Goal: Task Accomplishment & Management: Use online tool/utility

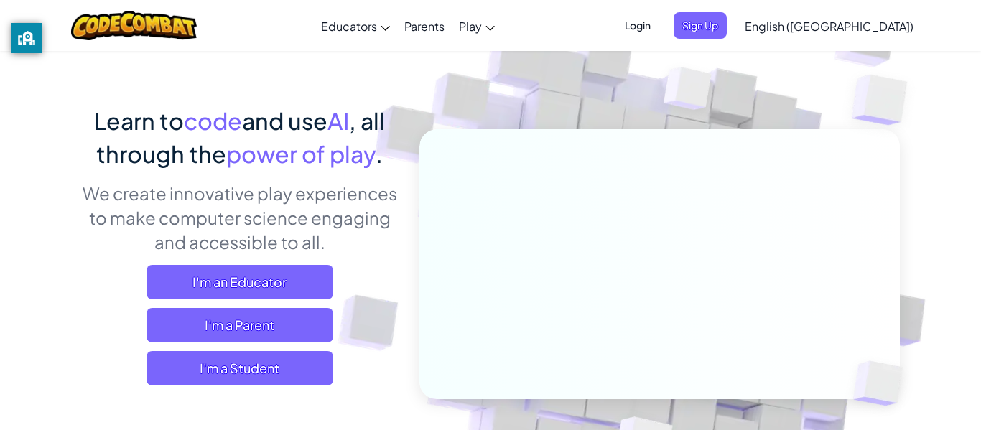
scroll to position [65, 0]
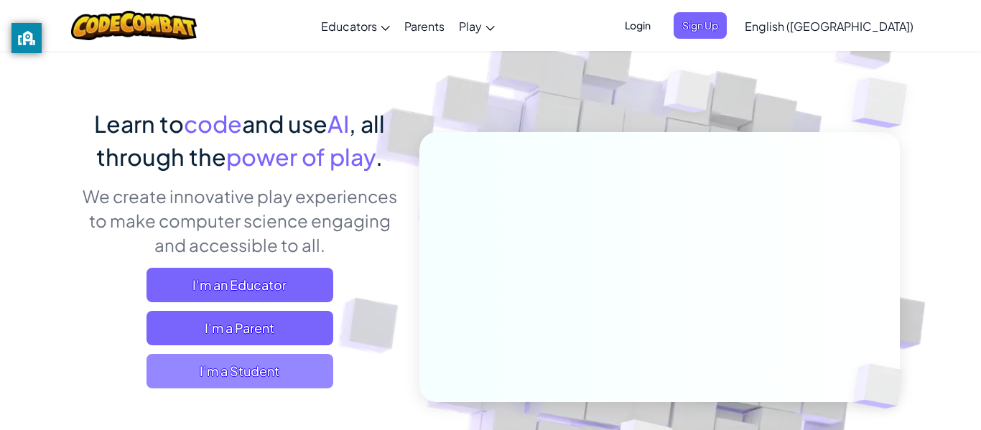
click at [277, 363] on span "I'm a Student" at bounding box center [239, 371] width 187 height 34
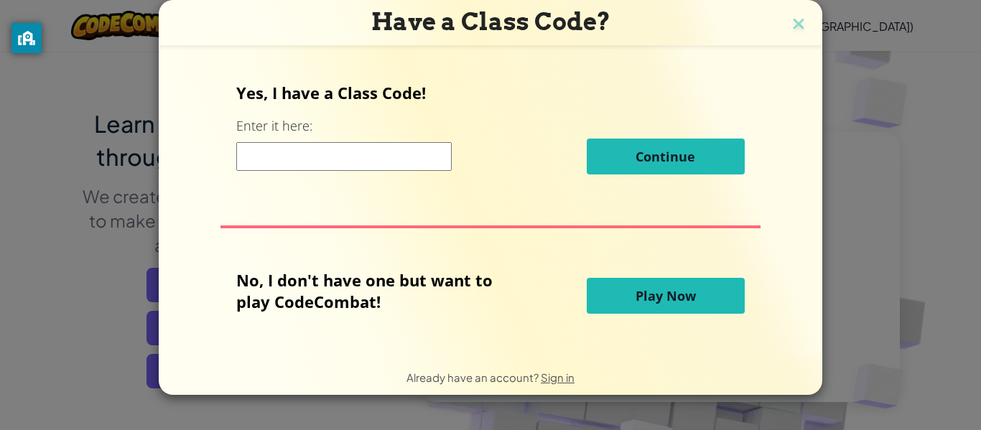
click at [379, 159] on input at bounding box center [343, 156] width 215 height 29
click at [711, 302] on button "Play Now" at bounding box center [666, 296] width 158 height 36
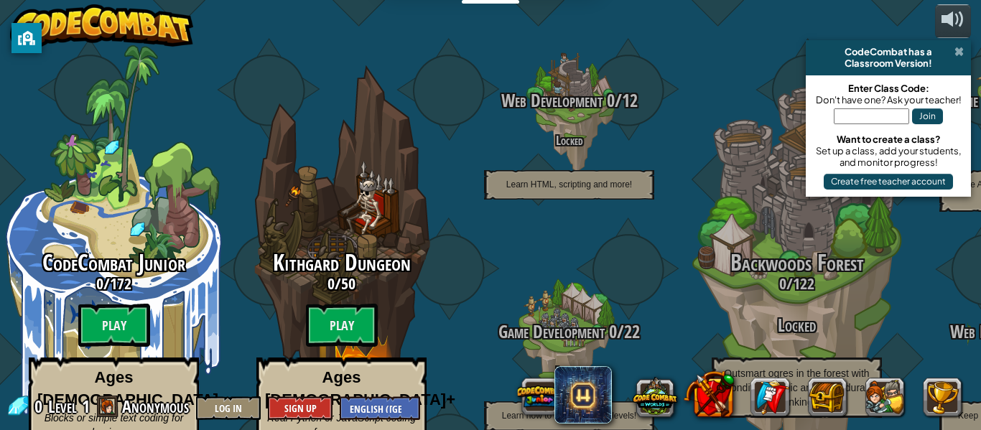
click at [957, 50] on span at bounding box center [958, 51] width 9 height 11
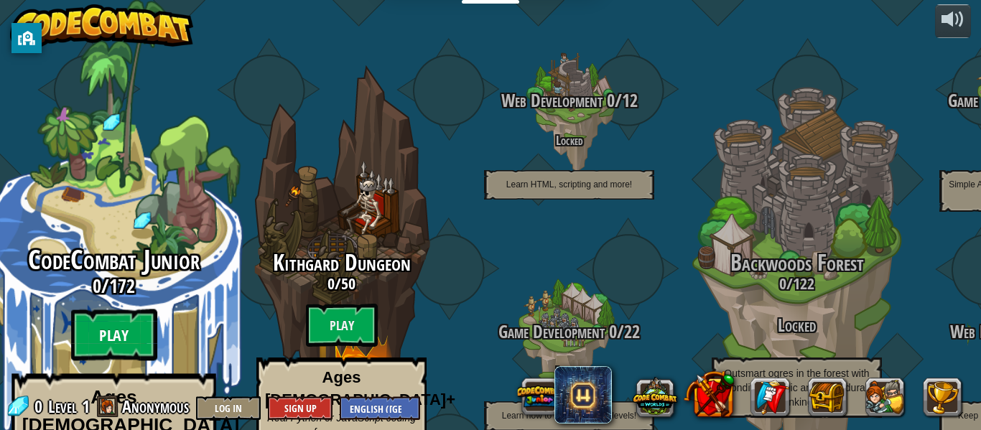
click at [113, 309] on btn "Play" at bounding box center [114, 335] width 86 height 52
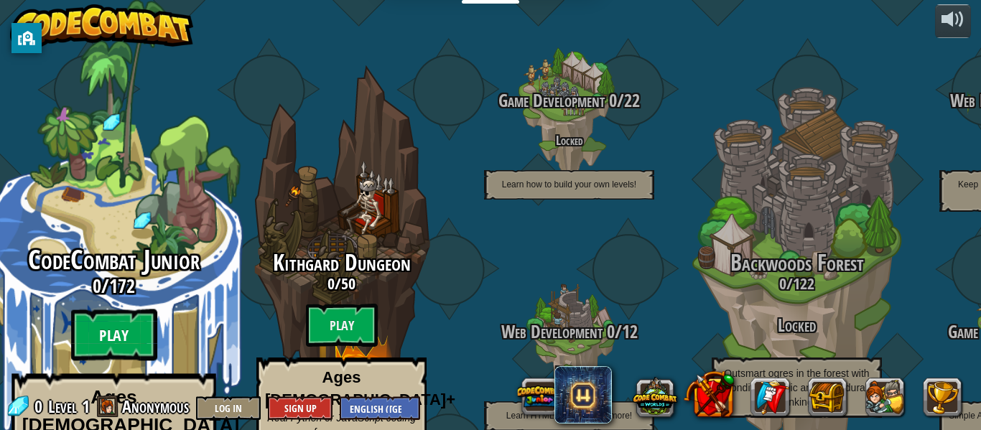
click at [134, 309] on btn "Play" at bounding box center [114, 335] width 86 height 52
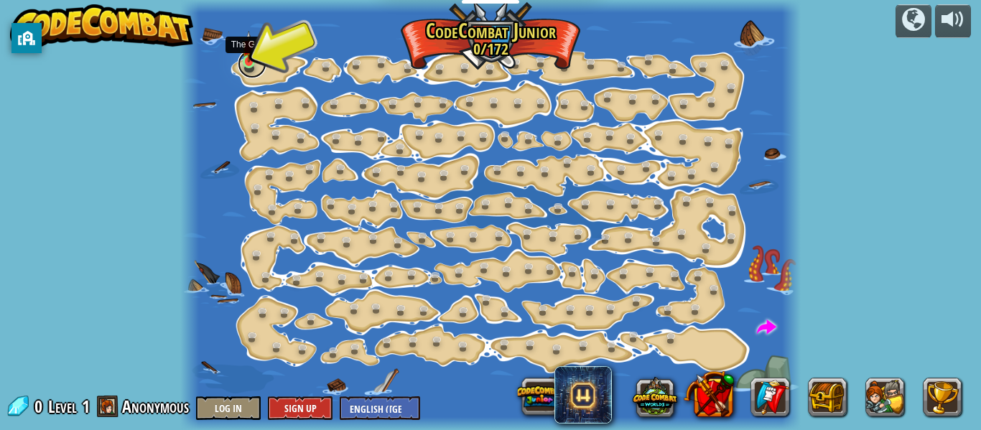
click at [251, 64] on link at bounding box center [252, 64] width 29 height 29
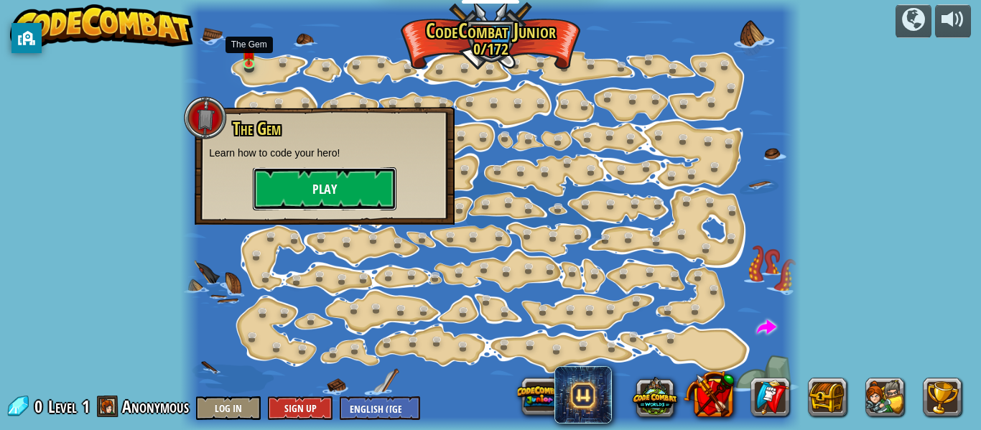
click at [319, 190] on button "Play" at bounding box center [325, 188] width 144 height 43
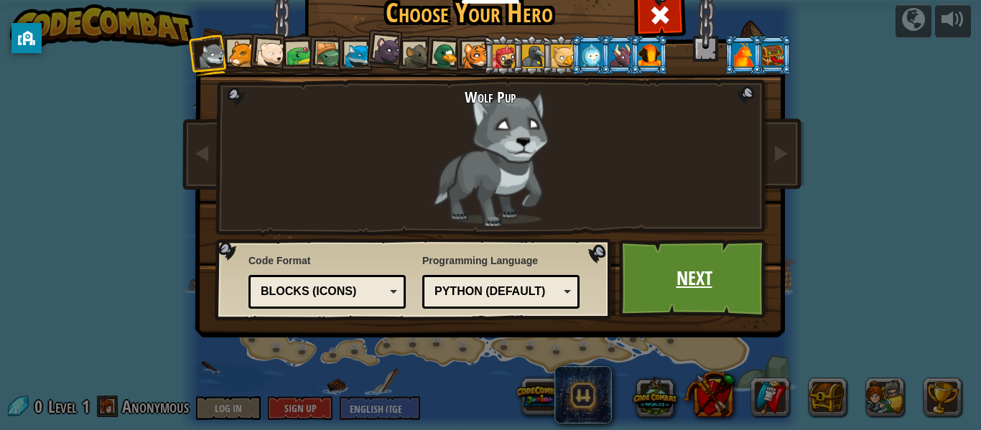
click at [671, 281] on link "Next" at bounding box center [694, 278] width 150 height 79
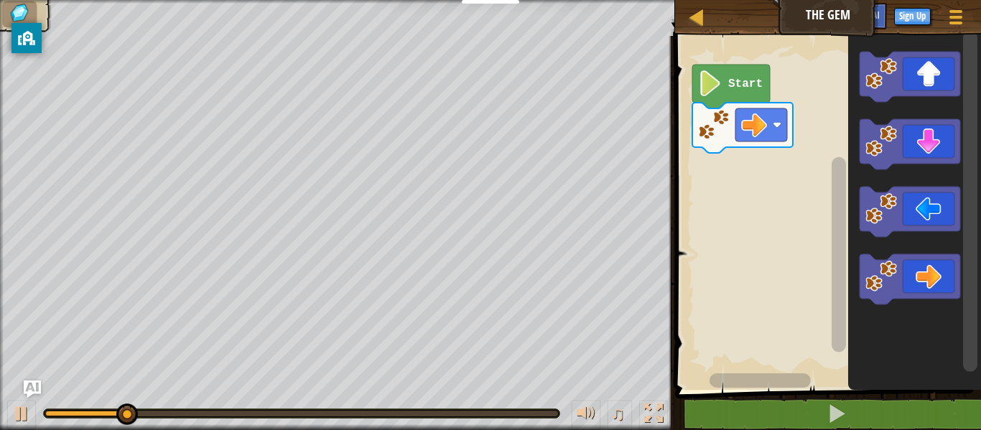
click at [725, 75] on icon "Blockly Workspace" at bounding box center [731, 87] width 78 height 44
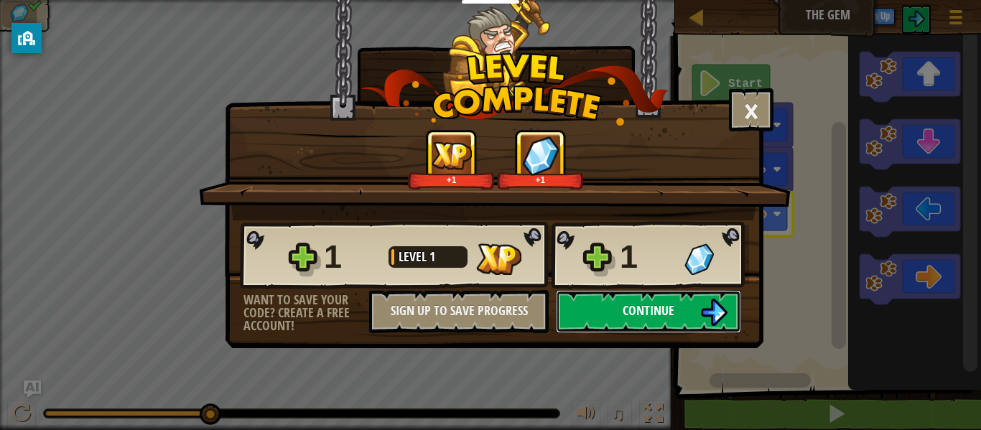
click at [704, 307] on img at bounding box center [713, 312] width 27 height 27
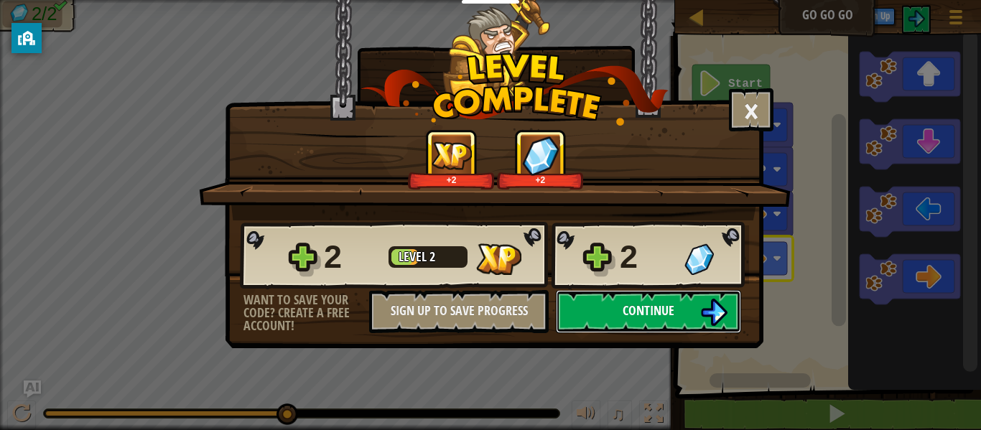
click at [699, 317] on button "Continue" at bounding box center [648, 311] width 185 height 43
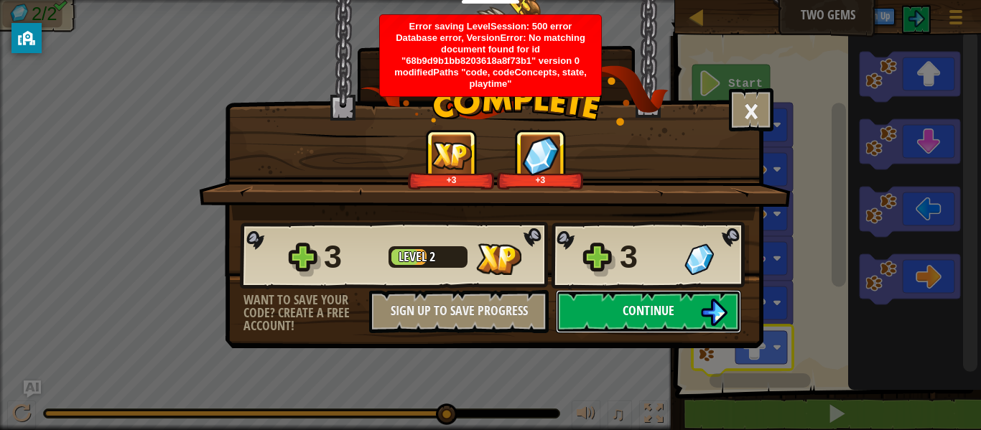
click at [648, 309] on span "Continue" at bounding box center [648, 311] width 52 height 18
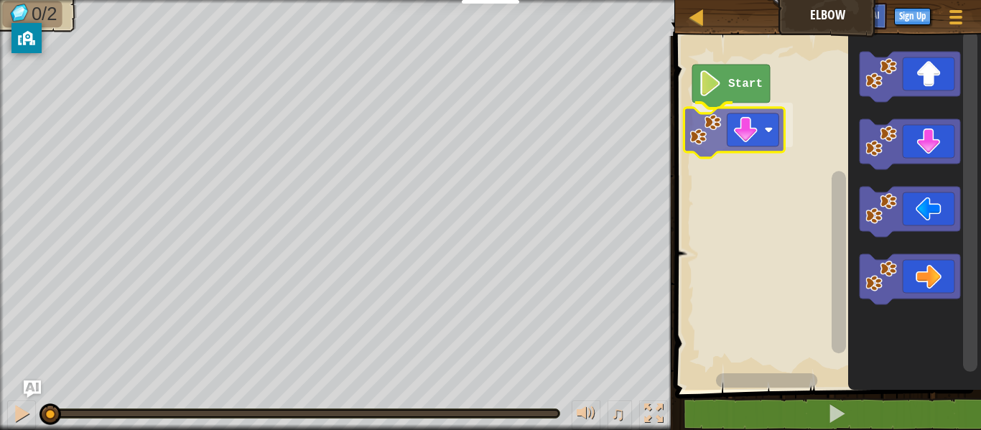
click at [732, 139] on div "Start" at bounding box center [826, 209] width 310 height 361
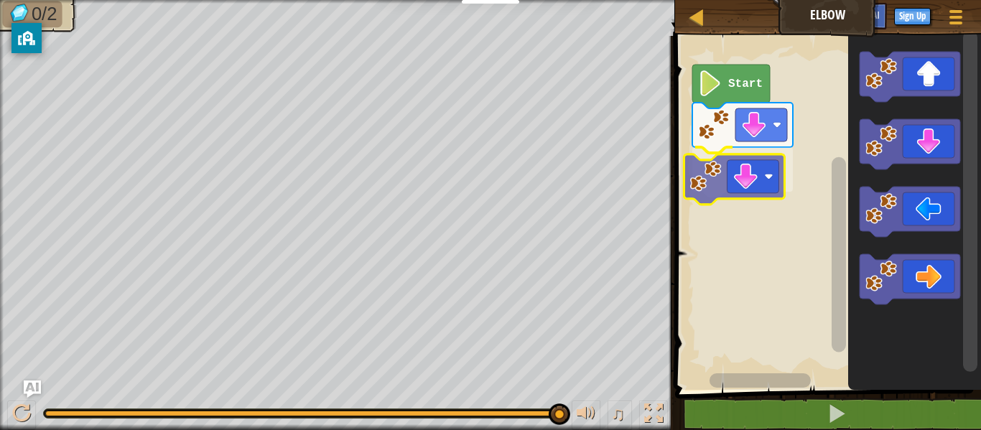
click at [732, 174] on div "Start" at bounding box center [826, 209] width 310 height 361
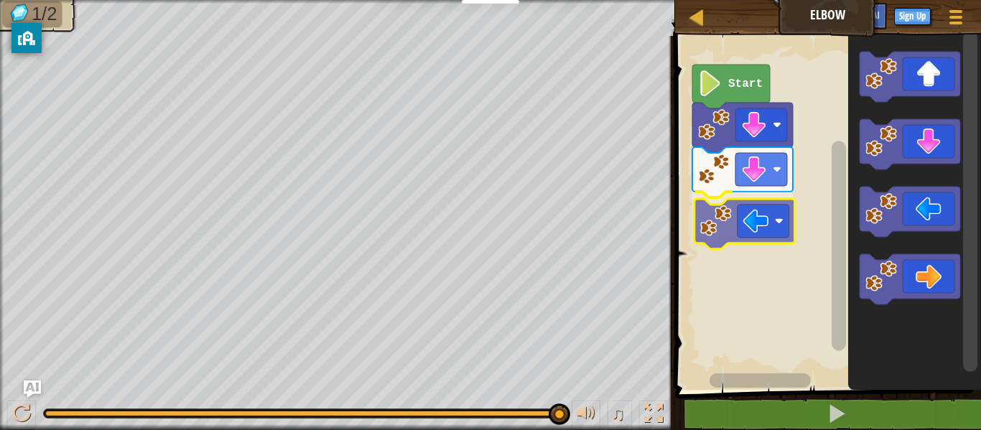
click at [736, 201] on div "Start" at bounding box center [826, 209] width 310 height 361
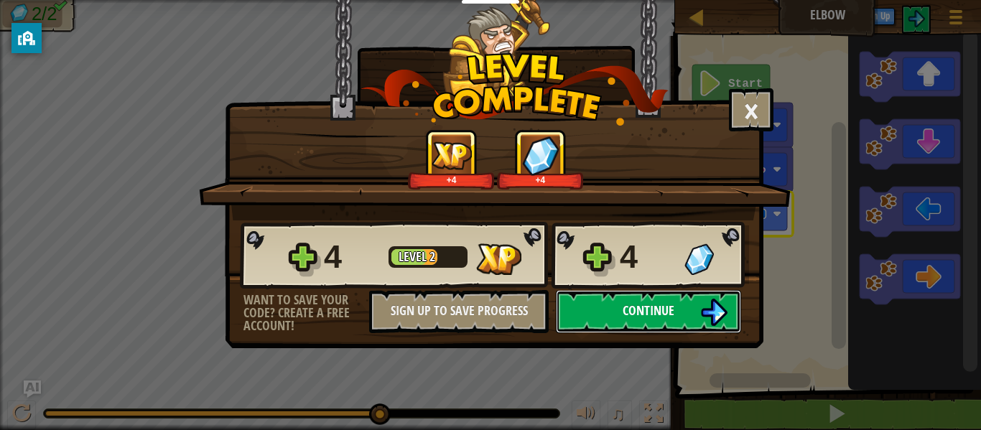
click at [642, 312] on span "Continue" at bounding box center [648, 311] width 52 height 18
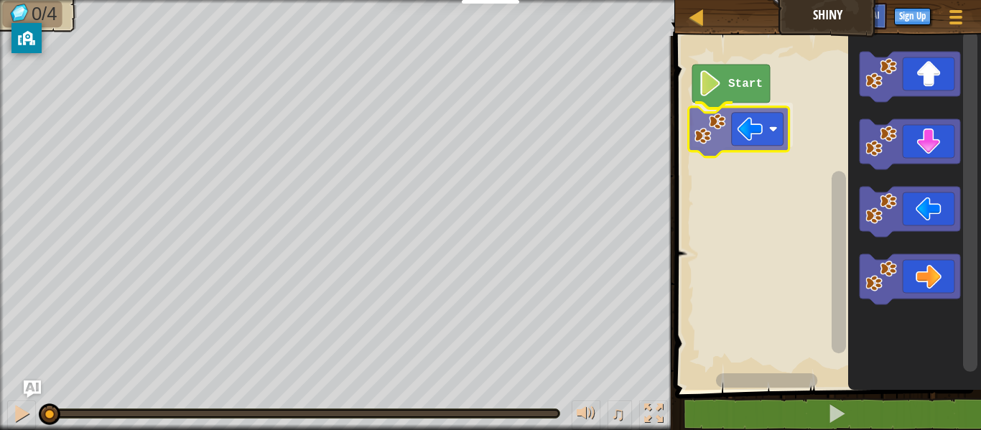
click at [729, 126] on div "Start" at bounding box center [826, 209] width 310 height 361
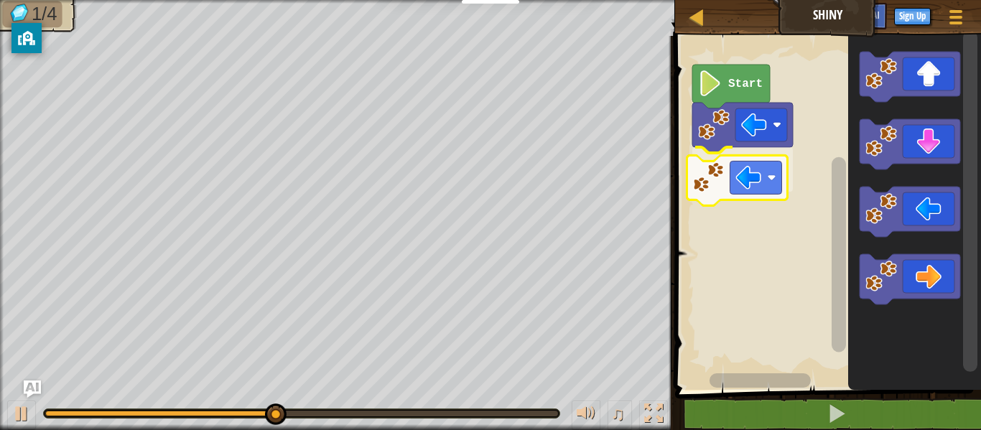
click at [709, 174] on div "Start" at bounding box center [826, 209] width 310 height 361
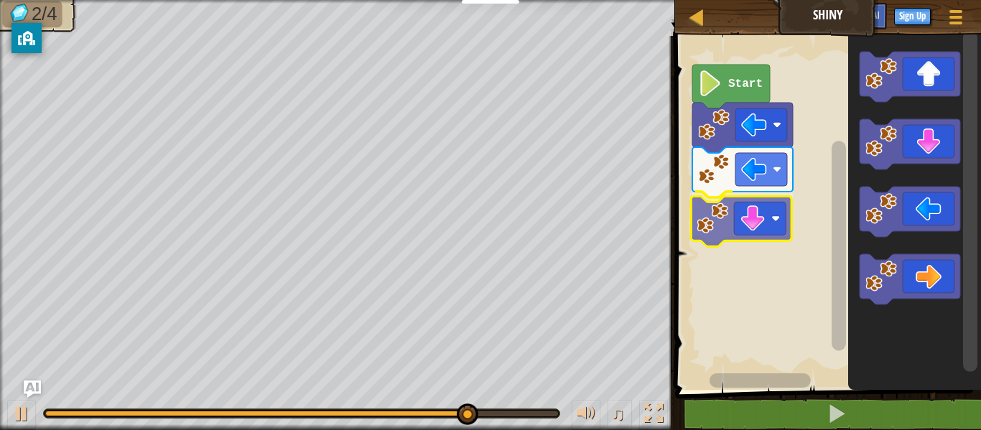
click at [730, 238] on div "Start" at bounding box center [826, 209] width 310 height 361
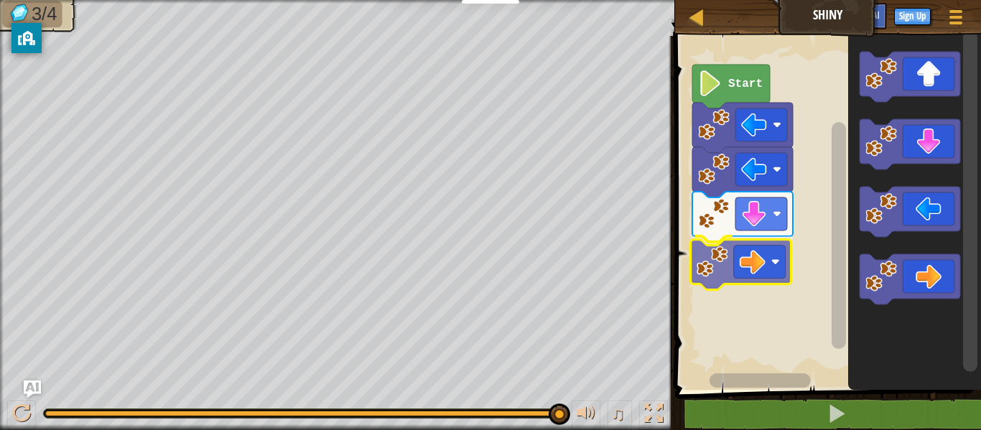
click at [752, 259] on div "Start" at bounding box center [826, 209] width 310 height 361
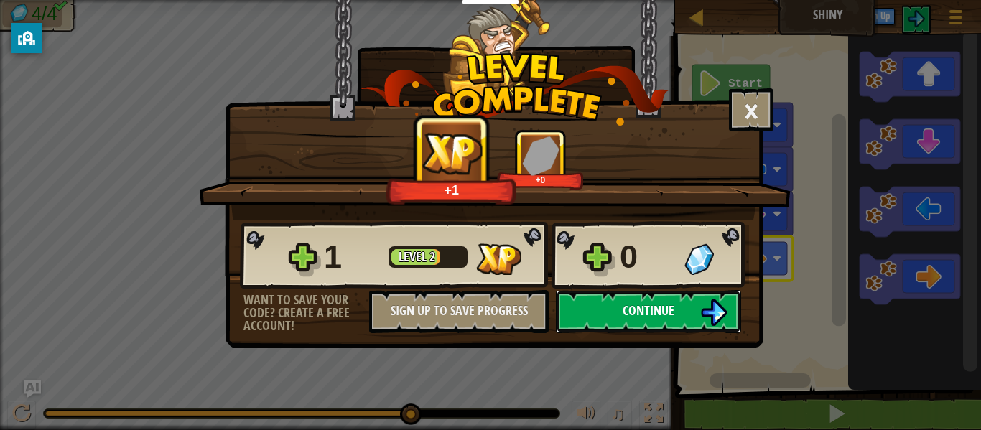
click at [673, 312] on span "Continue" at bounding box center [648, 311] width 52 height 18
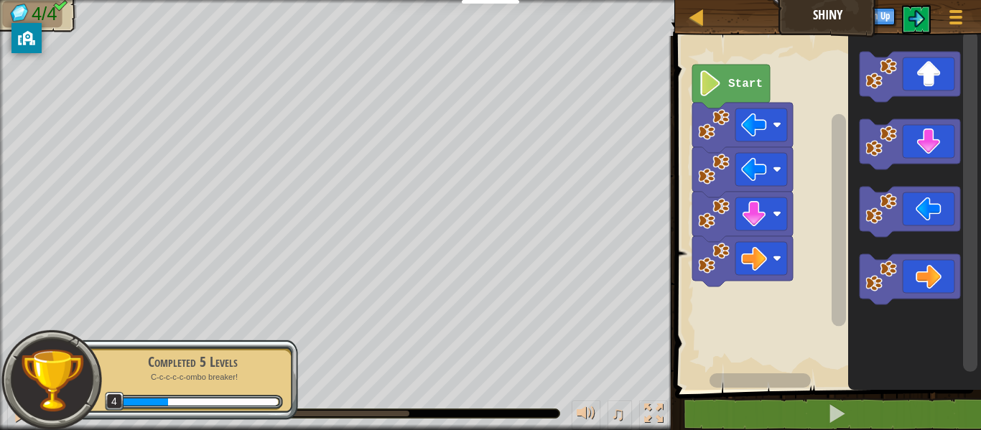
click at [702, 85] on image "Blockly Workspace" at bounding box center [710, 83] width 24 height 26
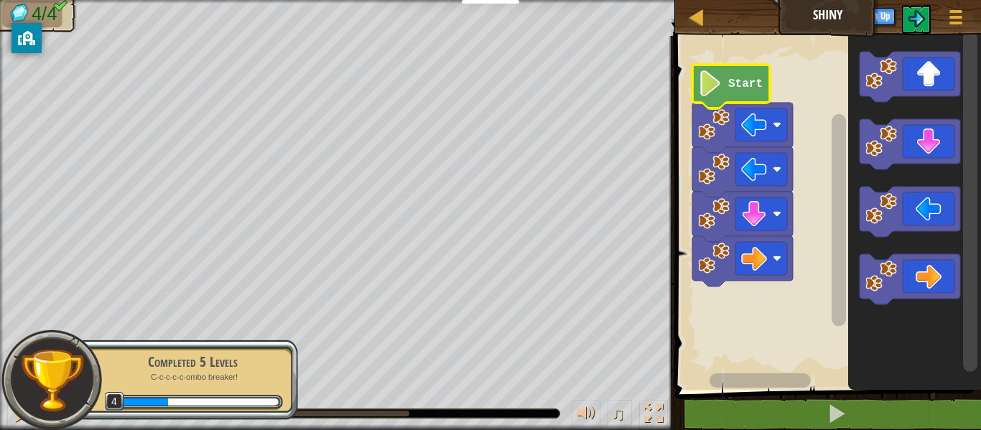
click at [702, 85] on image "Blockly Workspace" at bounding box center [710, 83] width 24 height 26
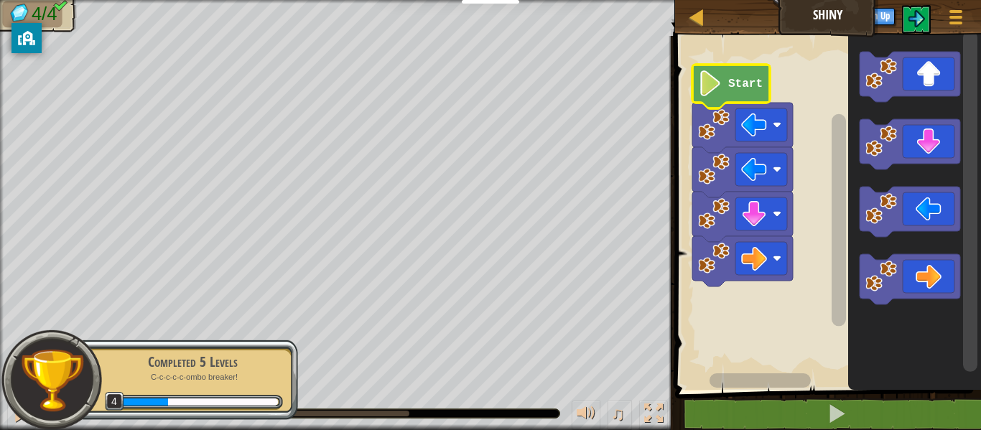
click at [702, 85] on image "Blockly Workspace" at bounding box center [710, 83] width 24 height 26
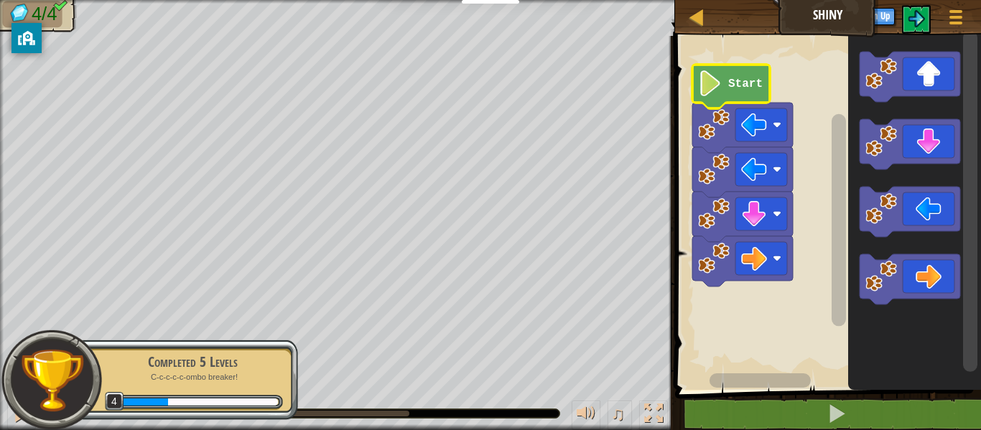
click at [702, 85] on image "Blockly Workspace" at bounding box center [710, 83] width 24 height 26
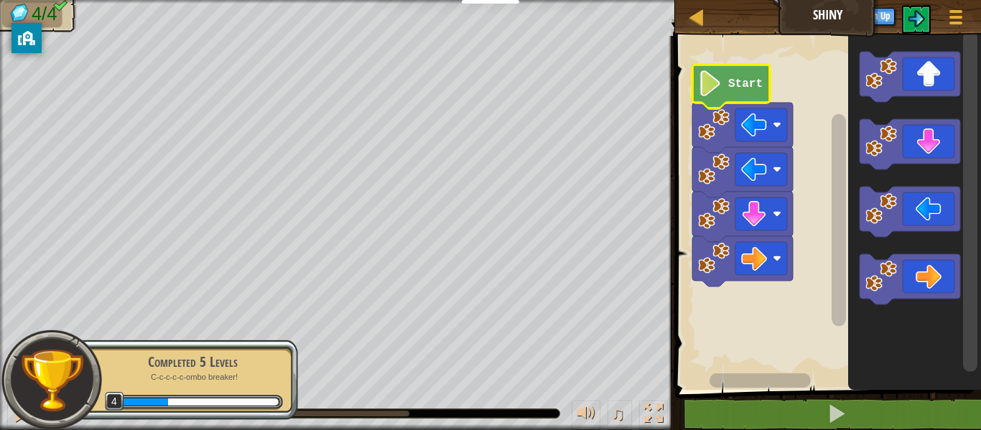
click at [702, 85] on image "Blockly Workspace" at bounding box center [710, 83] width 24 height 26
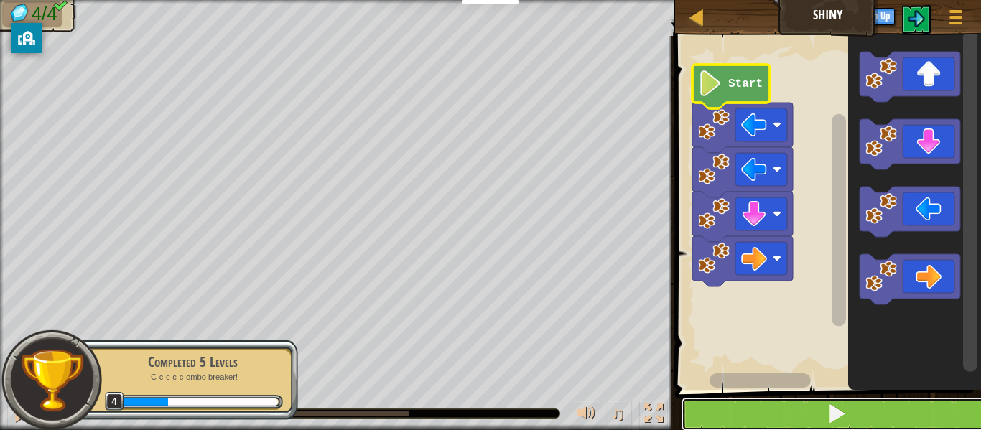
click at [832, 410] on span at bounding box center [836, 413] width 20 height 20
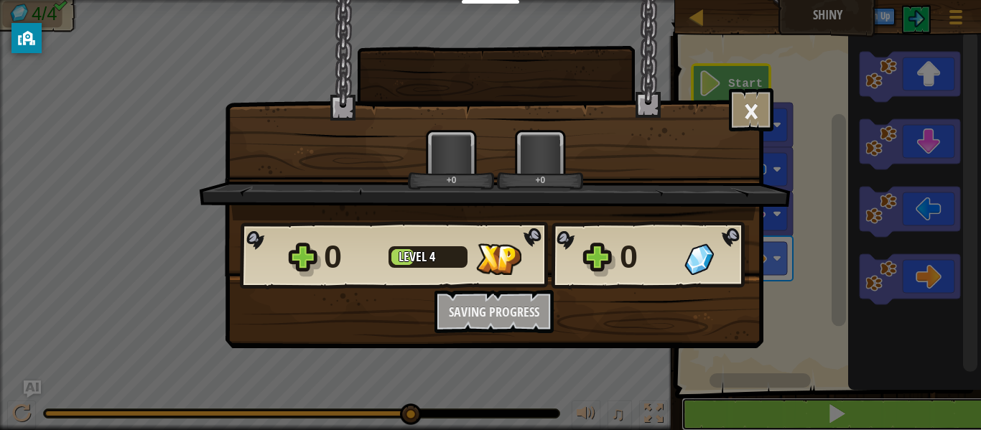
scroll to position [1, 0]
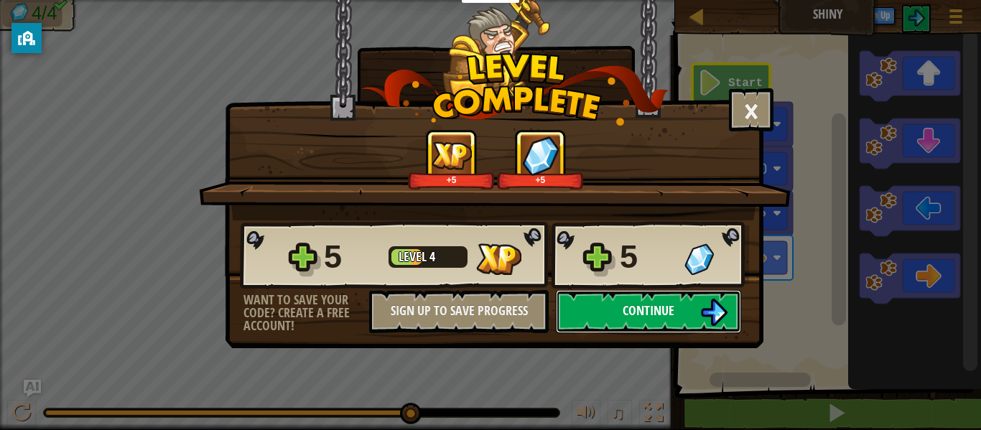
click at [695, 311] on button "Continue" at bounding box center [648, 311] width 185 height 43
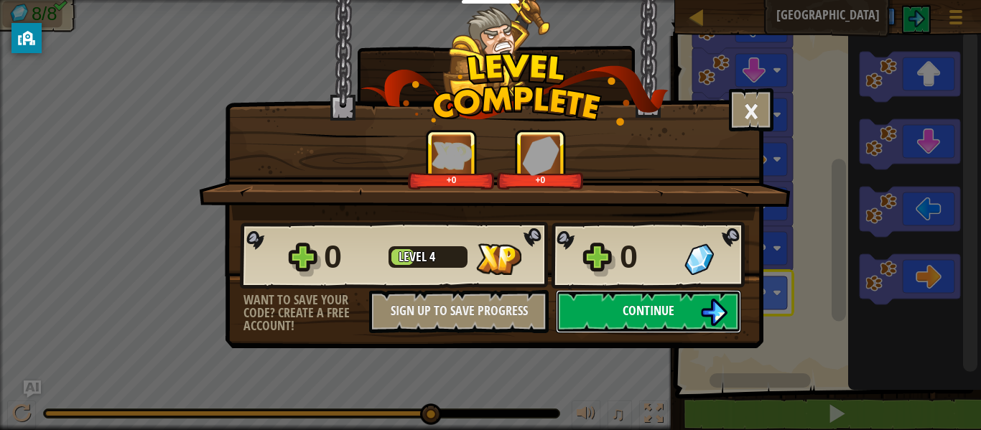
click at [724, 322] on img at bounding box center [713, 312] width 27 height 27
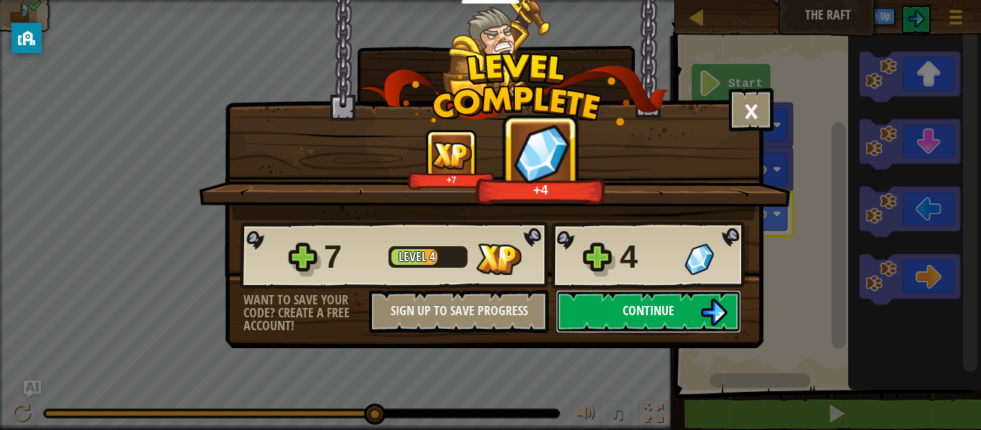
click at [703, 312] on img at bounding box center [713, 312] width 27 height 27
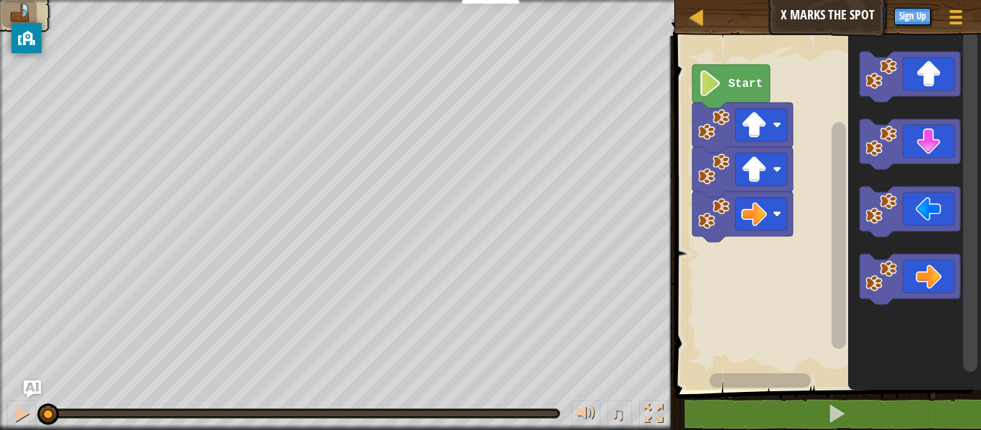
click at [742, 88] on text "Start" at bounding box center [745, 84] width 34 height 13
click at [707, 103] on icon "Blockly Workspace" at bounding box center [731, 87] width 78 height 44
click at [711, 87] on image "Blockly Workspace" at bounding box center [710, 83] width 24 height 26
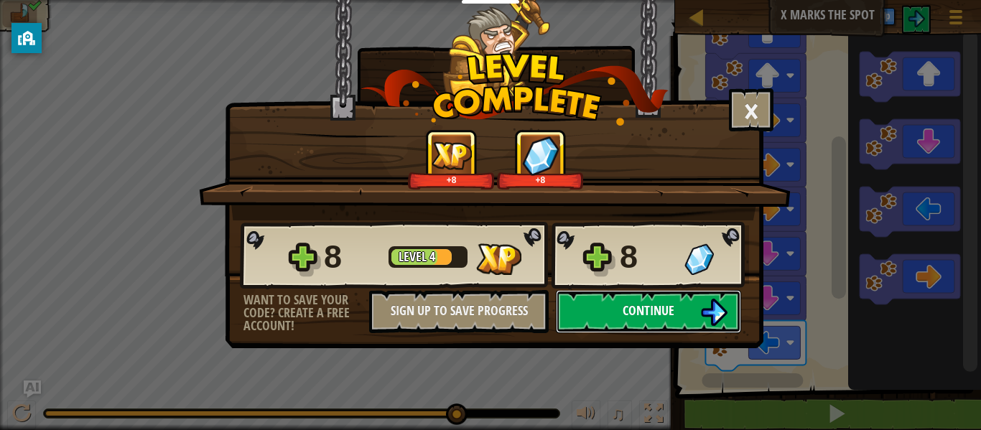
click at [704, 305] on img at bounding box center [713, 312] width 27 height 27
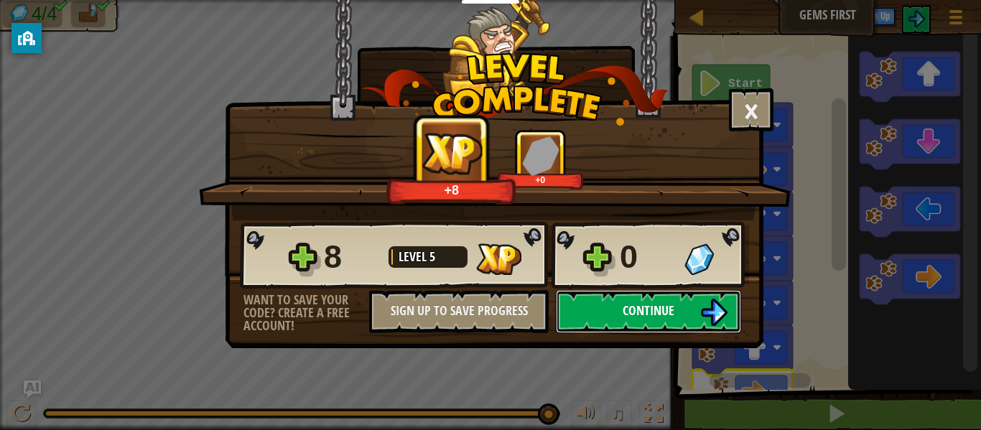
click at [643, 330] on button "Continue" at bounding box center [648, 311] width 185 height 43
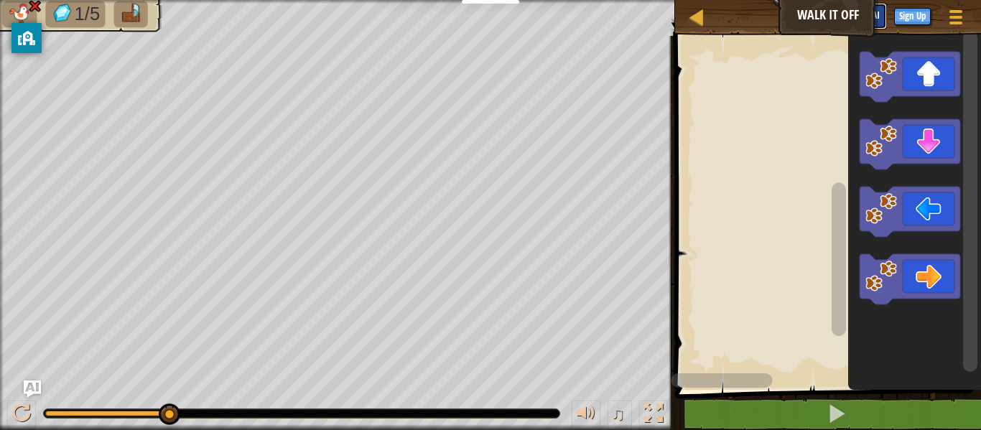
click at [862, 27] on button "Ask AI" at bounding box center [867, 16] width 39 height 27
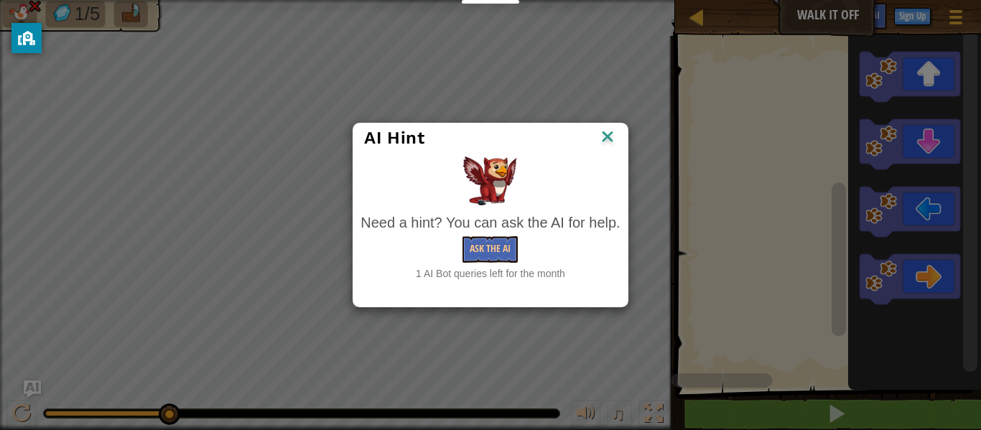
click at [608, 134] on img at bounding box center [607, 138] width 19 height 22
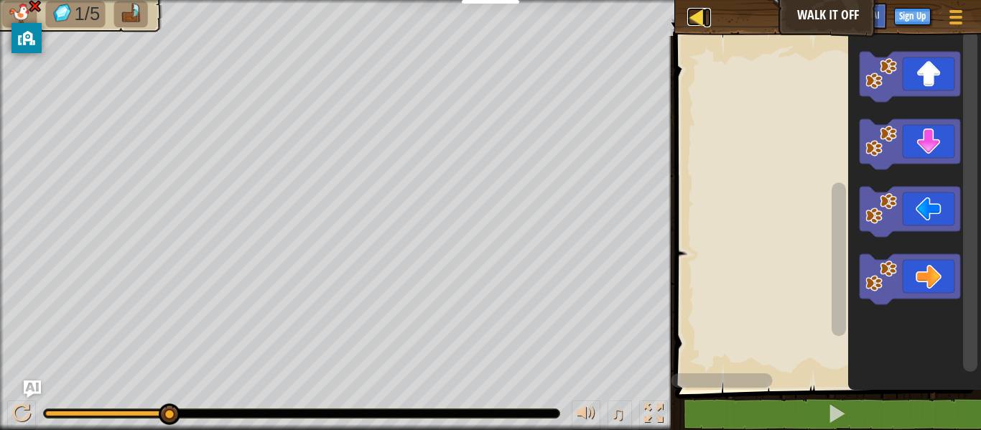
click at [692, 18] on div at bounding box center [696, 17] width 18 height 18
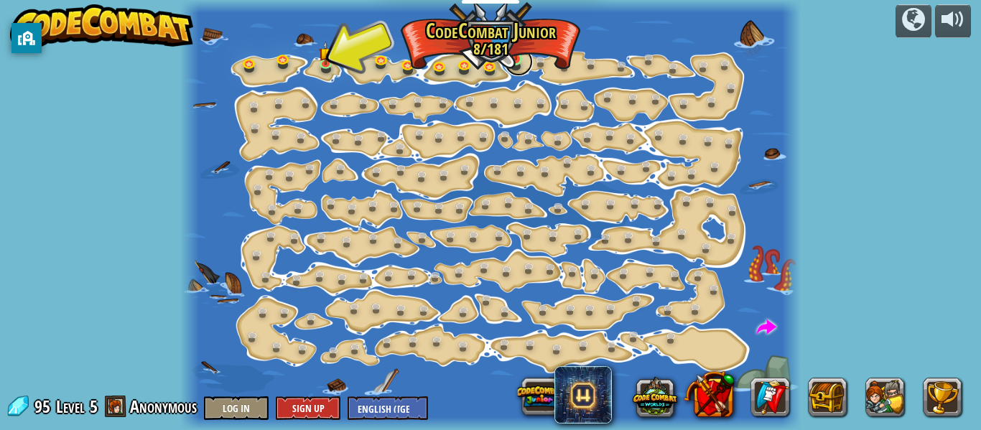
click at [513, 62] on link at bounding box center [518, 61] width 29 height 29
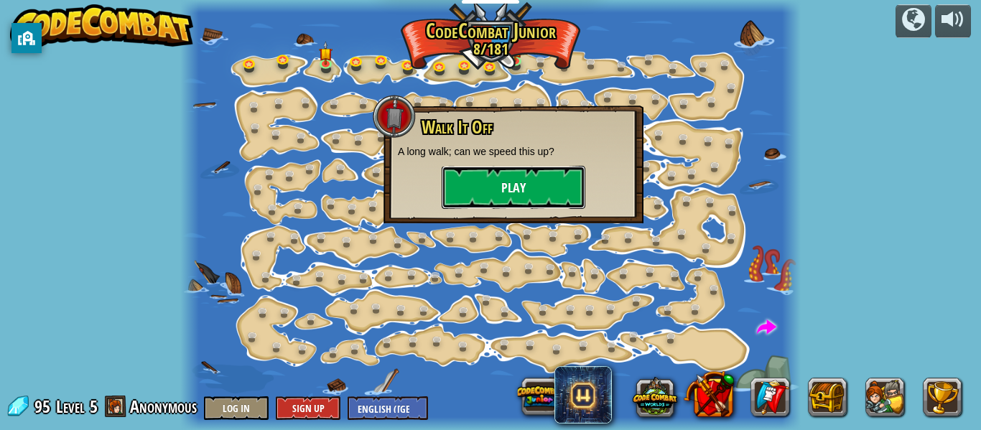
click at [515, 182] on button "Play" at bounding box center [514, 187] width 144 height 43
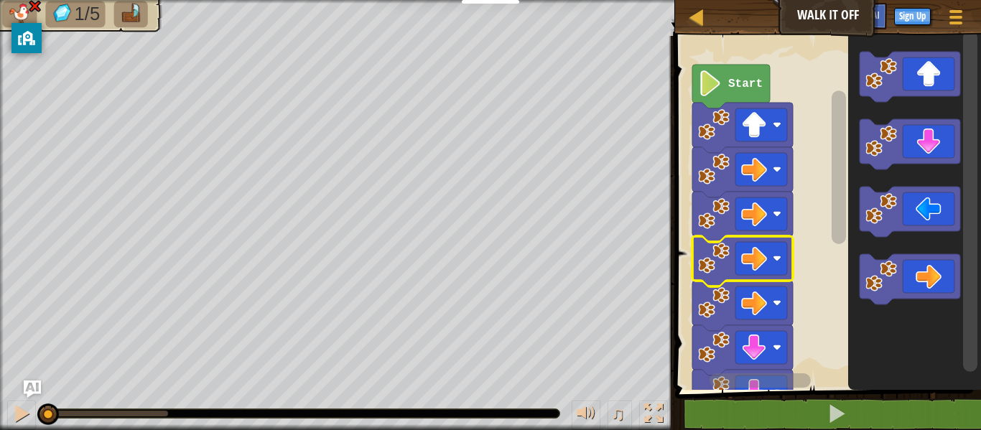
click at [714, 93] on image "Blockly Workspace" at bounding box center [710, 83] width 24 height 26
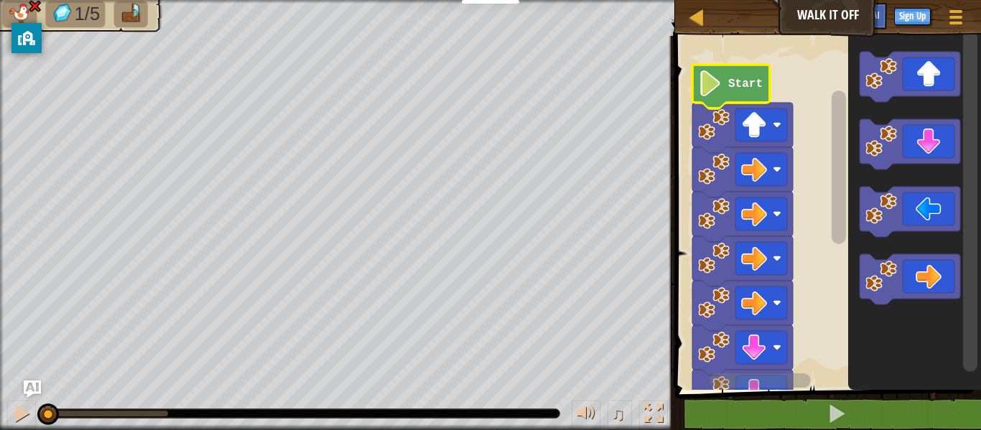
click at [715, 85] on image "Blockly Workspace" at bounding box center [710, 83] width 24 height 26
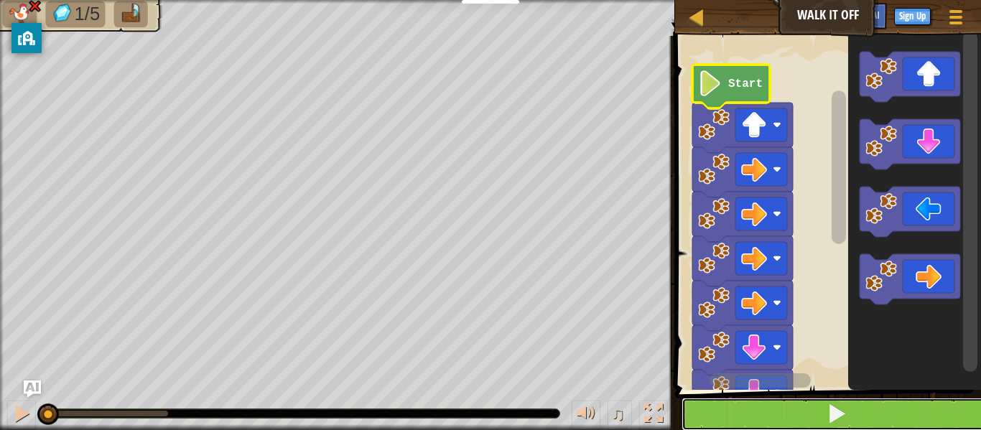
click at [885, 416] on button at bounding box center [836, 414] width 310 height 33
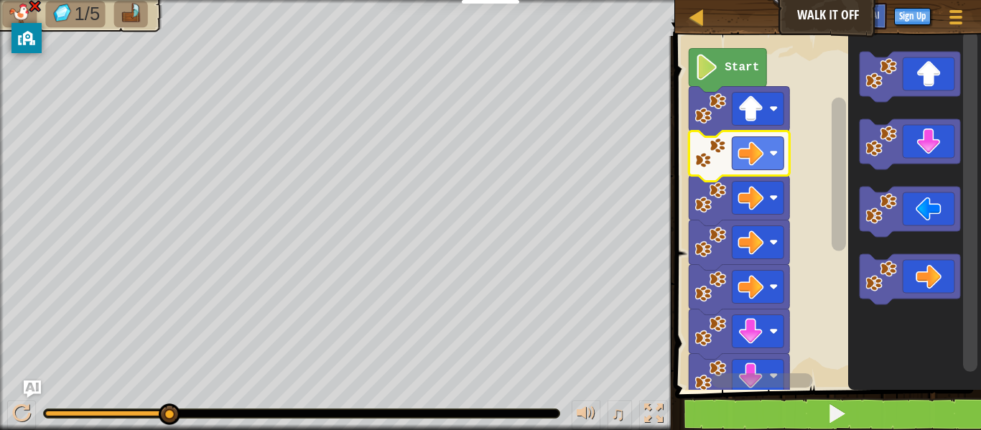
click at [760, 149] on image "Blockly Workspace" at bounding box center [750, 154] width 26 height 26
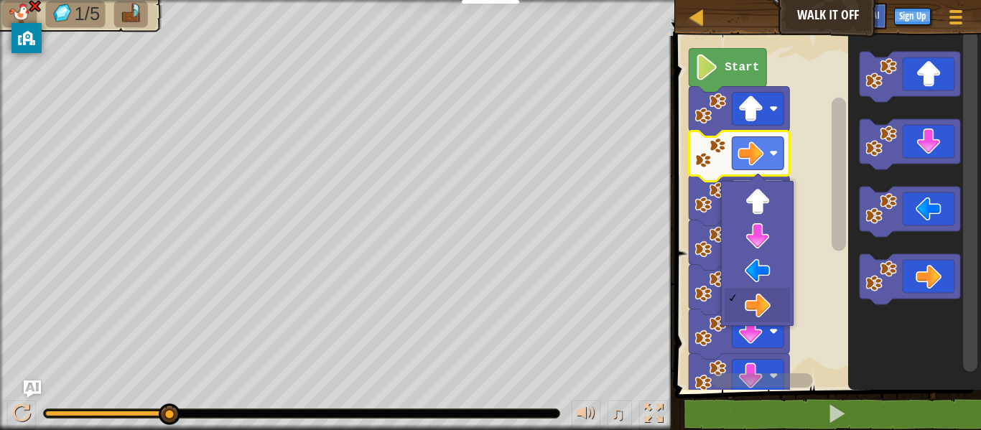
click at [756, 207] on image "Blockly Workspace" at bounding box center [750, 198] width 26 height 26
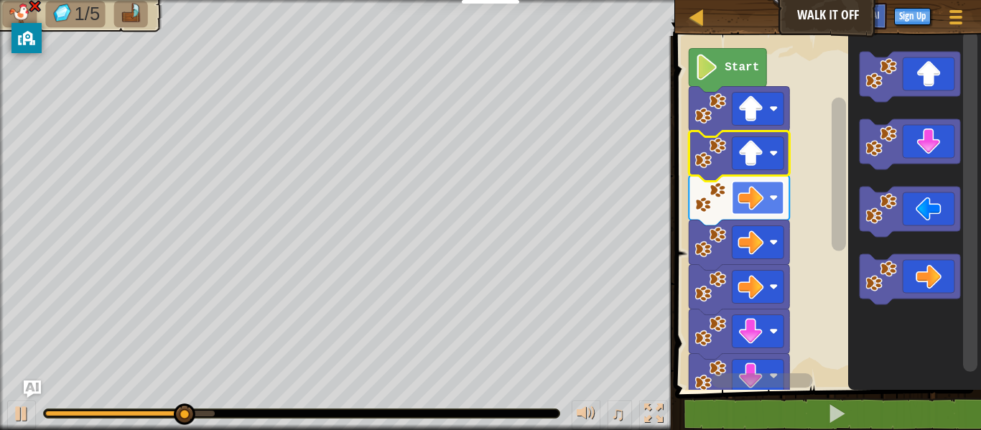
click at [772, 200] on image "Blockly Workspace" at bounding box center [773, 198] width 9 height 9
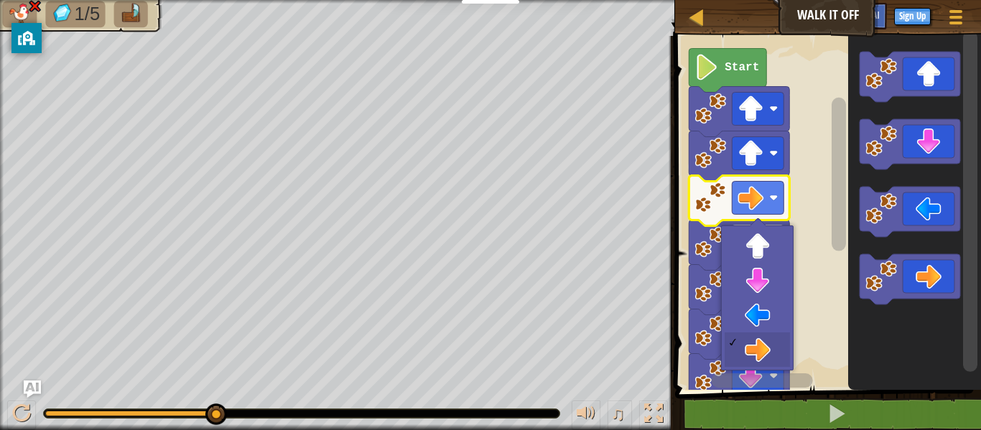
click at [759, 248] on image "Blockly Workspace" at bounding box center [750, 243] width 26 height 26
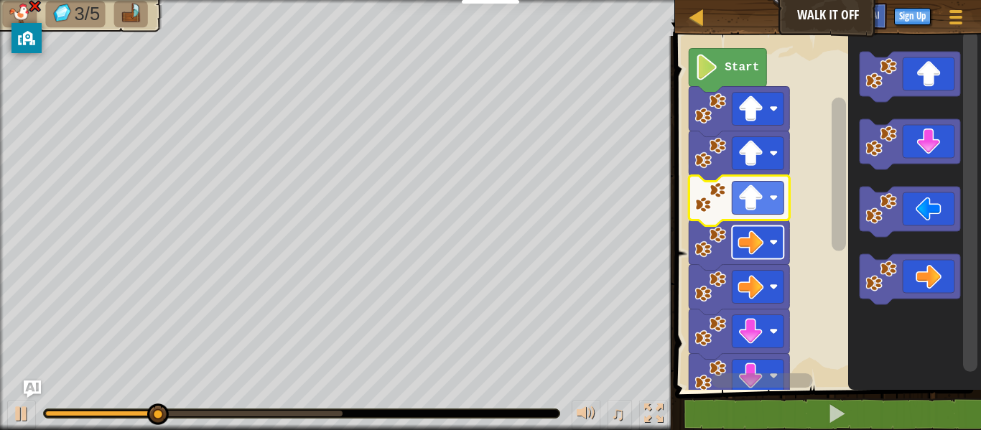
click at [773, 251] on rect "Blockly Workspace" at bounding box center [758, 242] width 52 height 33
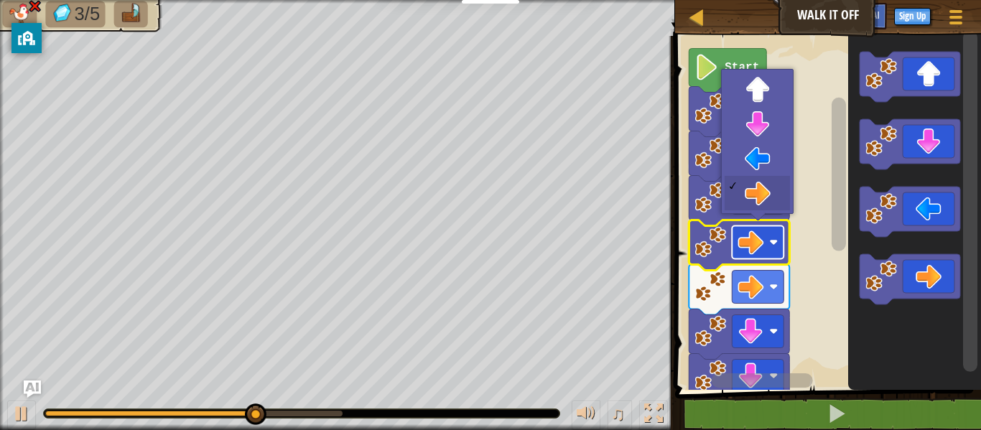
click at [769, 284] on image "Blockly Workspace" at bounding box center [773, 287] width 9 height 9
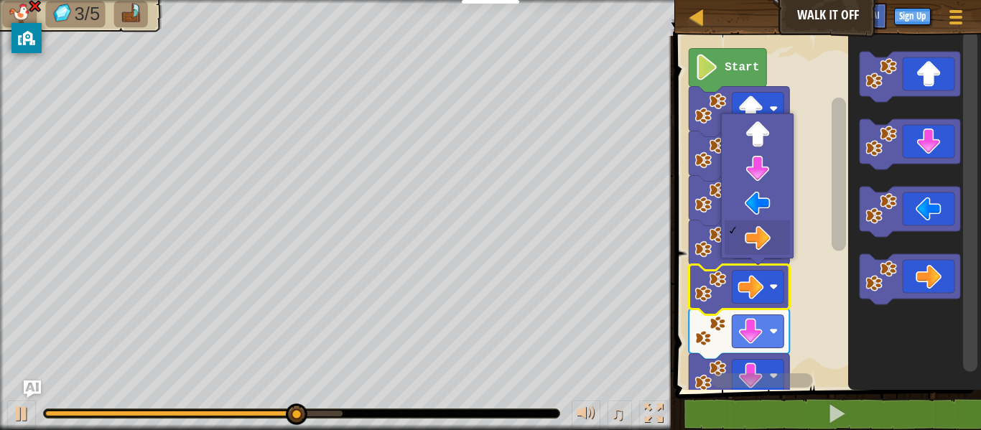
click at [765, 200] on rect "Blockly Workspace" at bounding box center [758, 198] width 52 height 33
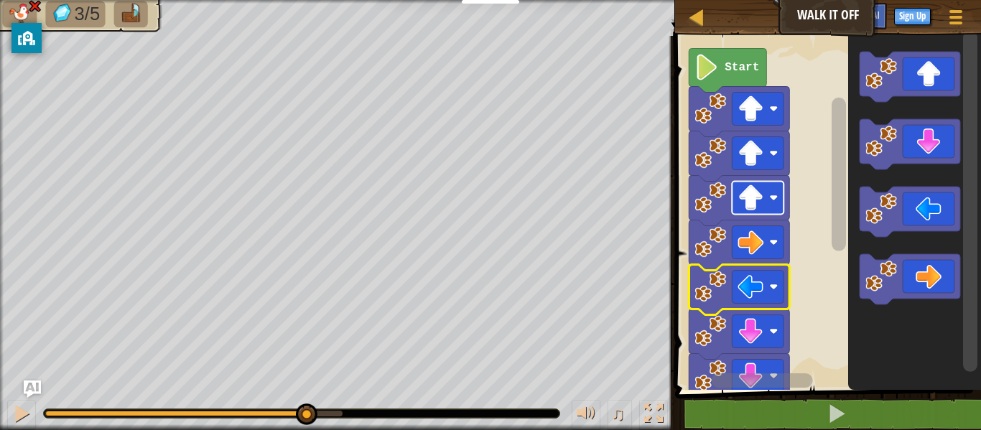
click at [769, 283] on image "Blockly Workspace" at bounding box center [773, 287] width 9 height 9
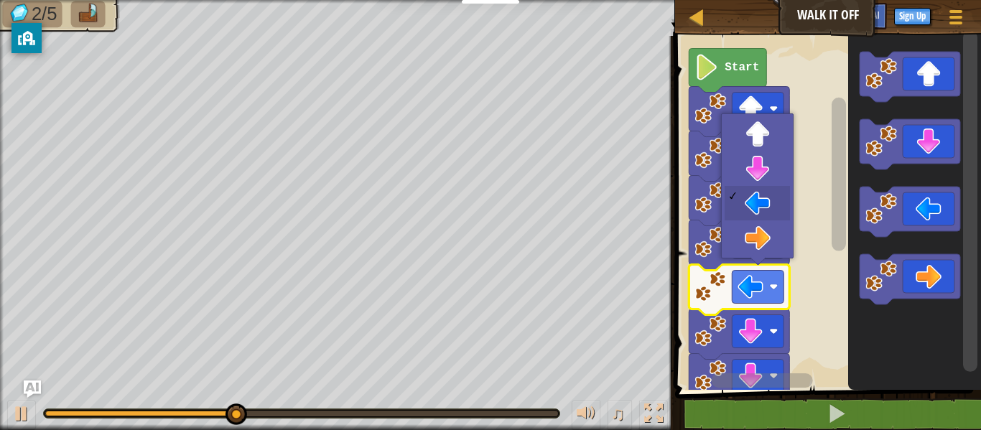
click at [765, 167] on rect "Blockly Workspace" at bounding box center [758, 153] width 52 height 33
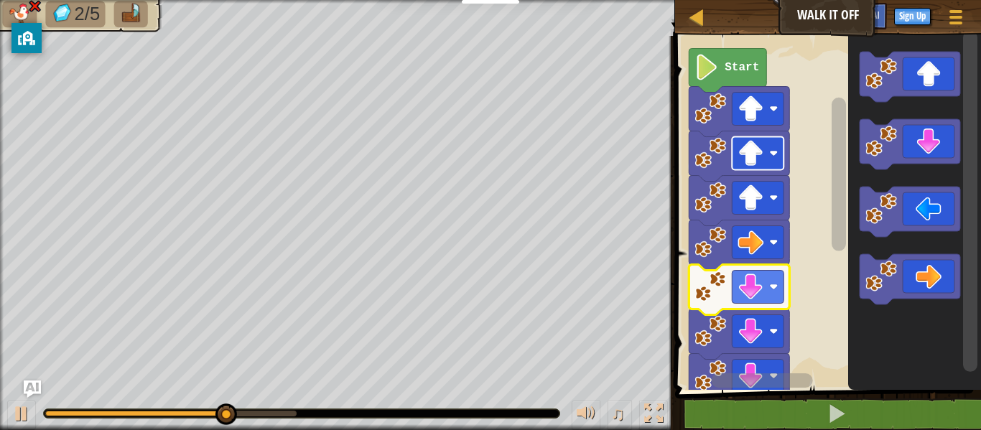
click at [772, 285] on image "Blockly Workspace" at bounding box center [773, 287] width 9 height 9
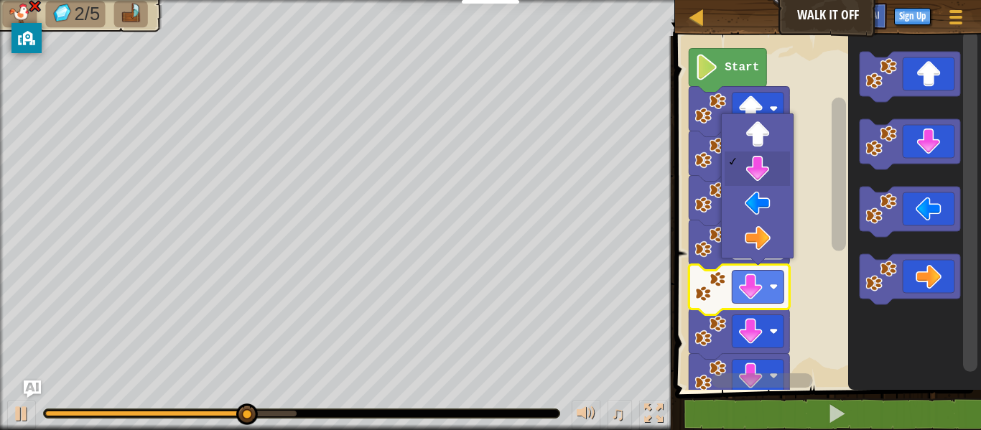
click at [764, 240] on rect "Blockly Workspace" at bounding box center [758, 242] width 52 height 33
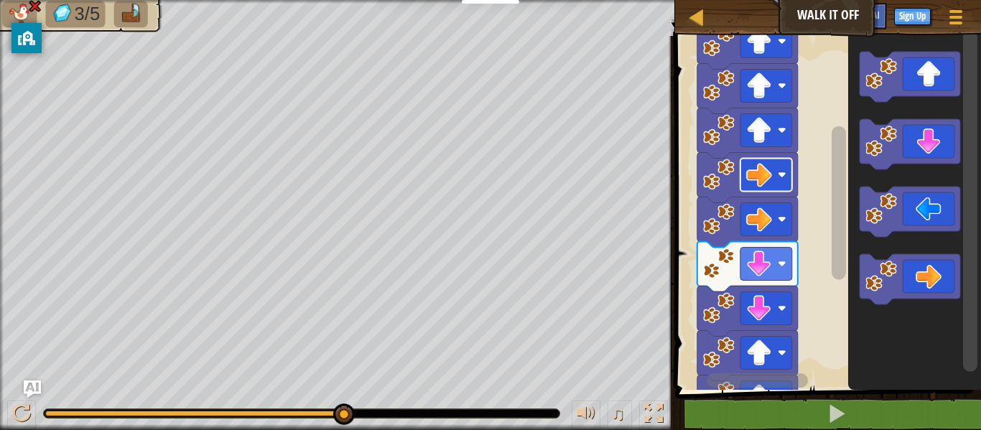
click at [779, 302] on rect "Blockly Workspace" at bounding box center [766, 307] width 52 height 33
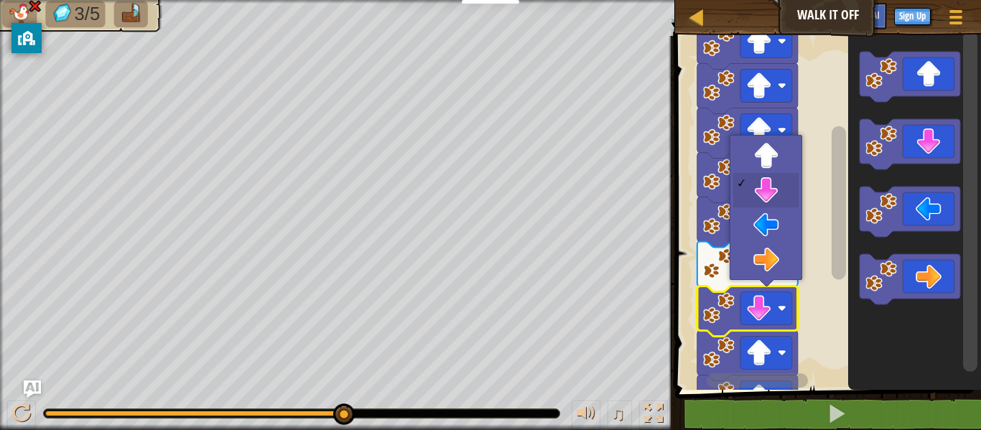
click at [768, 256] on image "Blockly Workspace" at bounding box center [759, 264] width 26 height 26
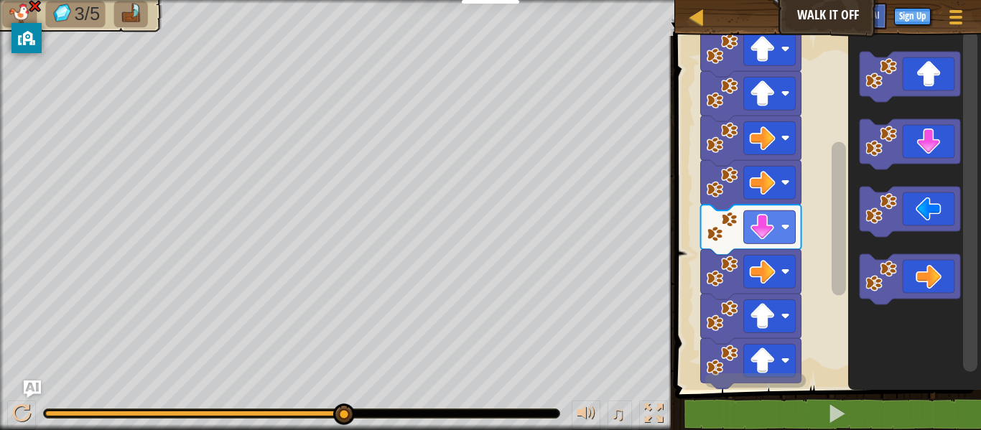
click at [813, 284] on rect "Blockly Workspace" at bounding box center [826, 209] width 310 height 361
click at [783, 224] on image "Blockly Workspace" at bounding box center [784, 227] width 9 height 9
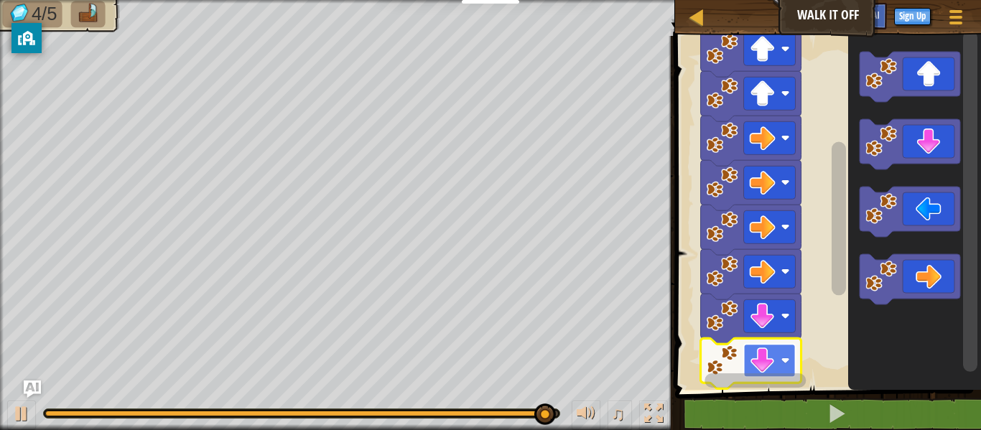
click at [818, 135] on rect "Blockly Workspace" at bounding box center [826, 209] width 310 height 361
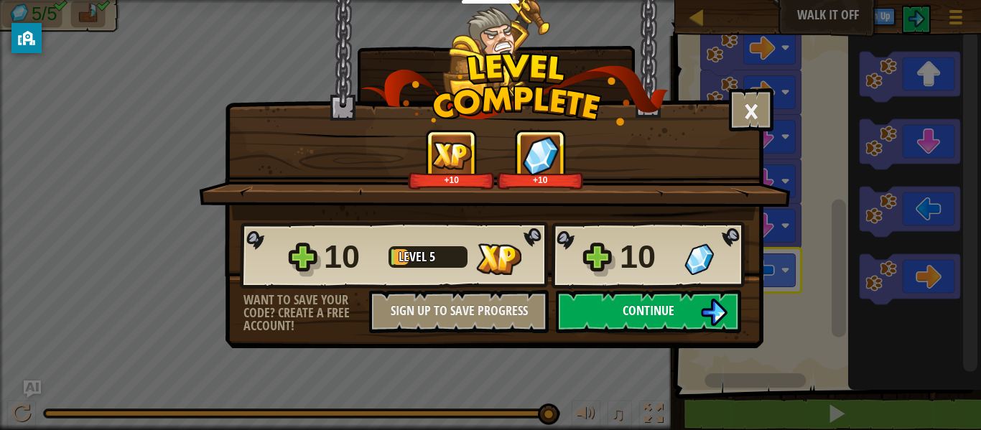
click at [676, 307] on button "Continue" at bounding box center [648, 311] width 185 height 43
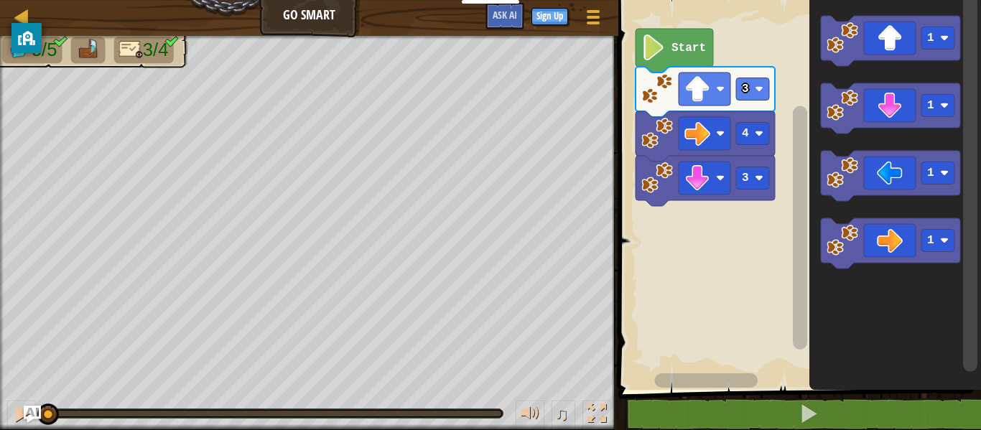
click at [718, 261] on rect "Blockly Workspace" at bounding box center [797, 191] width 367 height 397
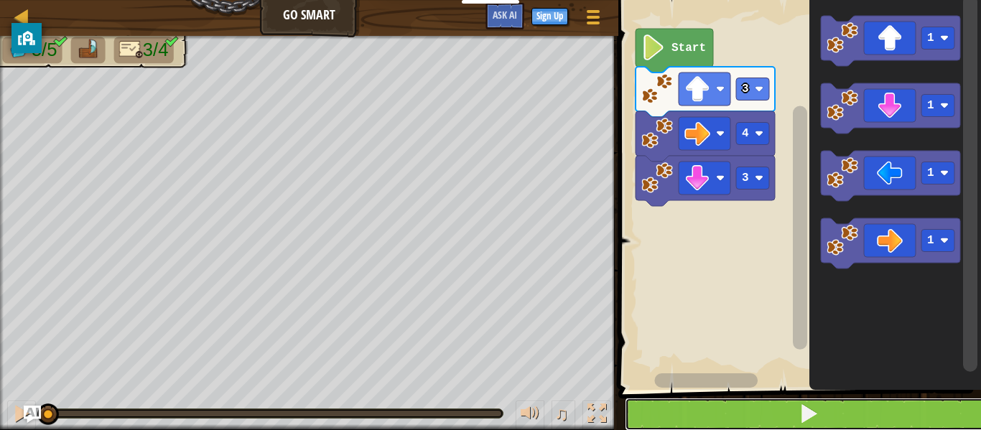
click at [841, 414] on button at bounding box center [808, 414] width 367 height 33
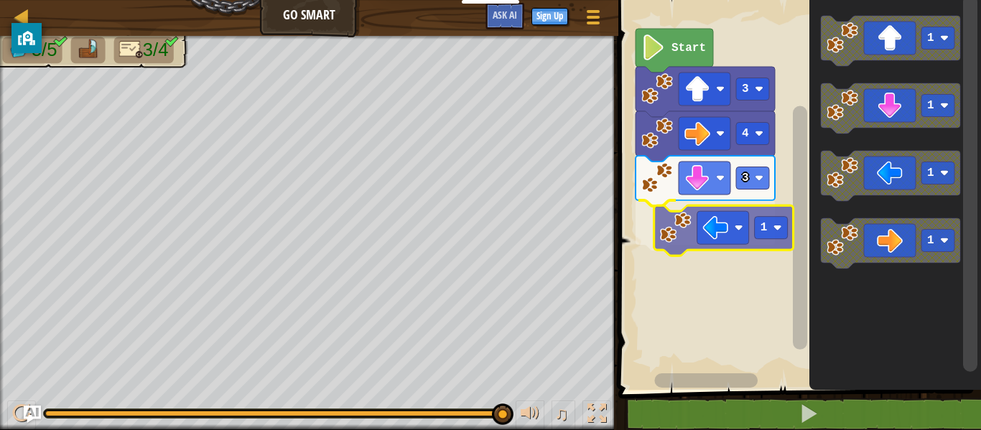
click at [701, 236] on div "3 1 4 3 Start 1 1 1 1 1" at bounding box center [797, 191] width 367 height 397
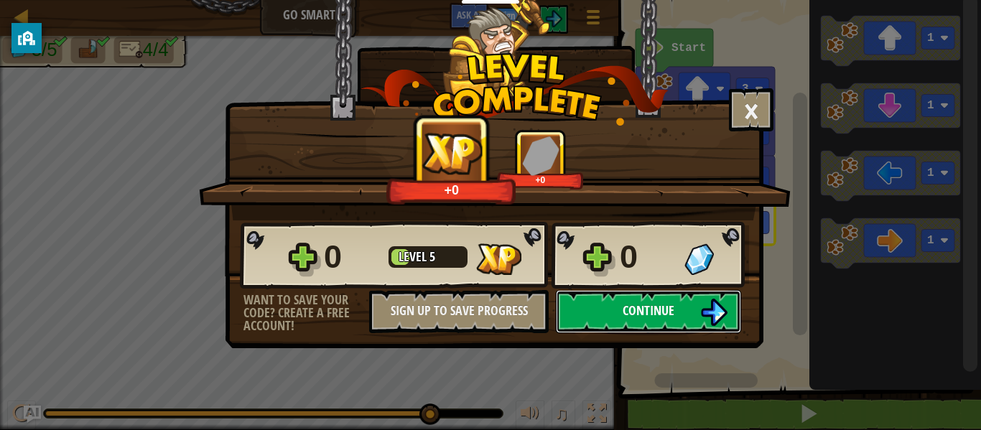
click at [692, 332] on button "Continue" at bounding box center [648, 311] width 185 height 43
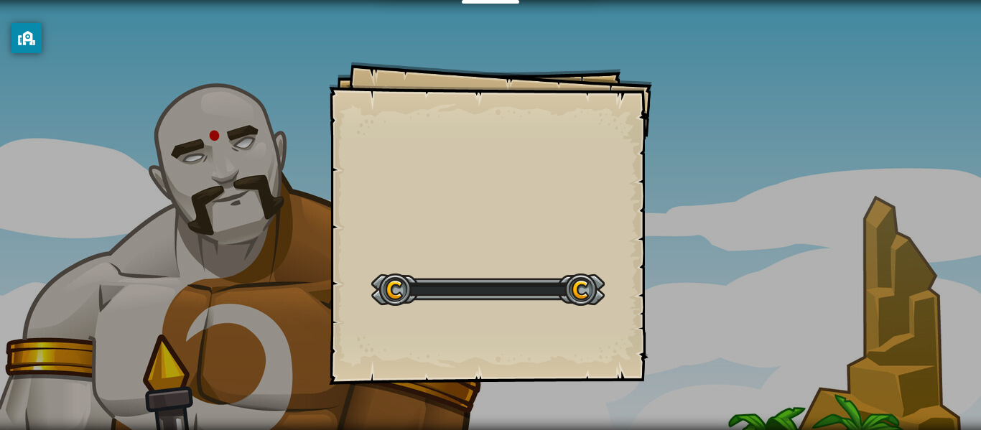
click at [705, 323] on div "Goals Start Level Error loading from server. Try refreshing the page. You'll ne…" at bounding box center [490, 215] width 981 height 430
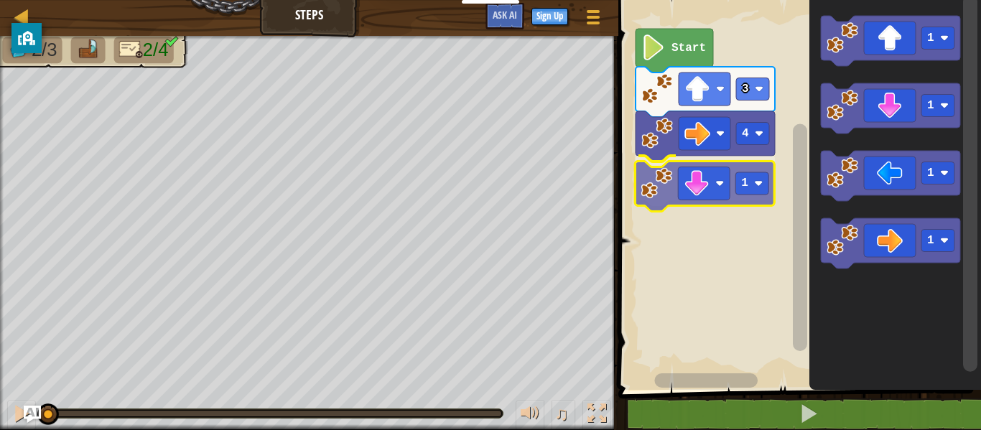
click at [722, 198] on div "4 1 3 Start 1 1 1 1 1" at bounding box center [797, 191] width 367 height 397
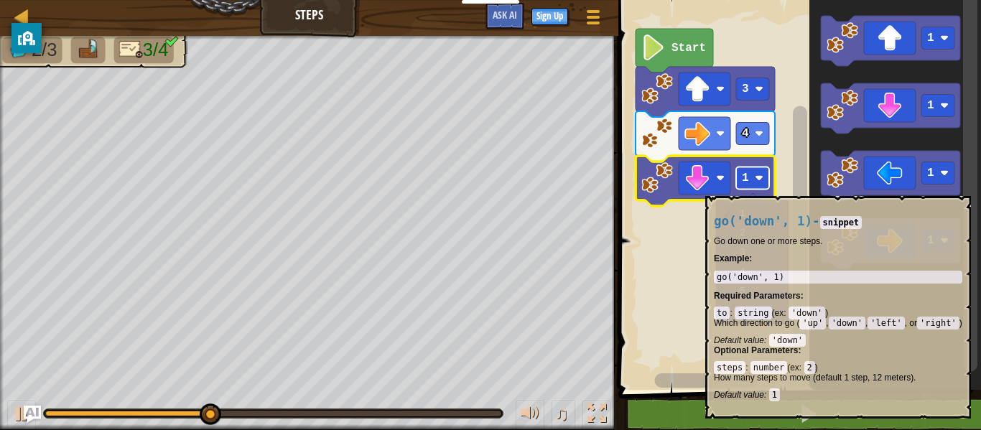
click at [764, 184] on rect "Blockly Workspace" at bounding box center [752, 178] width 33 height 22
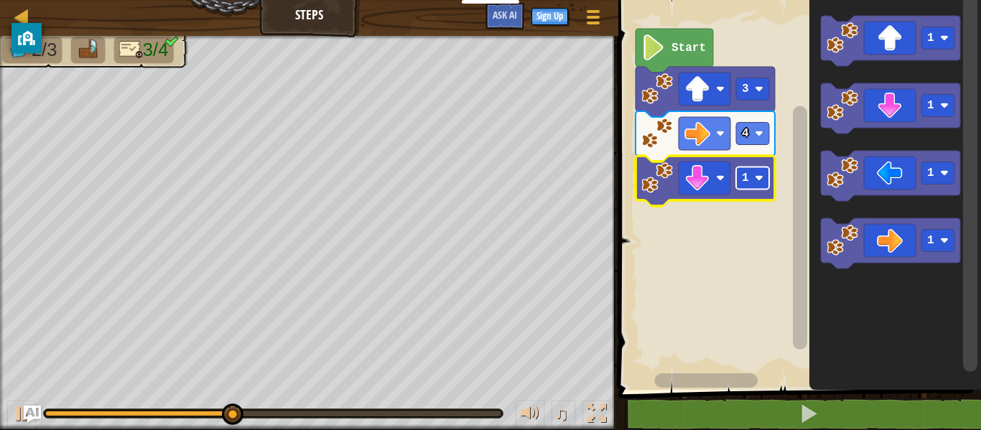
click at [753, 177] on rect "Blockly Workspace" at bounding box center [752, 178] width 33 height 22
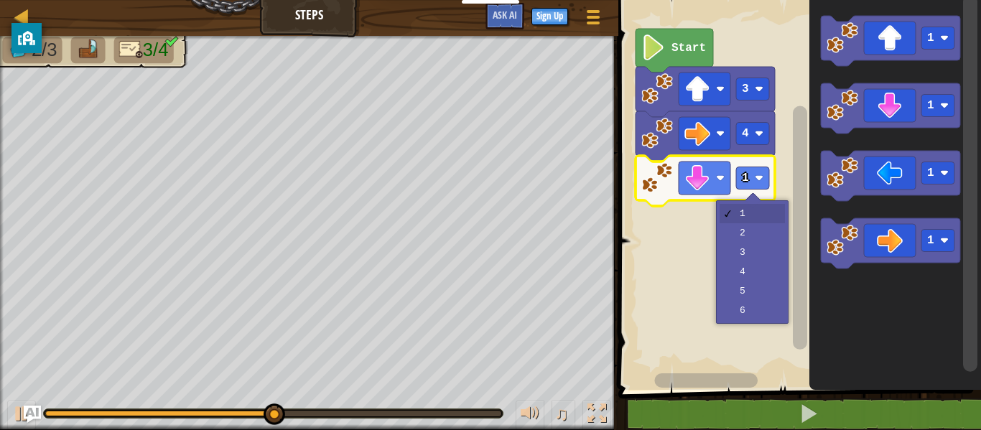
click at [752, 258] on rect "Blockly Workspace" at bounding box center [797, 191] width 367 height 397
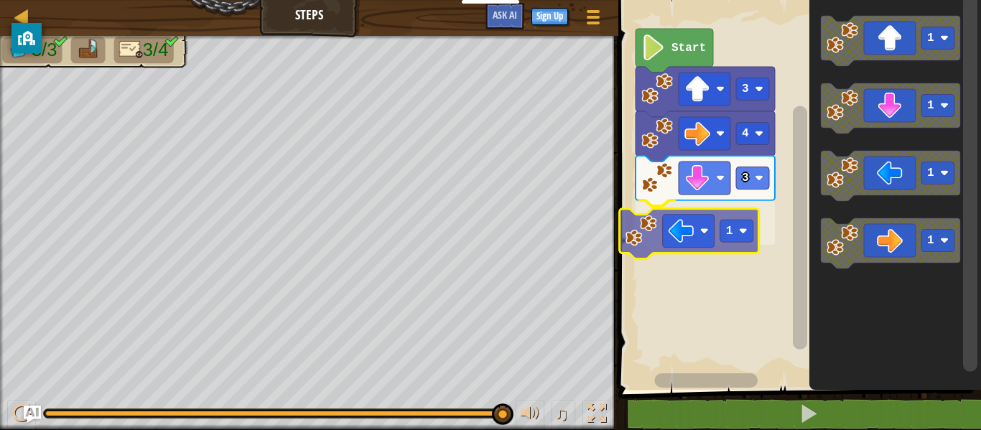
click at [687, 223] on div "Start 3 4 3 1 1 1 1 1 1" at bounding box center [797, 191] width 367 height 397
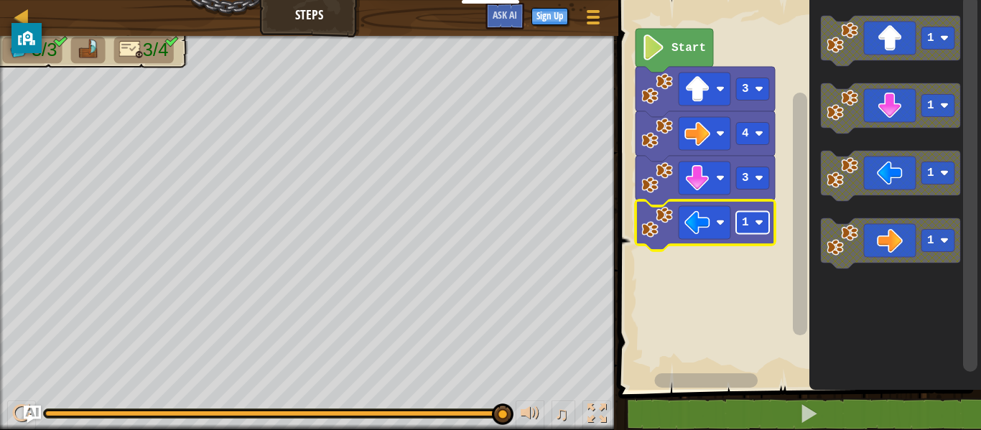
click at [762, 227] on rect "Blockly Workspace" at bounding box center [752, 223] width 33 height 22
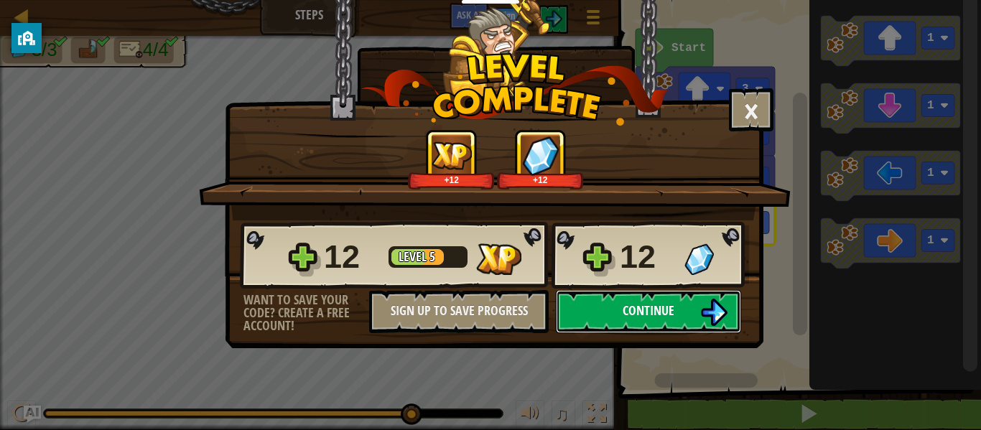
click at [685, 327] on button "Continue" at bounding box center [648, 311] width 185 height 43
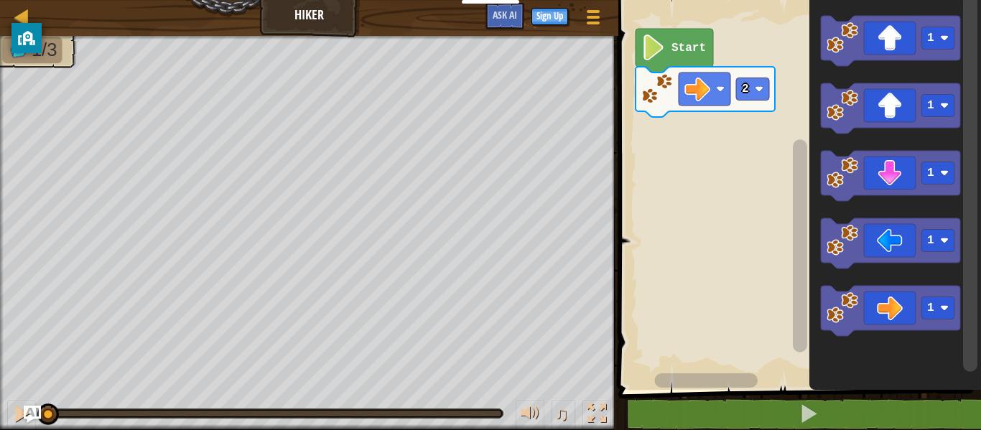
click at [669, 42] on icon "Blockly Workspace" at bounding box center [674, 51] width 78 height 44
click at [653, 56] on image "Blockly Workspace" at bounding box center [653, 47] width 24 height 26
click at [648, 50] on image "Blockly Workspace" at bounding box center [653, 47] width 24 height 26
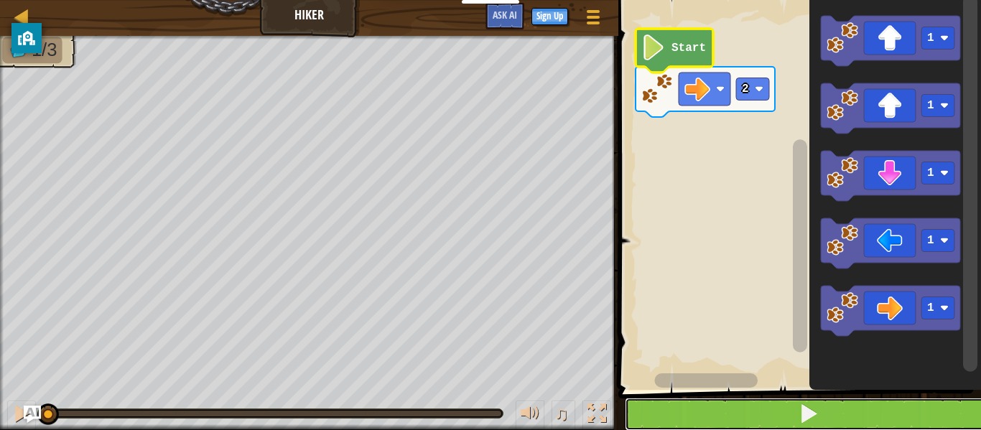
click at [795, 416] on button at bounding box center [808, 414] width 367 height 33
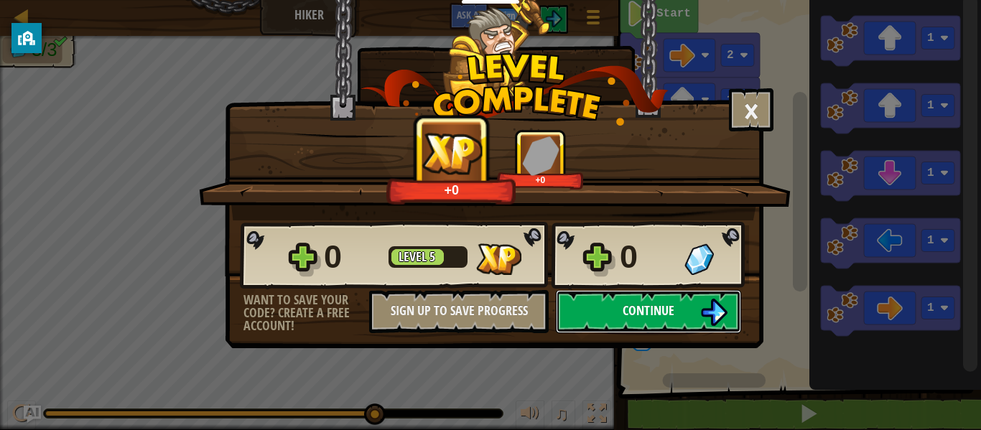
click at [709, 310] on img at bounding box center [713, 312] width 27 height 27
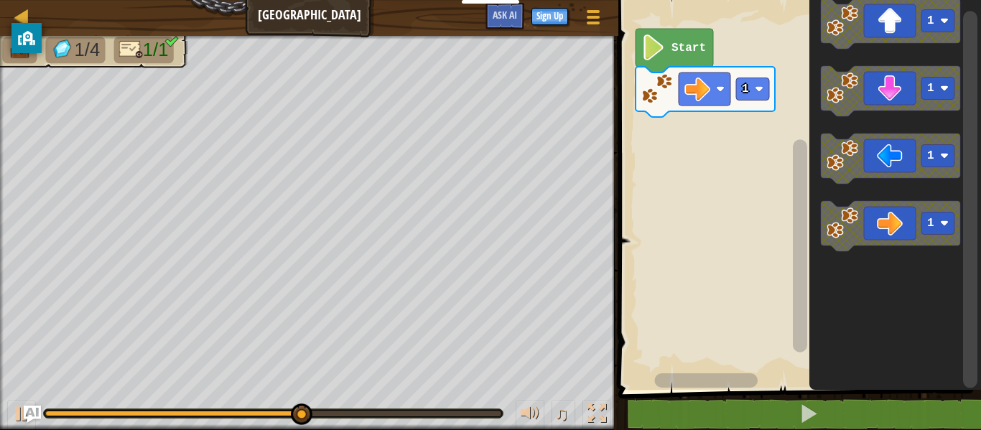
click at [884, 239] on icon "Blockly Workspace" at bounding box center [890, 226] width 139 height 50
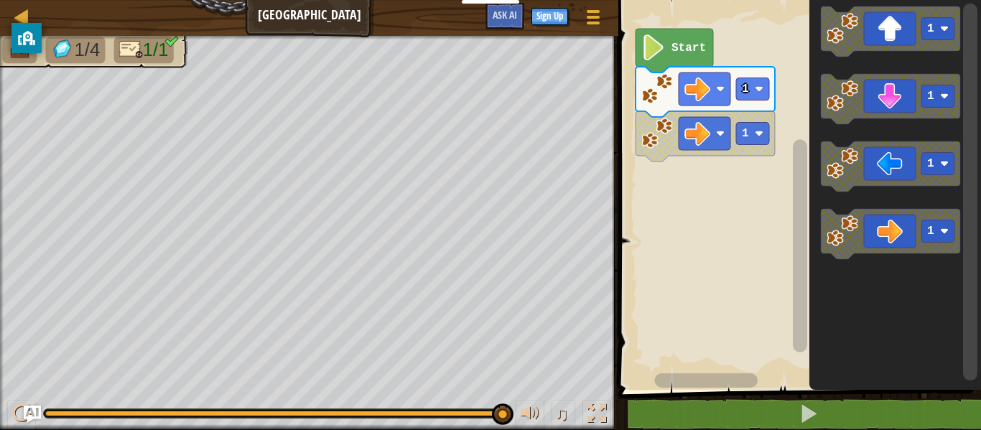
click at [840, 225] on image "Blockly Workspace" at bounding box center [842, 231] width 32 height 32
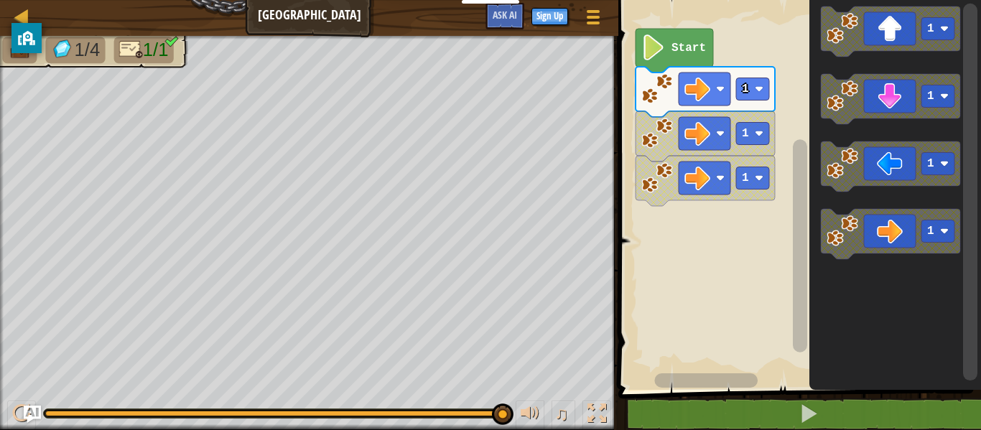
click at [833, 233] on image "Blockly Workspace" at bounding box center [842, 231] width 32 height 32
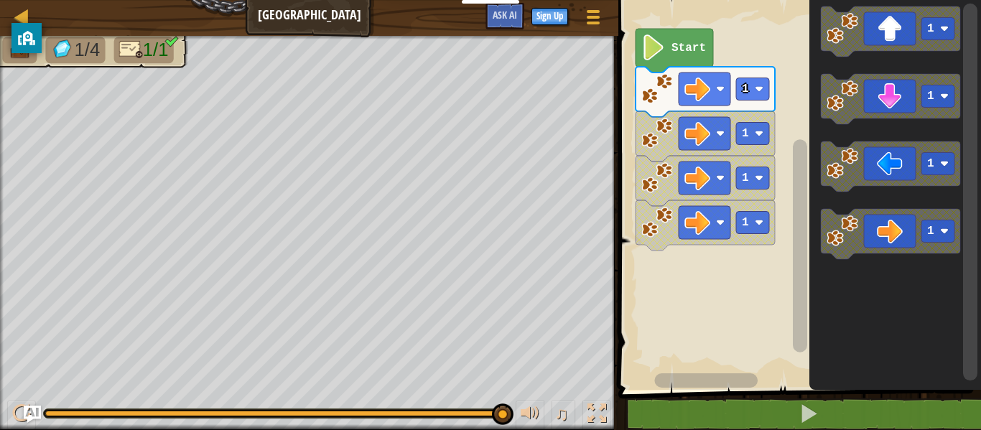
click at [671, 52] on text "Start" at bounding box center [688, 48] width 34 height 13
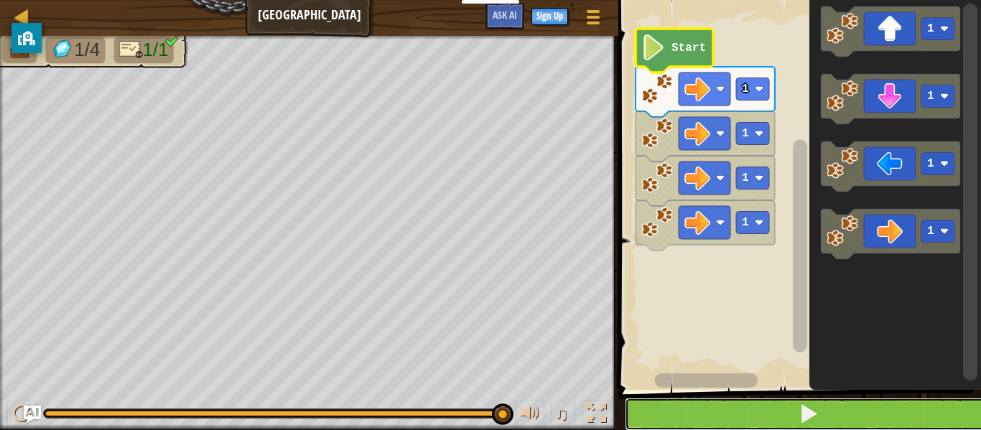
click at [823, 417] on button at bounding box center [808, 414] width 367 height 33
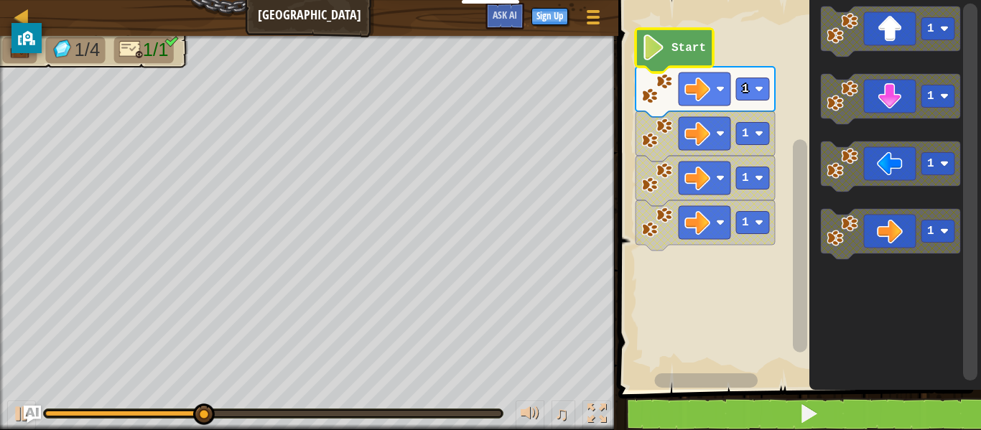
click at [0, 0] on div at bounding box center [0, 0] width 0 height 0
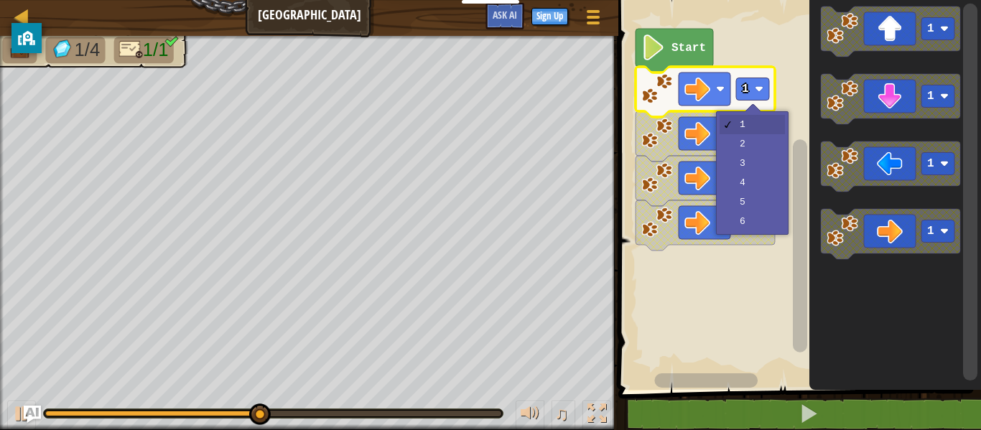
click at [757, 188] on rect "Blockly Workspace" at bounding box center [752, 178] width 33 height 22
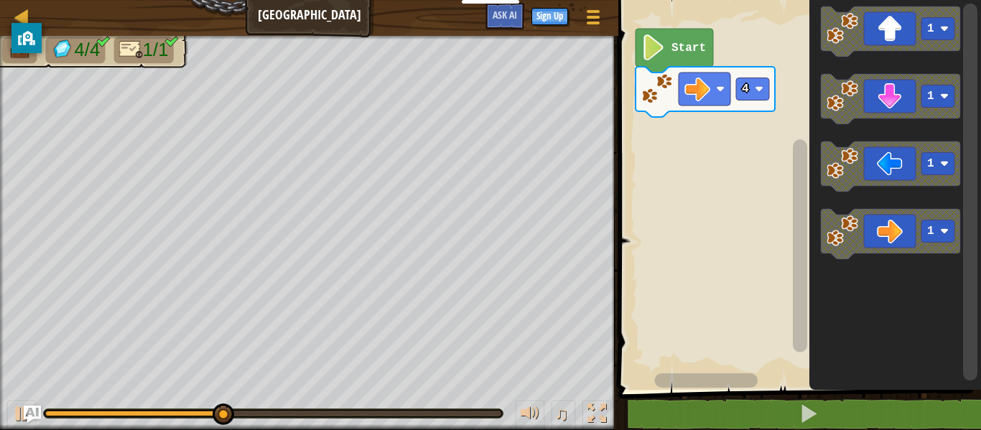
click at [756, 94] on rect "Blockly Workspace" at bounding box center [752, 89] width 33 height 22
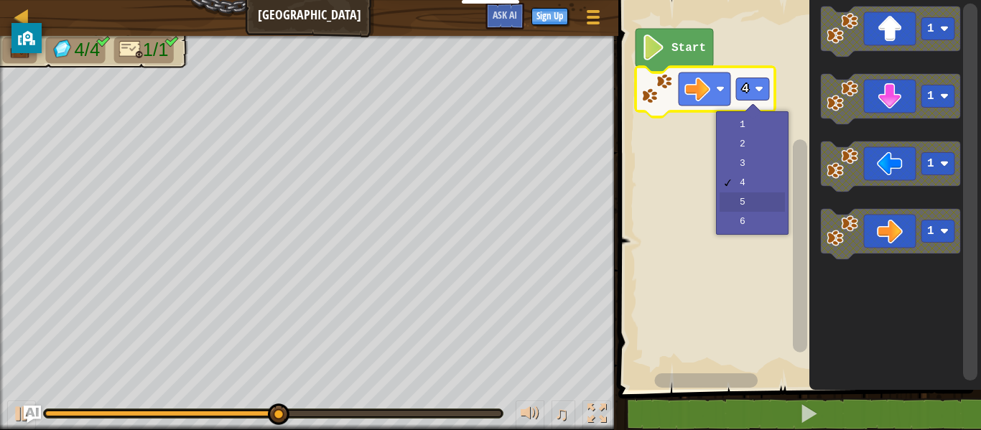
click at [753, 212] on rect "Blockly Workspace" at bounding box center [797, 191] width 367 height 397
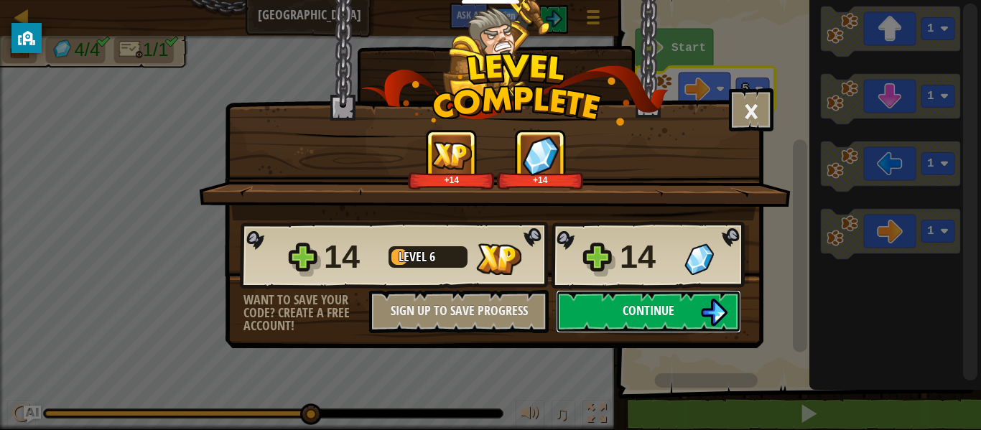
click at [697, 316] on button "Continue" at bounding box center [648, 311] width 185 height 43
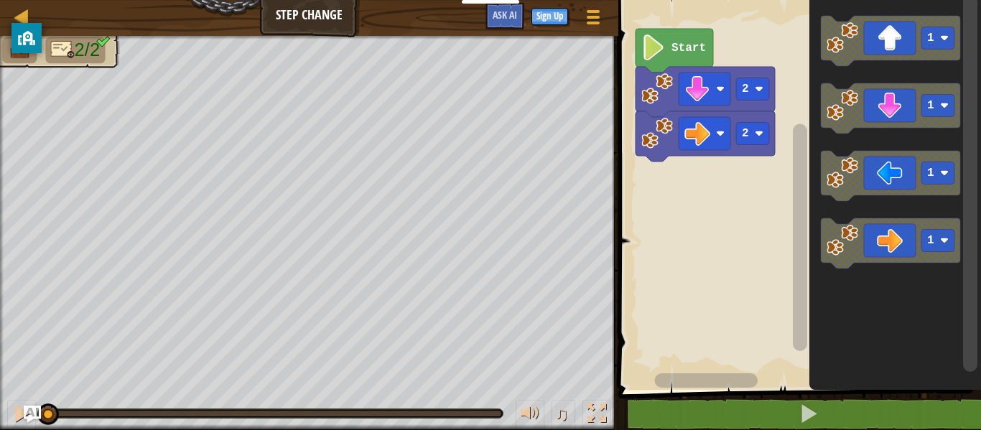
click at [653, 48] on image "Blockly Workspace" at bounding box center [653, 47] width 24 height 26
click at [656, 60] on image "Blockly Workspace" at bounding box center [653, 47] width 24 height 26
click at [835, 110] on image "Blockly Workspace" at bounding box center [842, 106] width 32 height 32
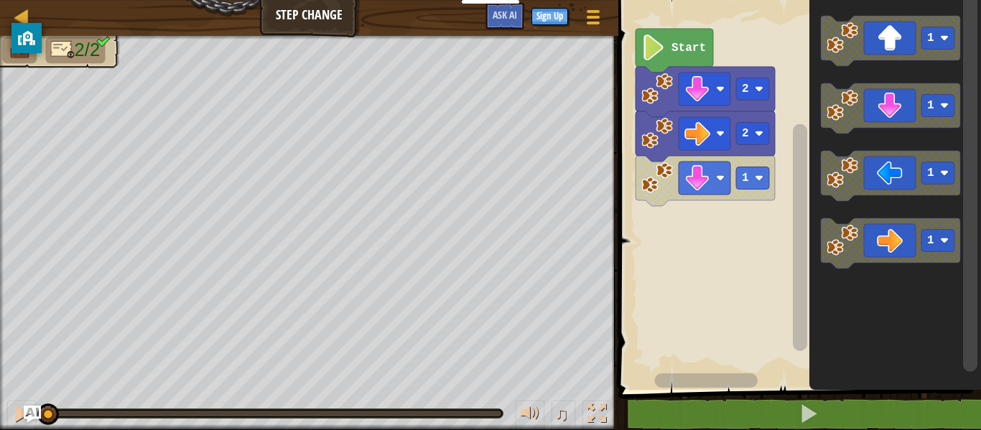
click at [851, 242] on image "Blockly Workspace" at bounding box center [842, 241] width 32 height 32
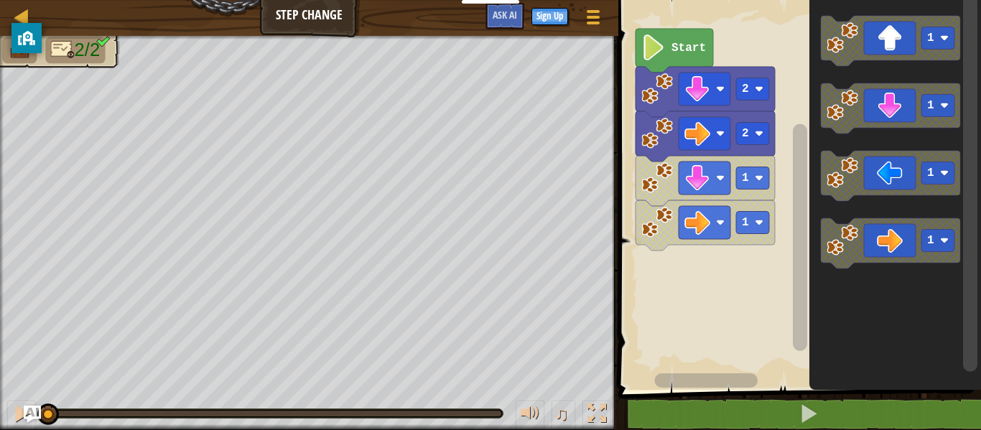
click at [757, 219] on image "Blockly Workspace" at bounding box center [759, 222] width 9 height 9
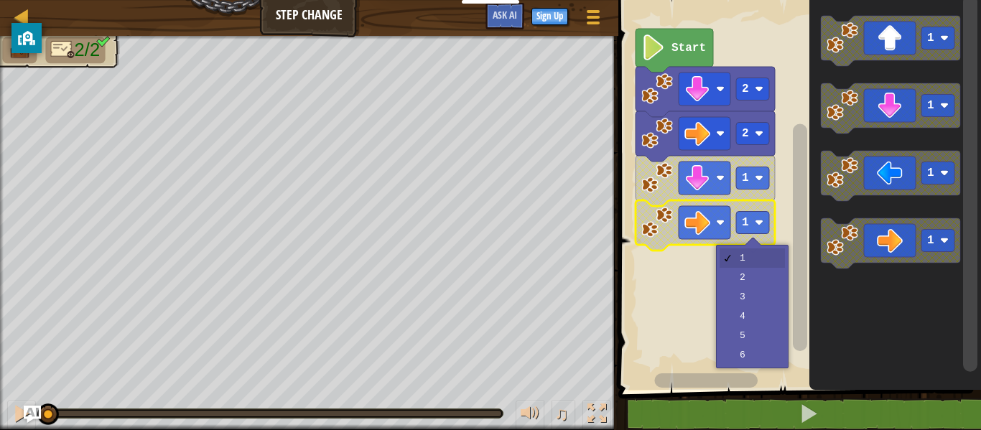
click at [765, 279] on rect "Blockly Workspace" at bounding box center [797, 191] width 367 height 397
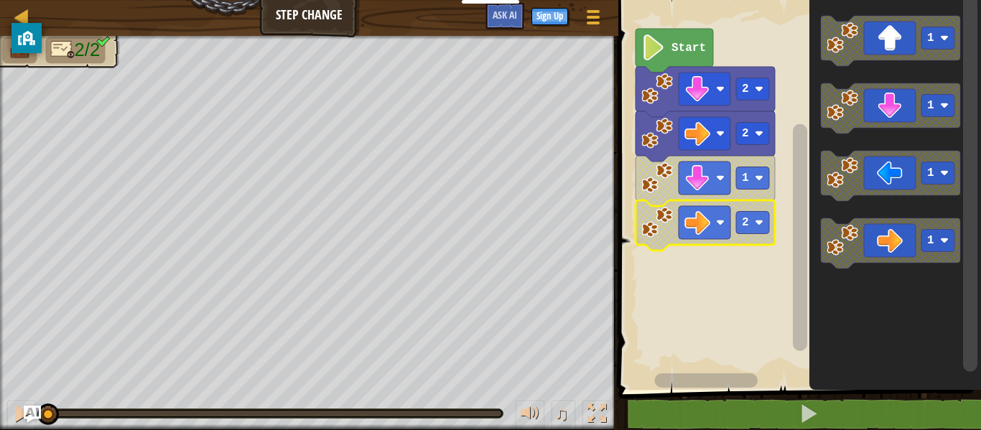
click at [836, 46] on image "Blockly Workspace" at bounding box center [842, 38] width 32 height 32
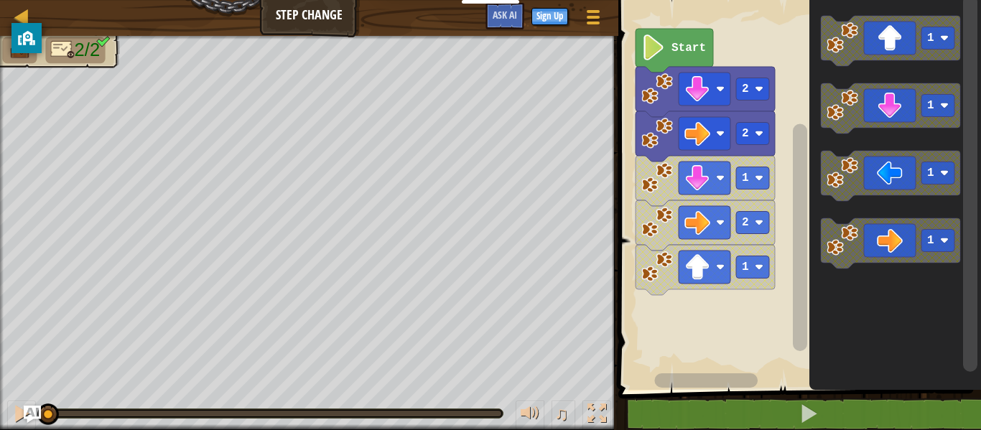
click at [837, 245] on image "Blockly Workspace" at bounding box center [842, 241] width 32 height 32
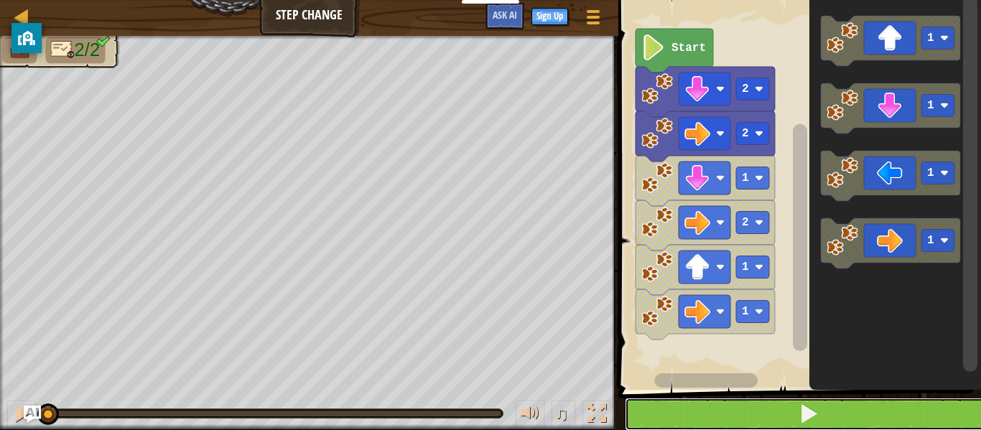
click at [895, 424] on button at bounding box center [808, 414] width 367 height 33
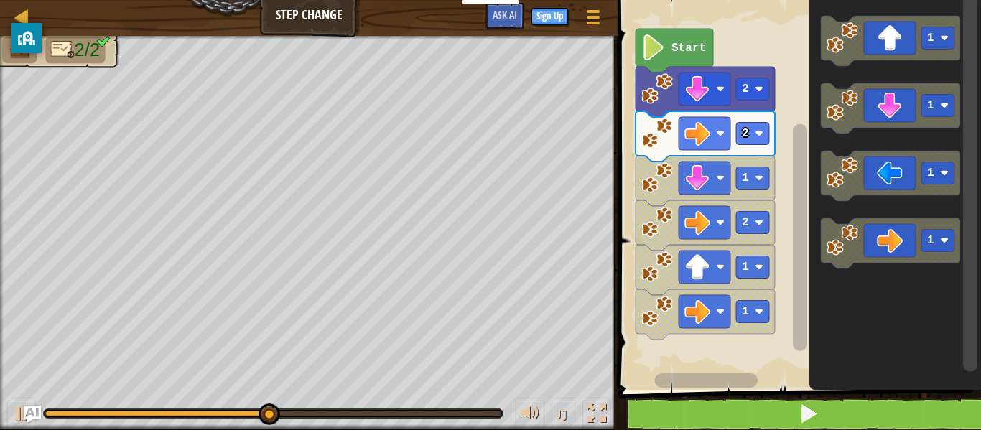
click at [757, 181] on image "Blockly Workspace" at bounding box center [759, 178] width 9 height 9
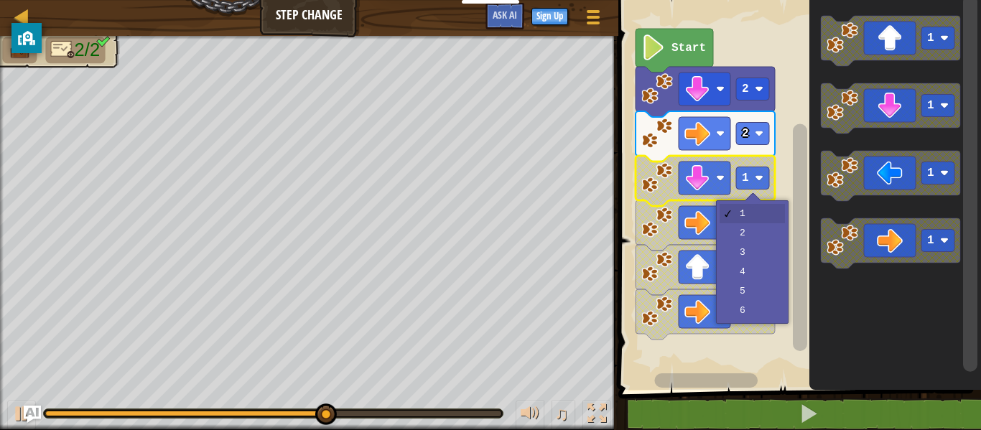
click at [754, 217] on rect "Blockly Workspace" at bounding box center [752, 223] width 33 height 22
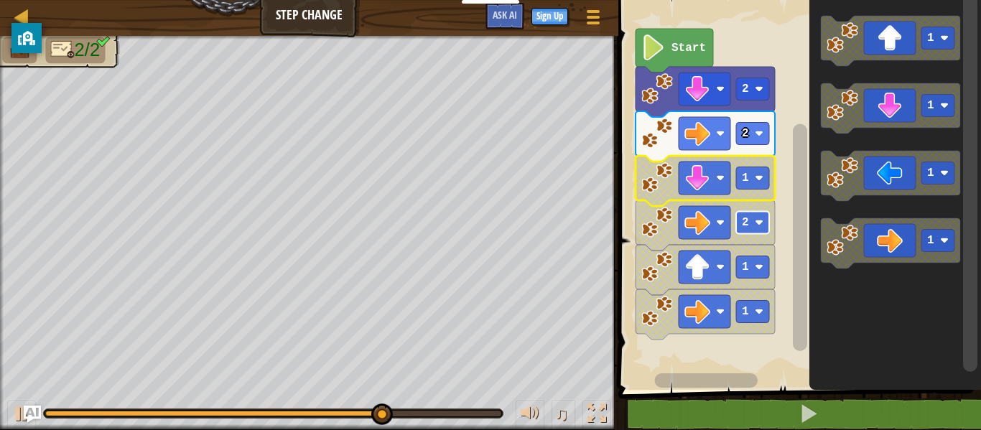
click at [763, 224] on image "Blockly Workspace" at bounding box center [759, 222] width 9 height 9
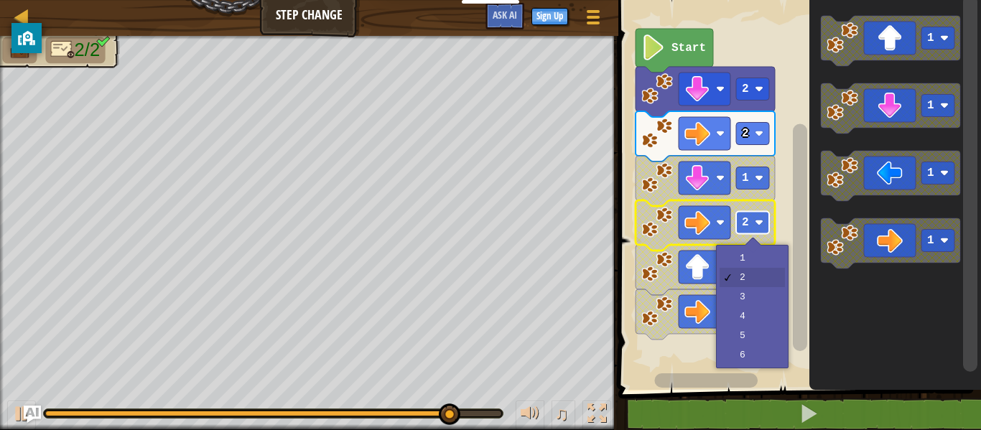
click at [668, 383] on rect "Blockly Workspace" at bounding box center [706, 380] width 103 height 14
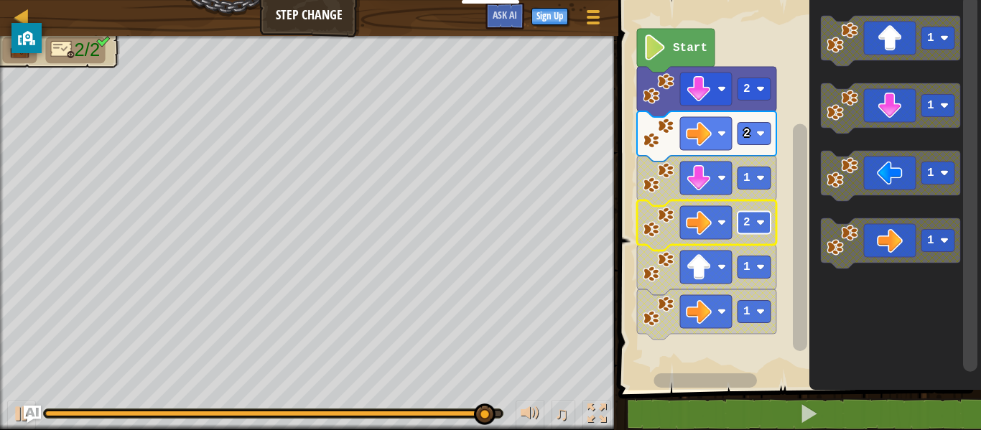
click at [661, 32] on icon "Blockly Workspace" at bounding box center [676, 51] width 78 height 44
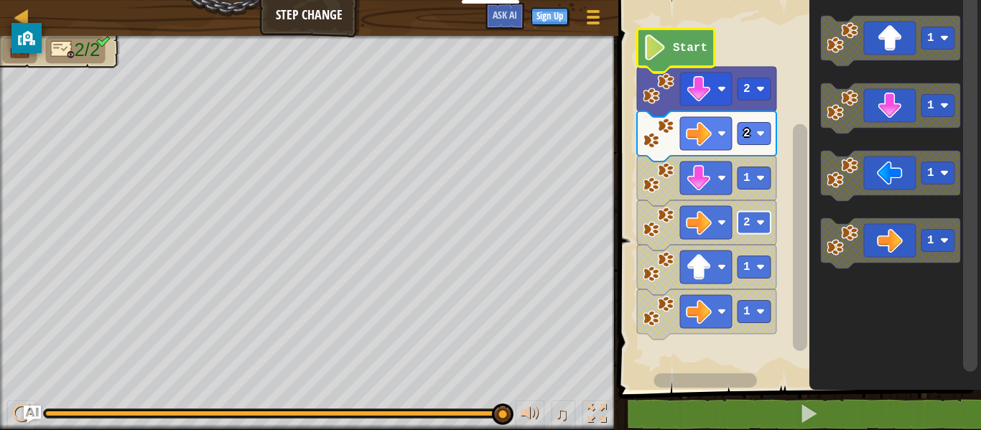
click at [650, 55] on image "Blockly Workspace" at bounding box center [655, 47] width 24 height 26
click at [661, 51] on image "Blockly Workspace" at bounding box center [655, 47] width 24 height 26
click at [745, 93] on text "2" at bounding box center [746, 89] width 7 height 13
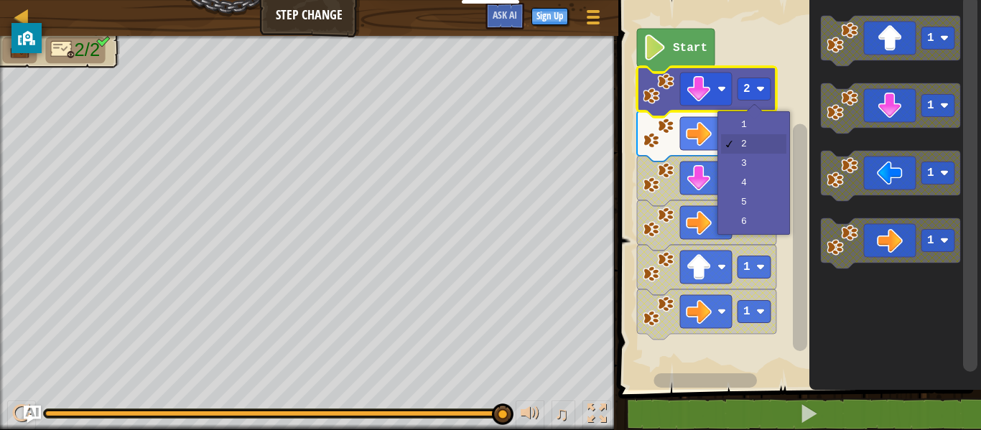
click at [696, 358] on rect "Blockly Workspace" at bounding box center [797, 191] width 367 height 397
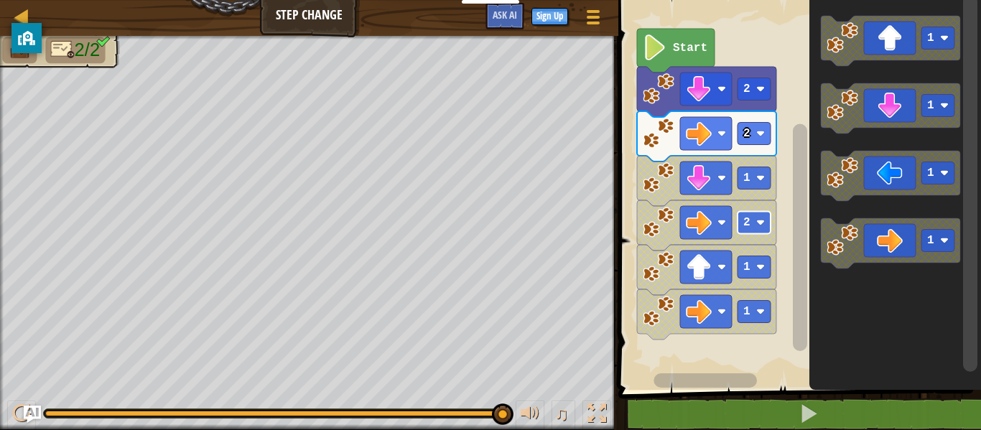
click at [703, 179] on image "Blockly Workspace" at bounding box center [699, 178] width 26 height 26
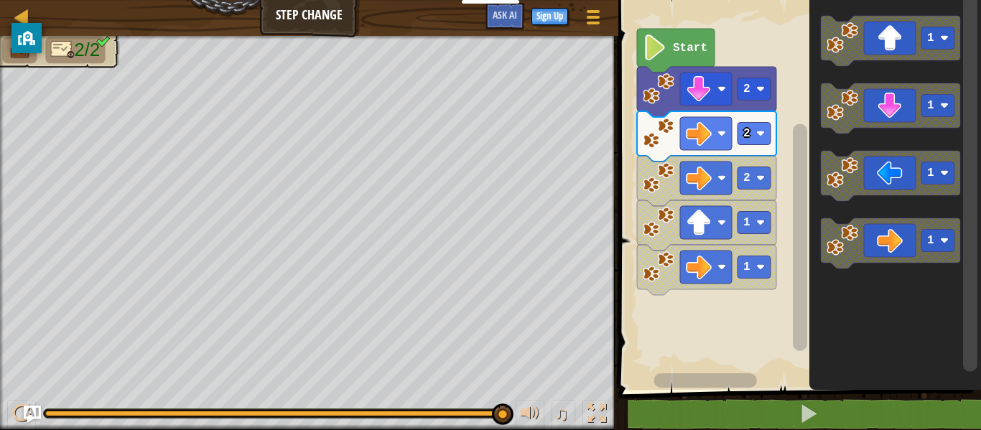
click at [720, 288] on icon "Blockly Workspace" at bounding box center [706, 270] width 139 height 50
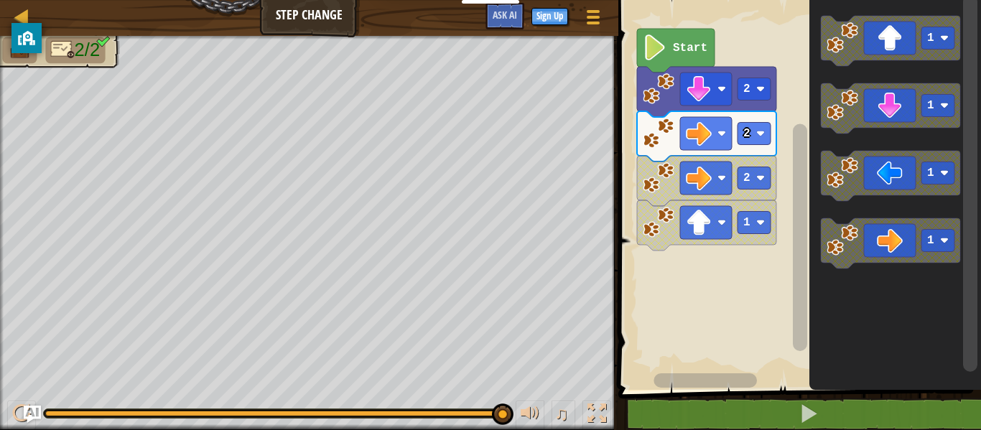
click at [734, 226] on icon "Blockly Workspace" at bounding box center [706, 225] width 139 height 50
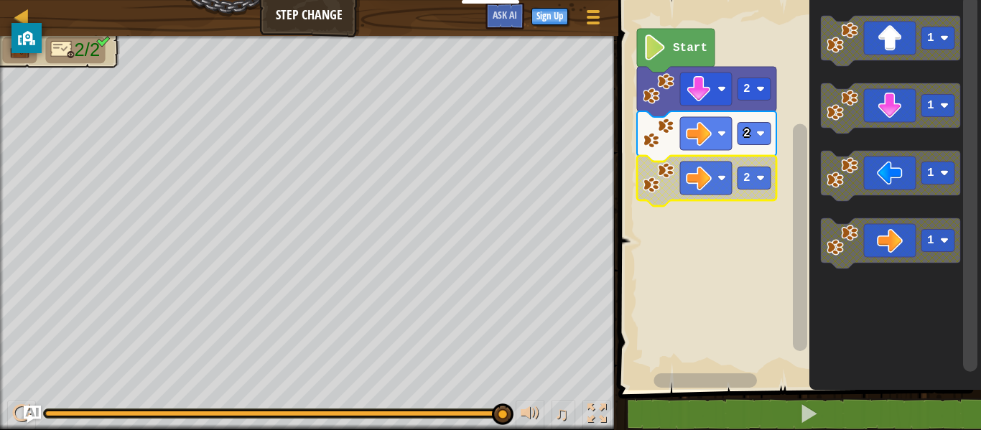
click at [735, 185] on icon "Blockly Workspace" at bounding box center [706, 181] width 139 height 50
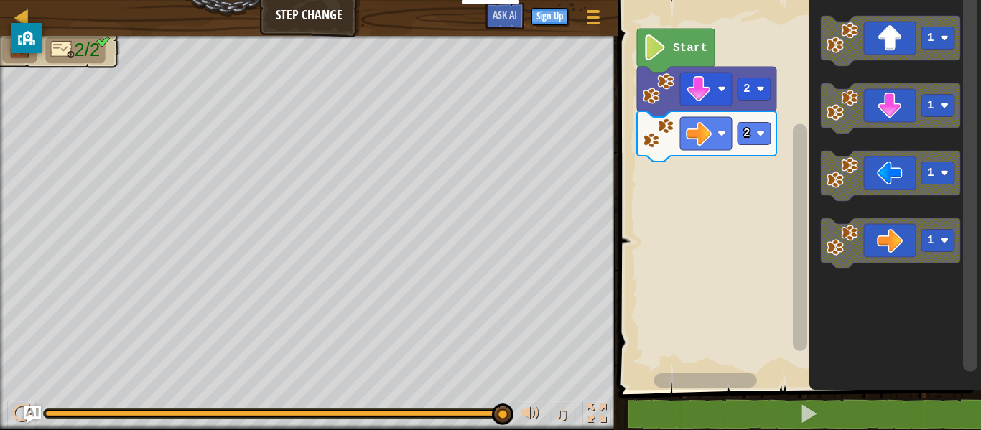
click at [752, 89] on rect "Blockly Workspace" at bounding box center [753, 89] width 33 height 22
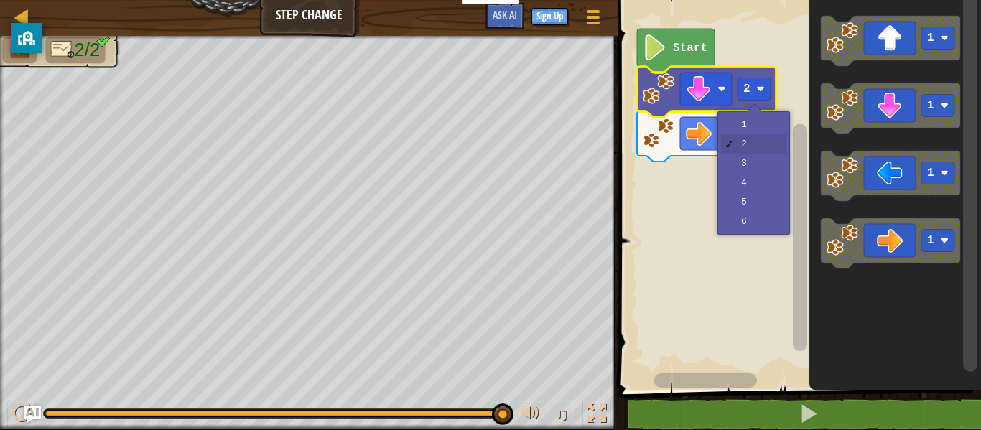
click at [762, 166] on rect "Blockly Workspace" at bounding box center [797, 191] width 367 height 397
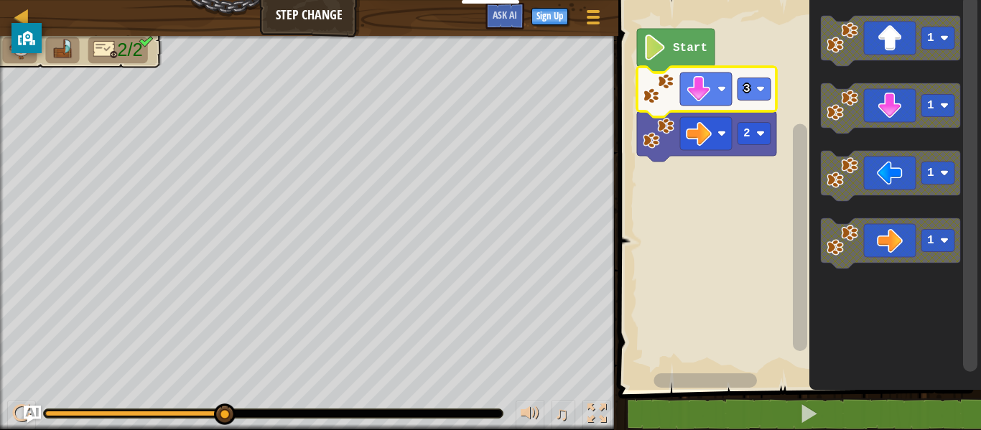
click at [757, 89] on image "Blockly Workspace" at bounding box center [760, 89] width 9 height 9
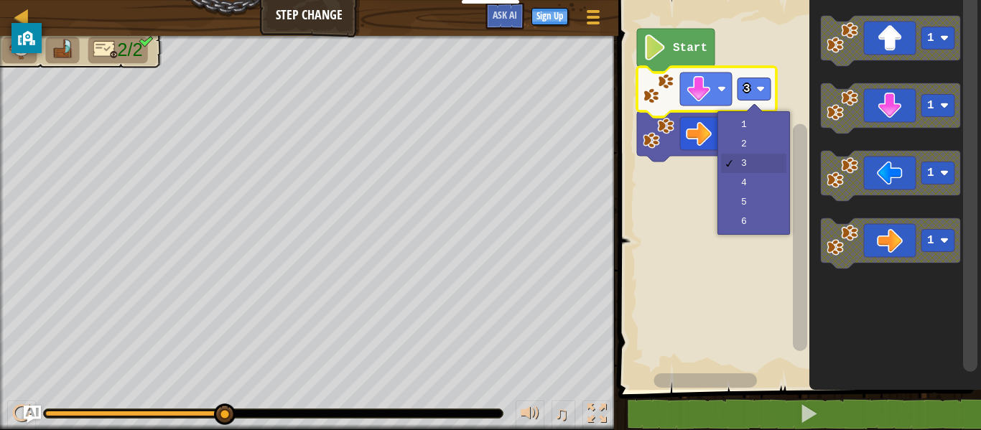
click at [760, 151] on icon "Blockly Workspace" at bounding box center [706, 136] width 139 height 50
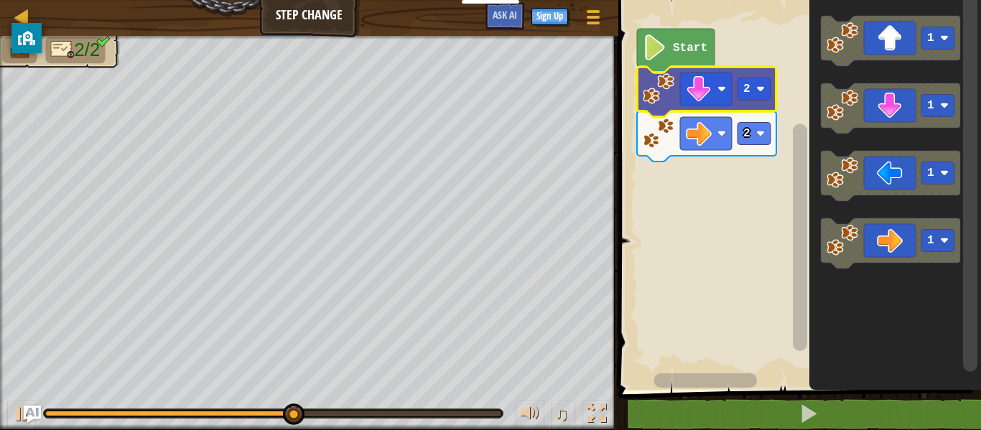
click at [750, 217] on rect "Blockly Workspace" at bounding box center [797, 191] width 367 height 397
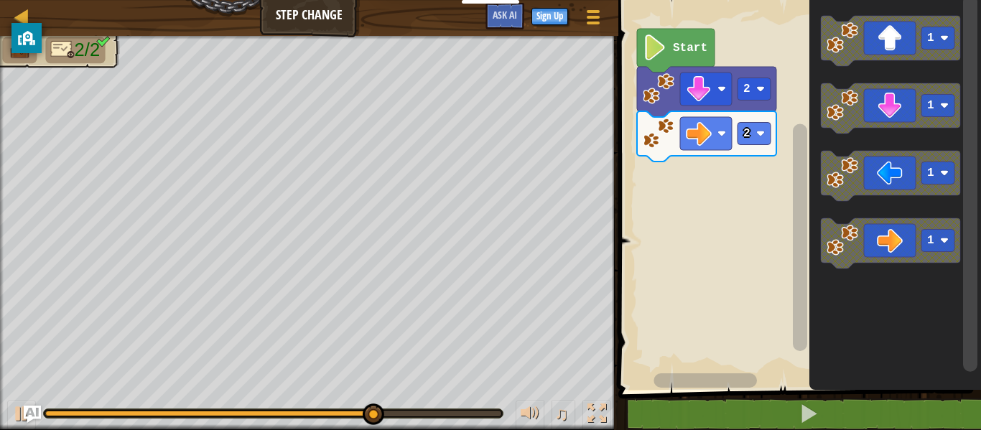
click at [836, 108] on image "Blockly Workspace" at bounding box center [842, 106] width 32 height 32
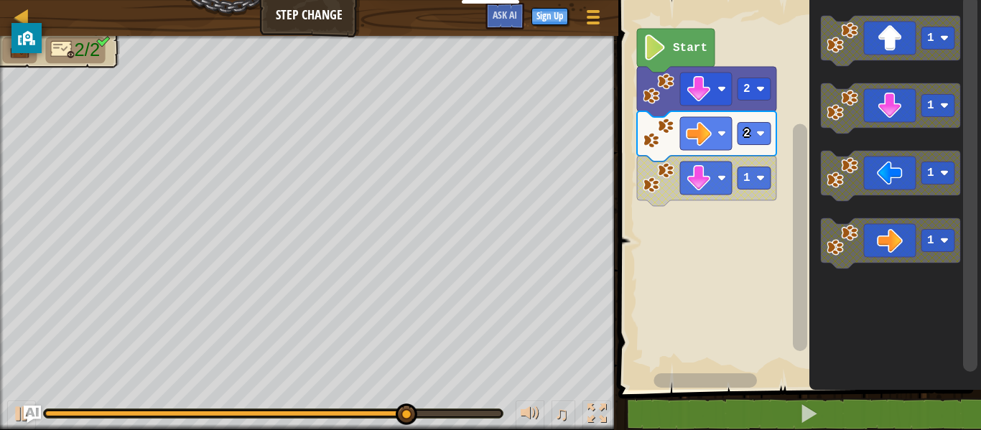
click at [709, 235] on rect "Blockly Workspace" at bounding box center [797, 191] width 367 height 397
click at [714, 183] on rect "Blockly Workspace" at bounding box center [706, 178] width 52 height 33
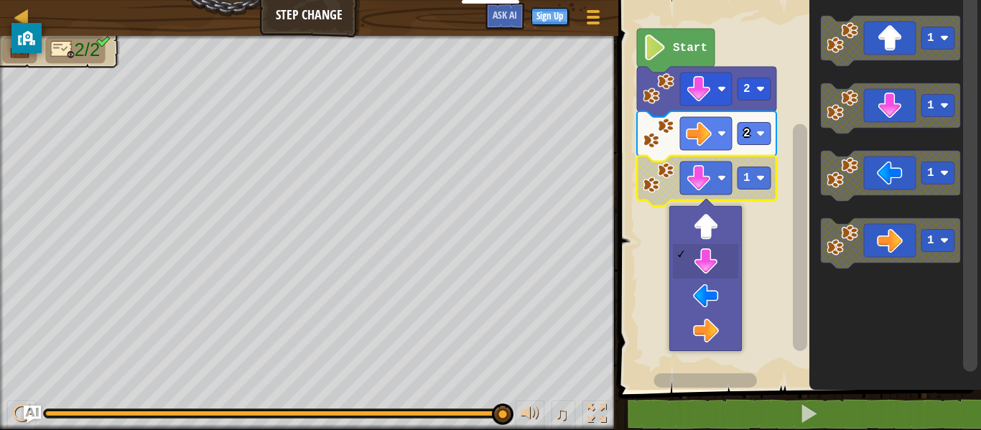
click at [710, 261] on rect "Blockly Workspace" at bounding box center [797, 191] width 367 height 397
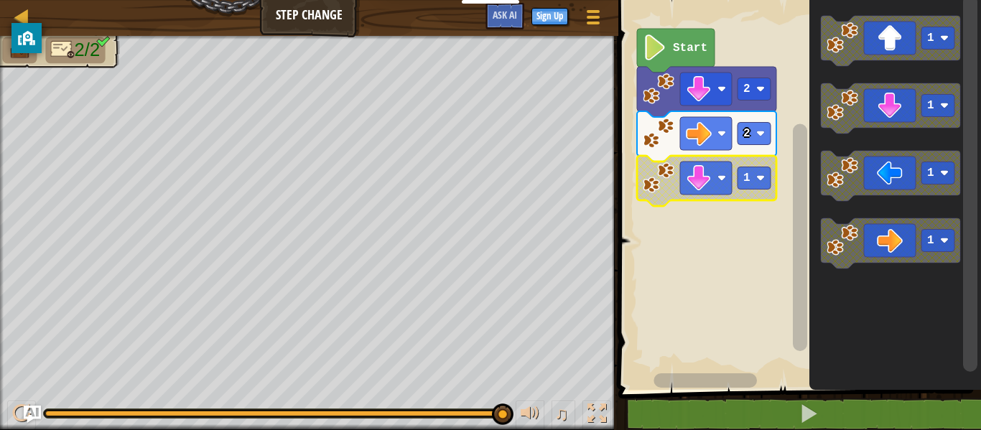
click at [757, 183] on rect "Blockly Workspace" at bounding box center [753, 178] width 33 height 22
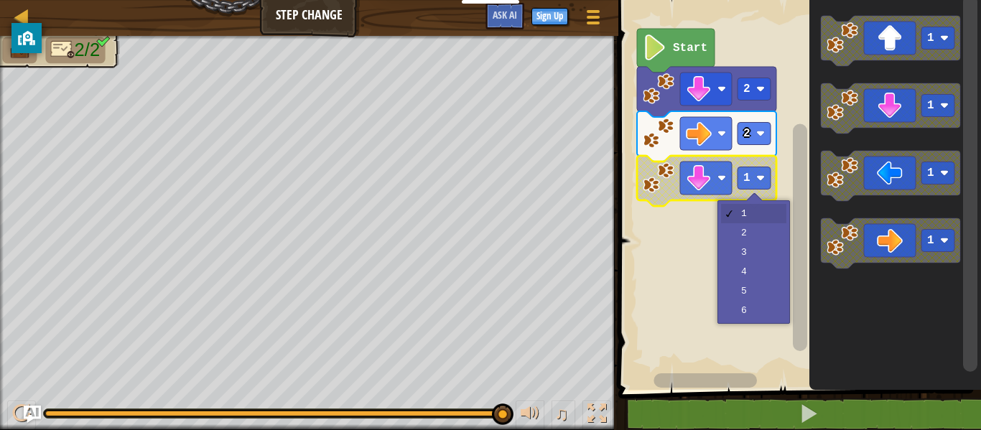
click at [760, 218] on rect "Blockly Workspace" at bounding box center [797, 191] width 367 height 397
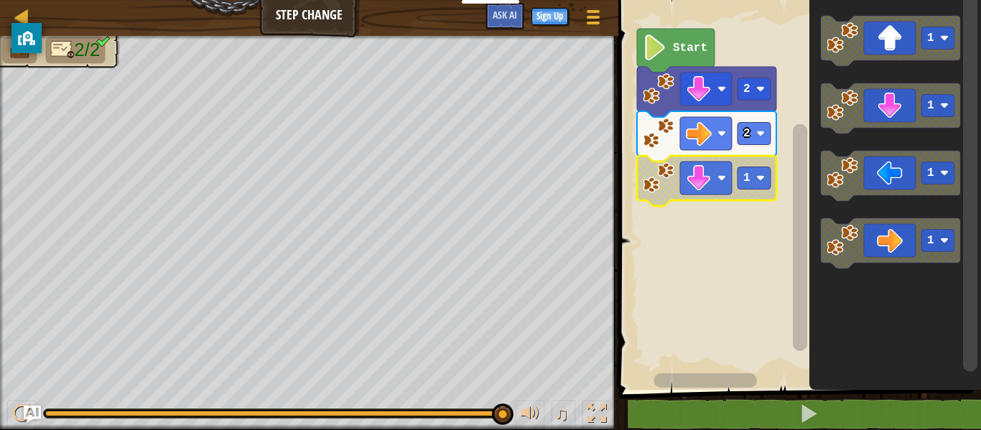
click at [655, 39] on image "Blockly Workspace" at bounding box center [655, 47] width 24 height 26
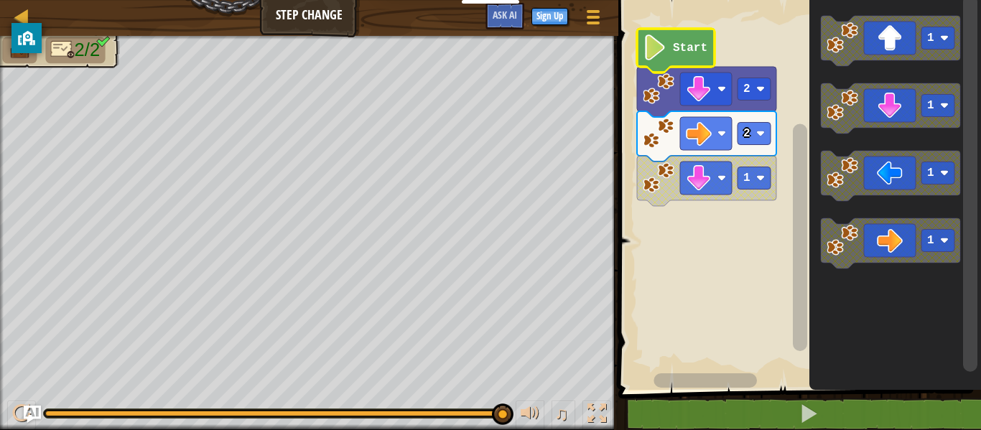
click at [664, 52] on image "Blockly Workspace" at bounding box center [655, 47] width 24 height 26
click at [647, 52] on image "Blockly Workspace" at bounding box center [655, 47] width 24 height 26
click at [695, 312] on rect "Blockly Workspace" at bounding box center [797, 191] width 367 height 397
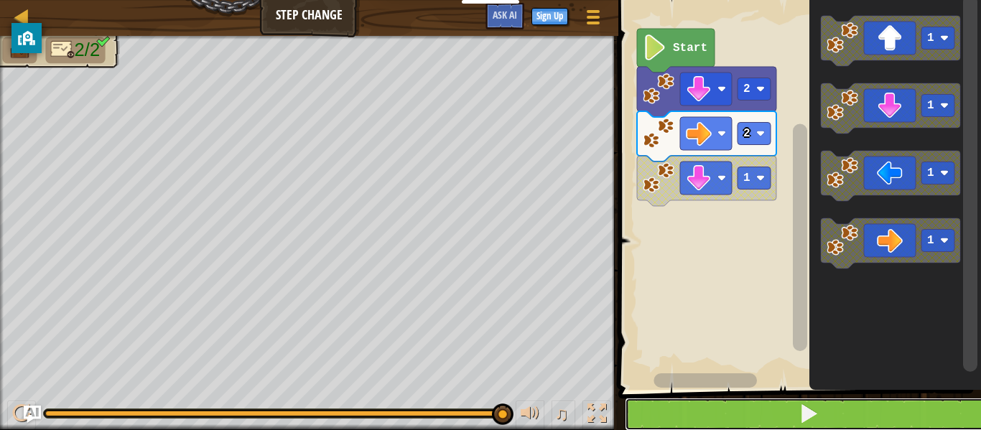
click at [722, 425] on button at bounding box center [808, 414] width 367 height 33
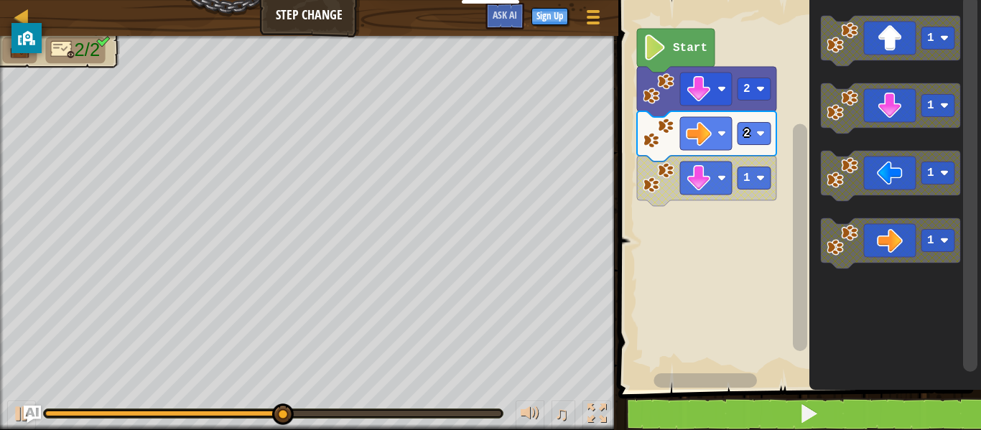
click at [757, 177] on image "Blockly Workspace" at bounding box center [760, 178] width 9 height 9
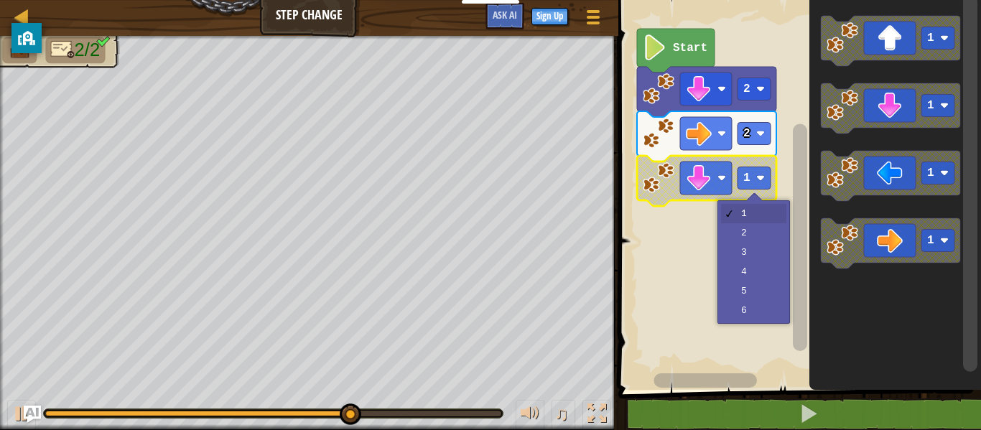
click at [761, 231] on rect "Blockly Workspace" at bounding box center [797, 191] width 367 height 397
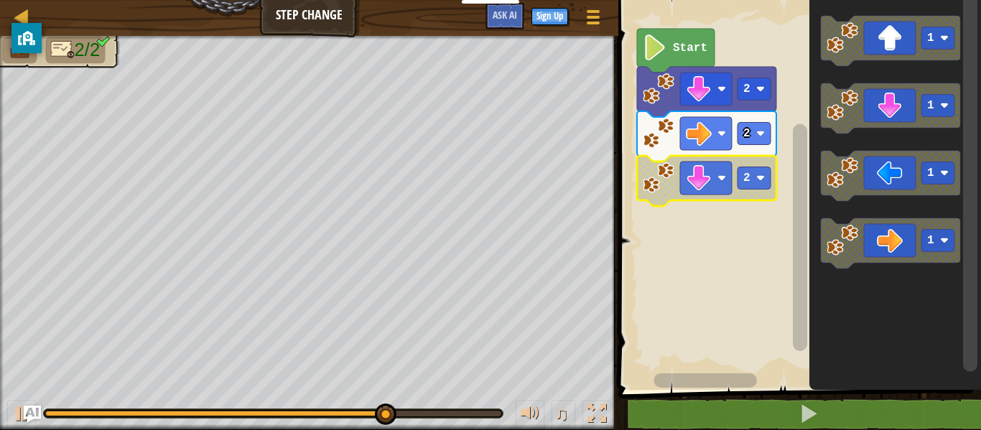
click at [738, 280] on rect "Blockly Workspace" at bounding box center [797, 191] width 367 height 397
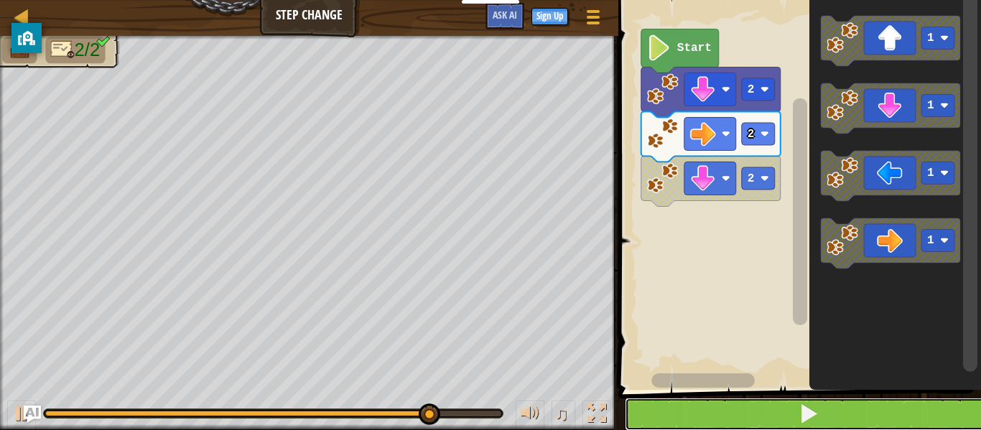
click at [808, 409] on span at bounding box center [808, 413] width 20 height 20
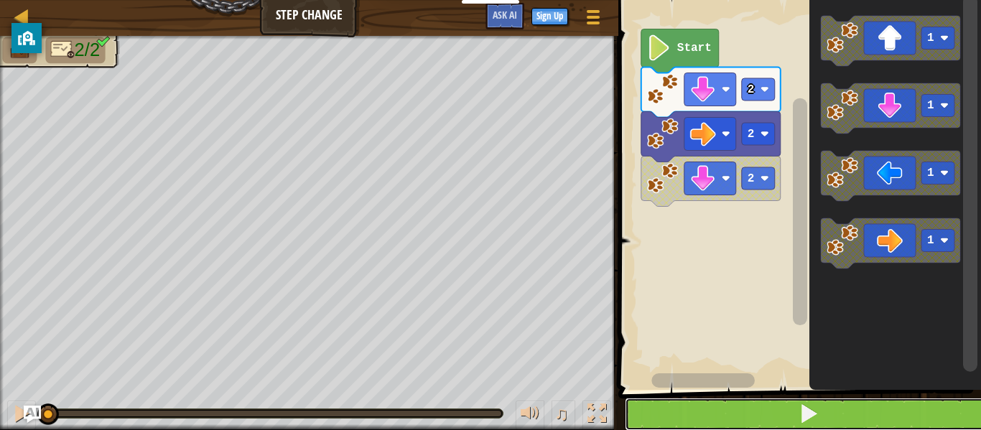
click at [826, 418] on button at bounding box center [808, 414] width 367 height 33
click at [819, 419] on button at bounding box center [808, 414] width 367 height 33
click at [818, 416] on span at bounding box center [808, 413] width 20 height 20
click at [817, 413] on span at bounding box center [808, 413] width 20 height 20
click at [815, 419] on span at bounding box center [808, 413] width 20 height 20
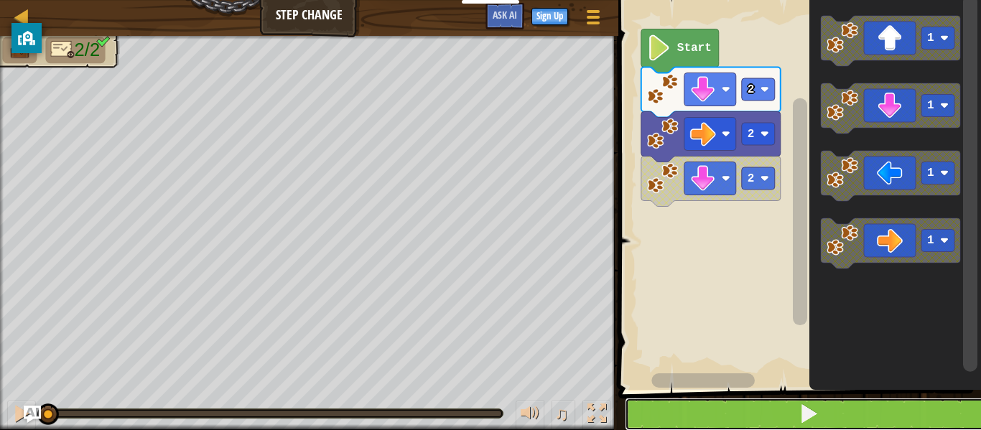
click at [821, 413] on button at bounding box center [808, 414] width 367 height 33
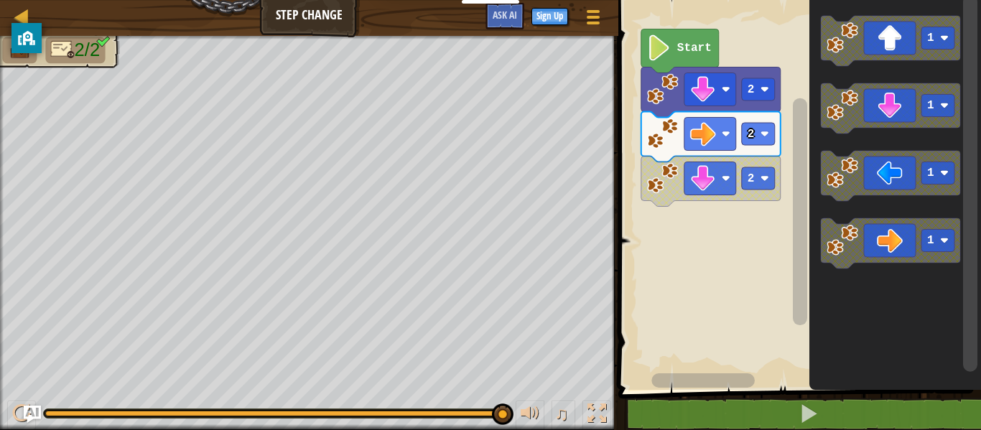
click at [664, 182] on image "Blockly Workspace" at bounding box center [663, 178] width 32 height 32
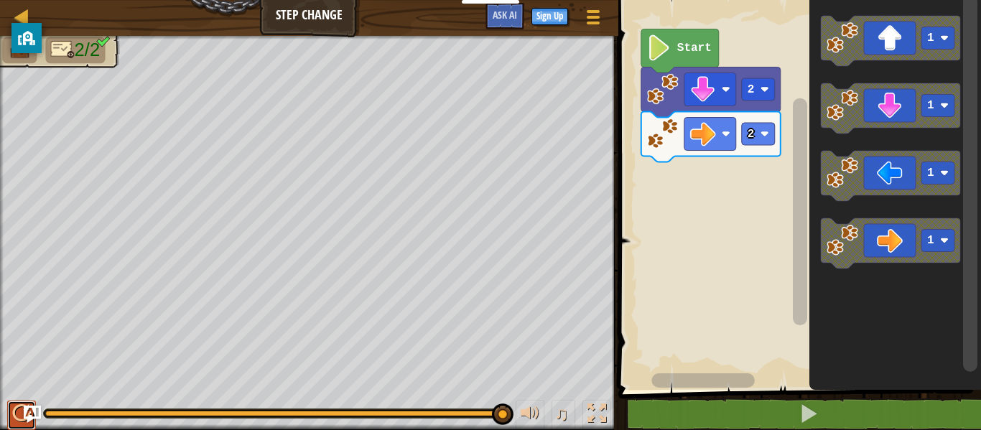
click at [19, 416] on div at bounding box center [21, 413] width 19 height 19
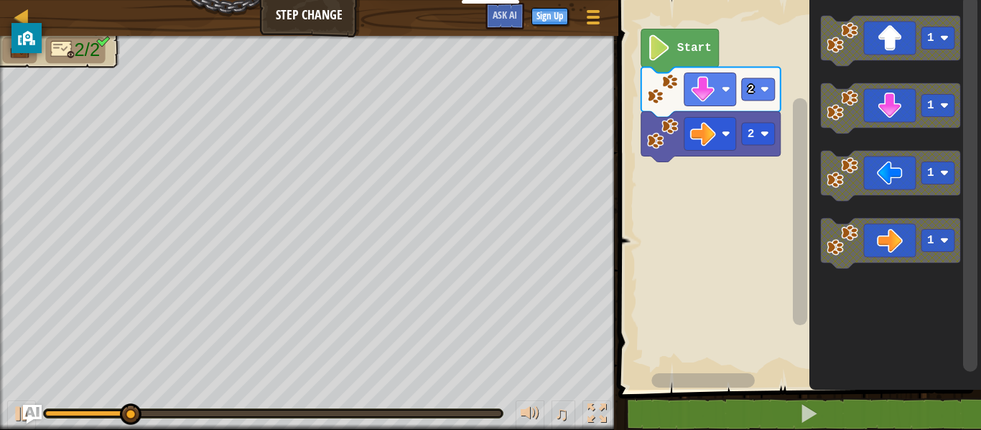
click at [28, 415] on img "Ask AI" at bounding box center [32, 414] width 19 height 19
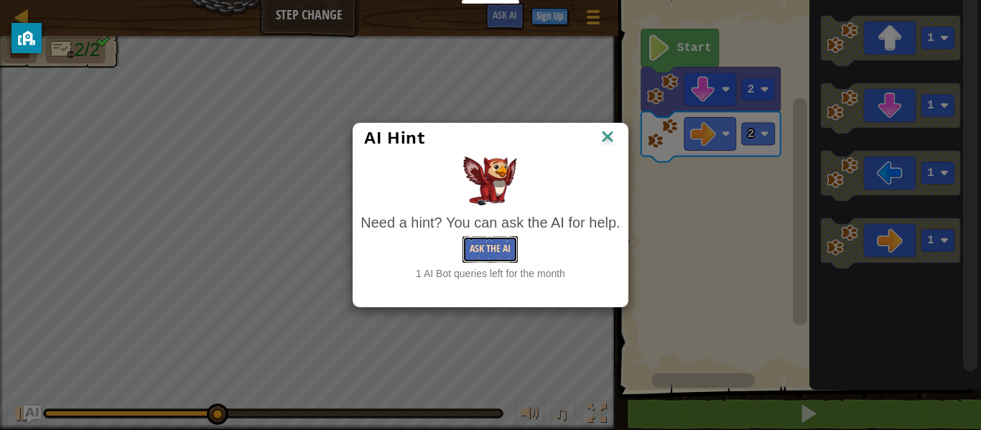
click at [501, 243] on button "Ask the AI" at bounding box center [489, 249] width 55 height 27
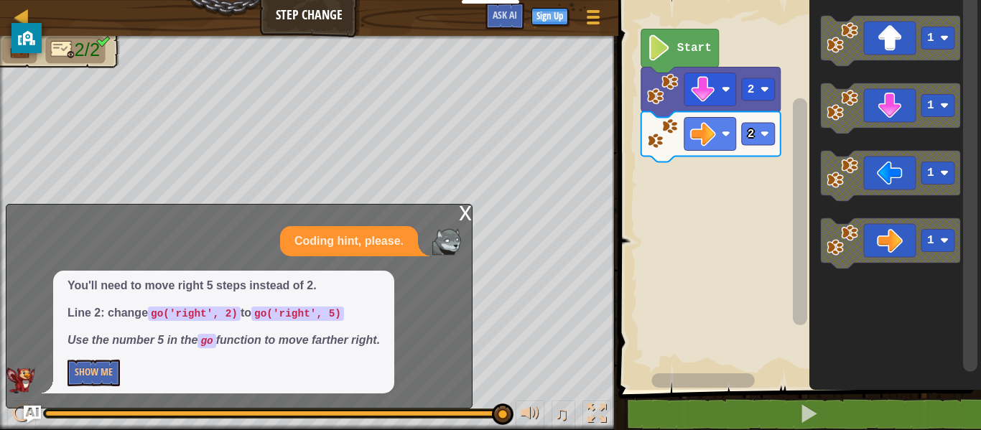
click at [765, 130] on image "Blockly Workspace" at bounding box center [764, 134] width 9 height 9
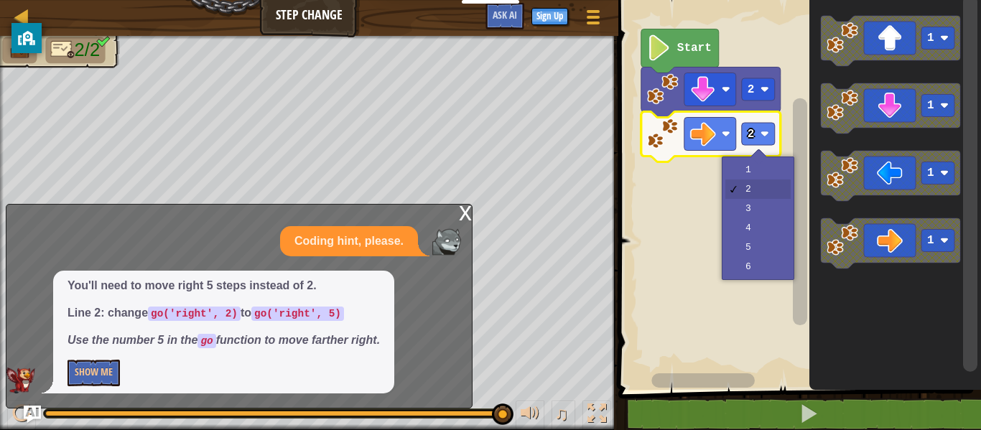
click at [759, 232] on rect "Blockly Workspace" at bounding box center [797, 191] width 367 height 397
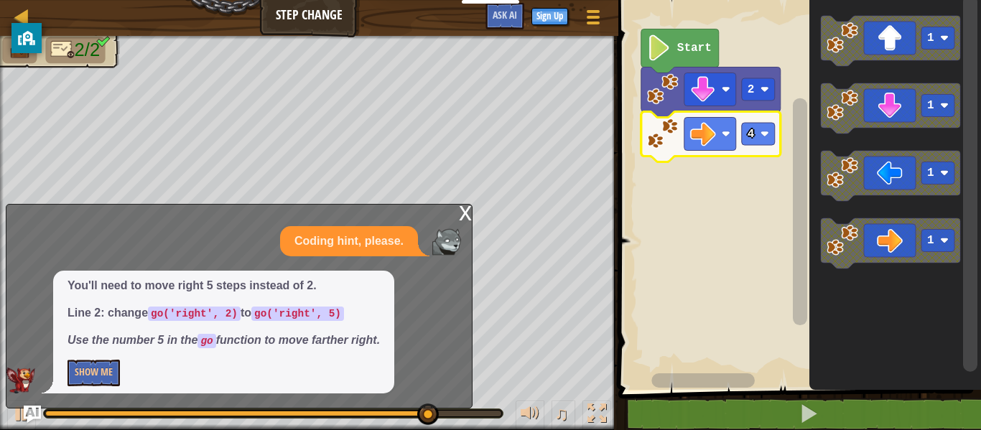
click at [0, 0] on div at bounding box center [0, 0] width 0 height 0
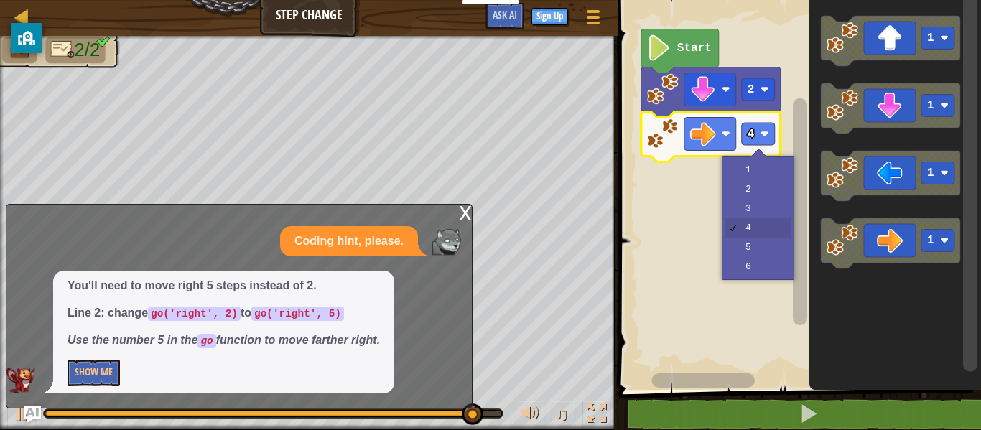
click at [756, 248] on rect "Blockly Workspace" at bounding box center [797, 191] width 367 height 397
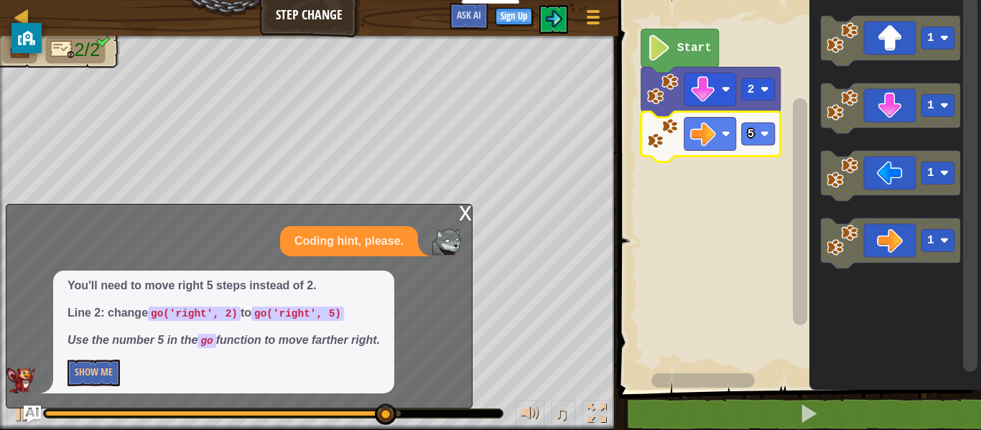
click at [461, 210] on div "x" at bounding box center [465, 212] width 13 height 14
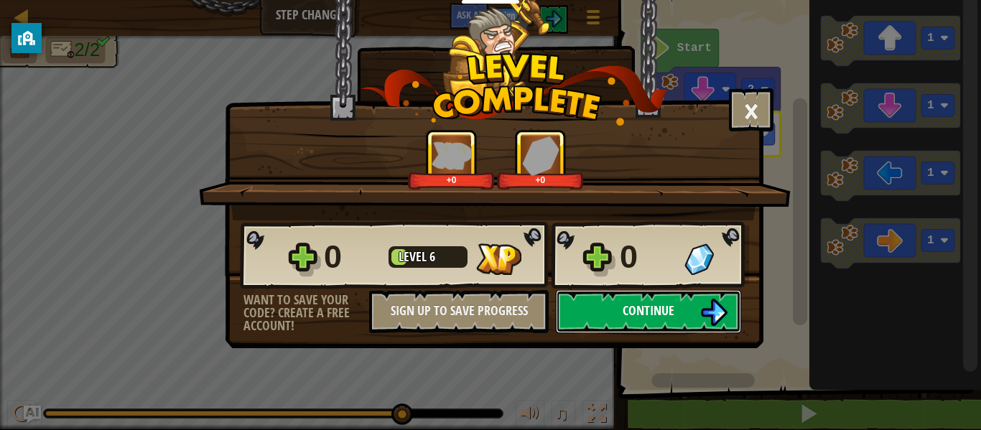
click at [697, 324] on button "Continue" at bounding box center [648, 311] width 185 height 43
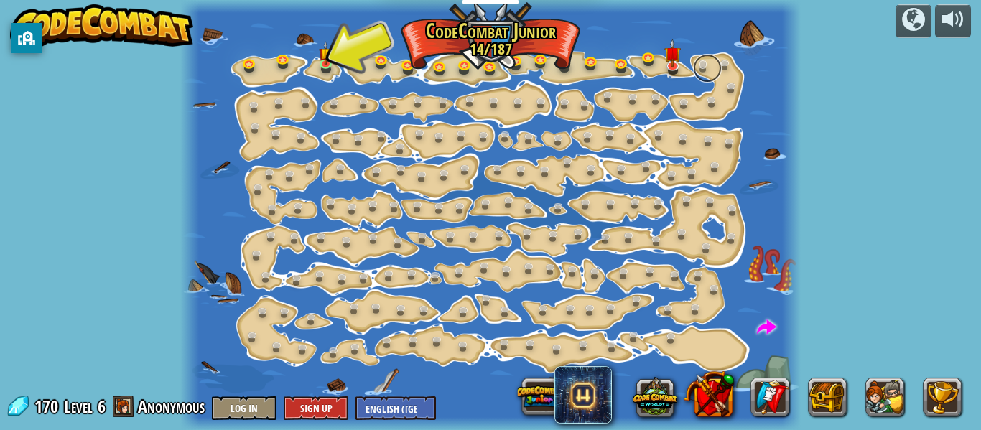
click at [702, 67] on link at bounding box center [707, 68] width 29 height 29
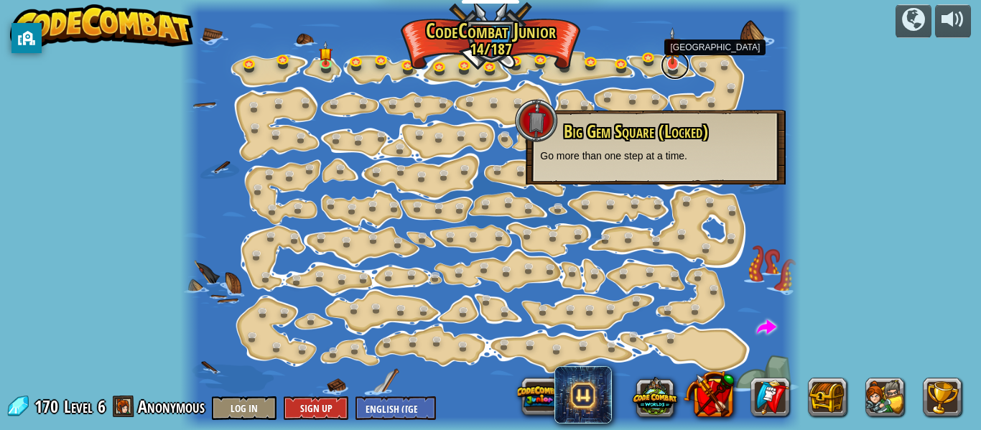
click at [670, 69] on link at bounding box center [675, 65] width 29 height 29
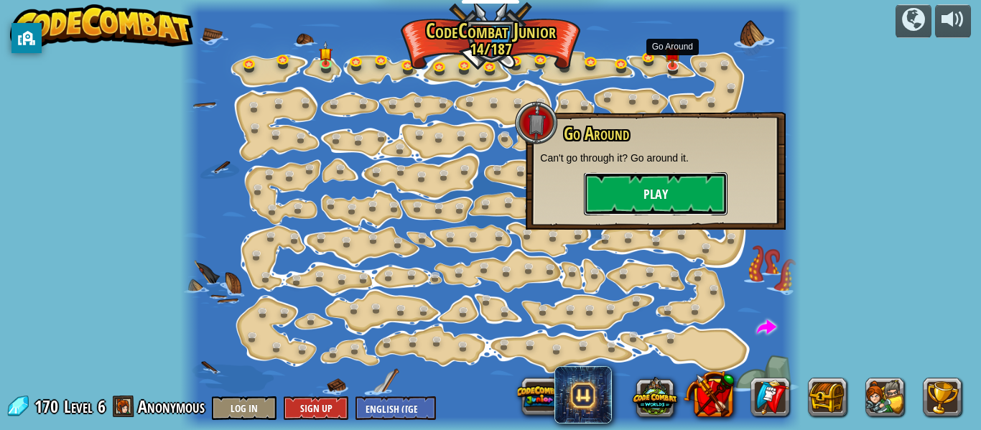
click at [675, 187] on button "Play" at bounding box center [656, 193] width 144 height 43
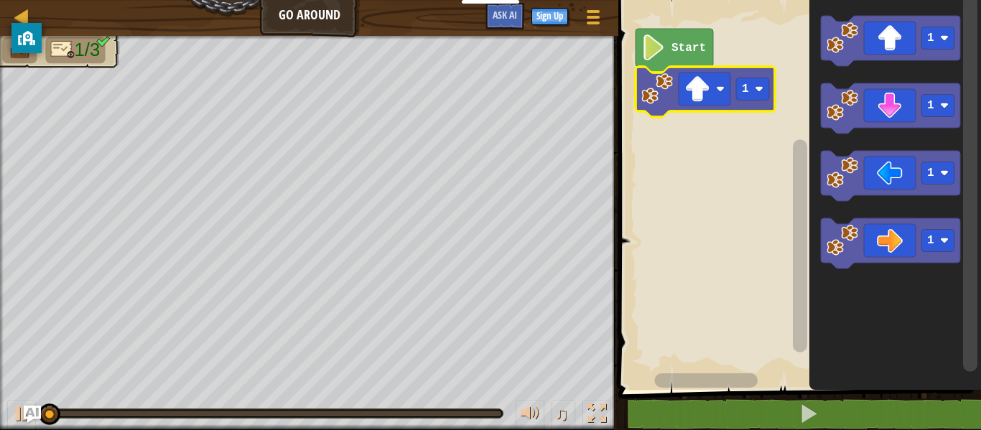
click at [0, 0] on div at bounding box center [0, 0] width 0 height 0
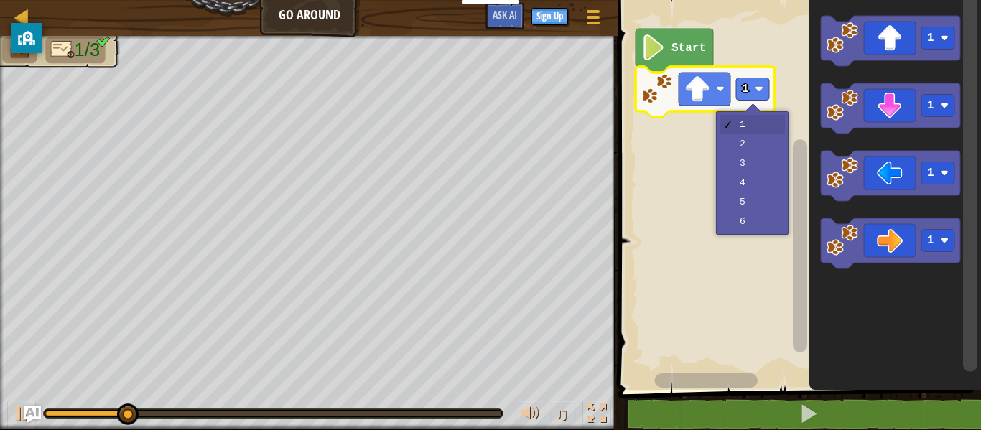
click at [753, 164] on rect "Blockly Workspace" at bounding box center [797, 191] width 367 height 397
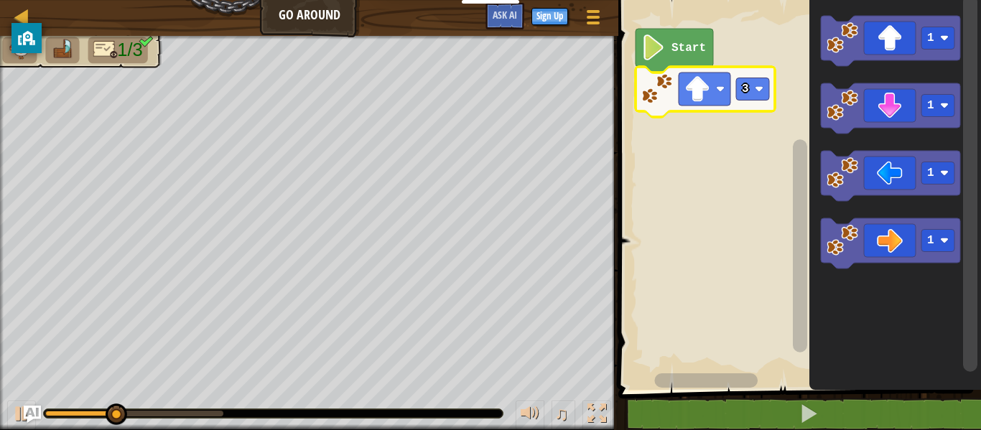
click at [759, 89] on image "Blockly Workspace" at bounding box center [759, 89] width 9 height 9
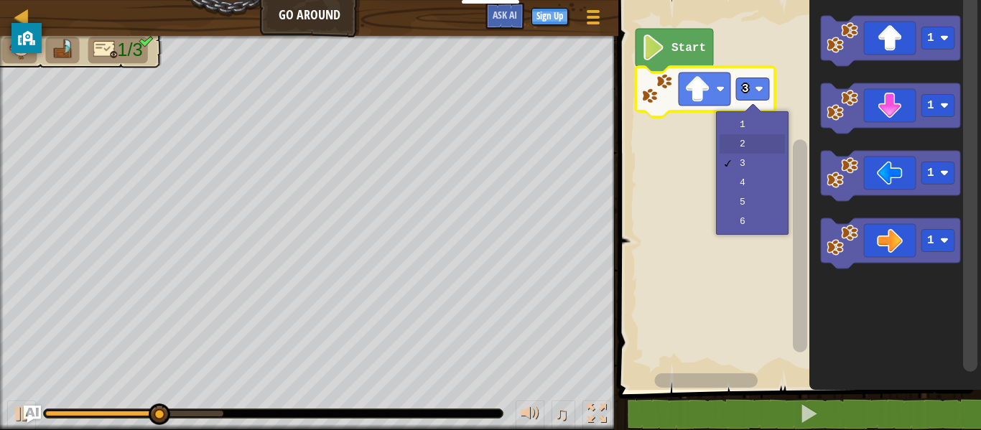
click at [755, 148] on rect "Blockly Workspace" at bounding box center [797, 191] width 367 height 397
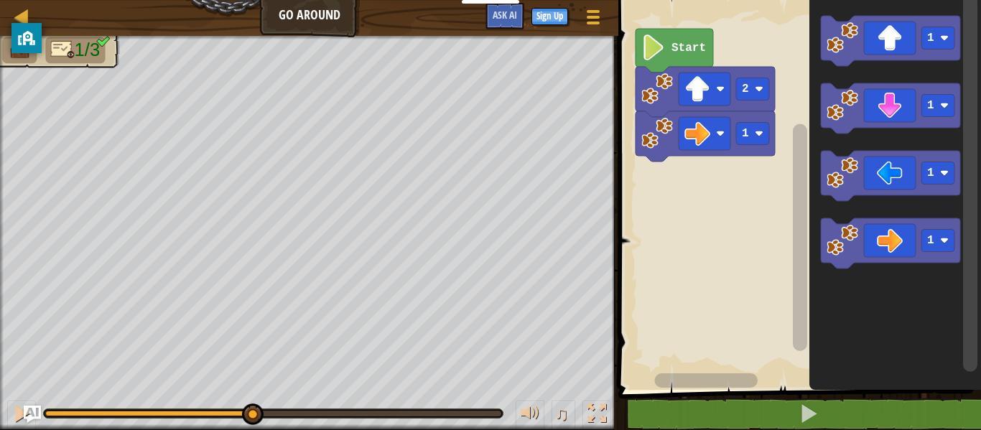
click at [0, 0] on div at bounding box center [0, 0] width 0 height 0
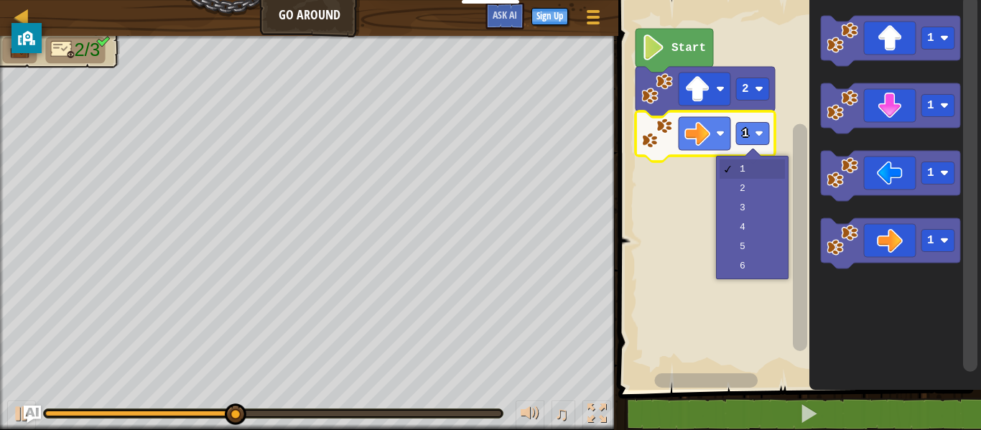
click at [757, 209] on rect "Blockly Workspace" at bounding box center [797, 191] width 367 height 397
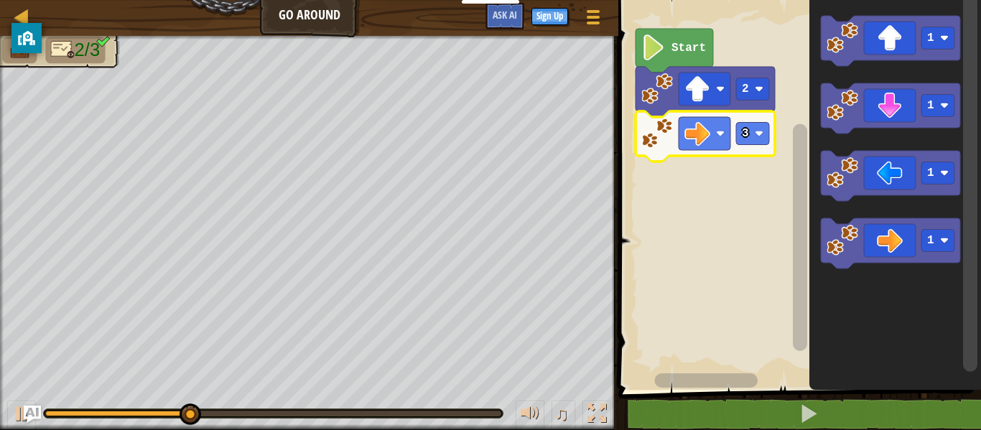
click at [759, 134] on image "Blockly Workspace" at bounding box center [759, 133] width 9 height 9
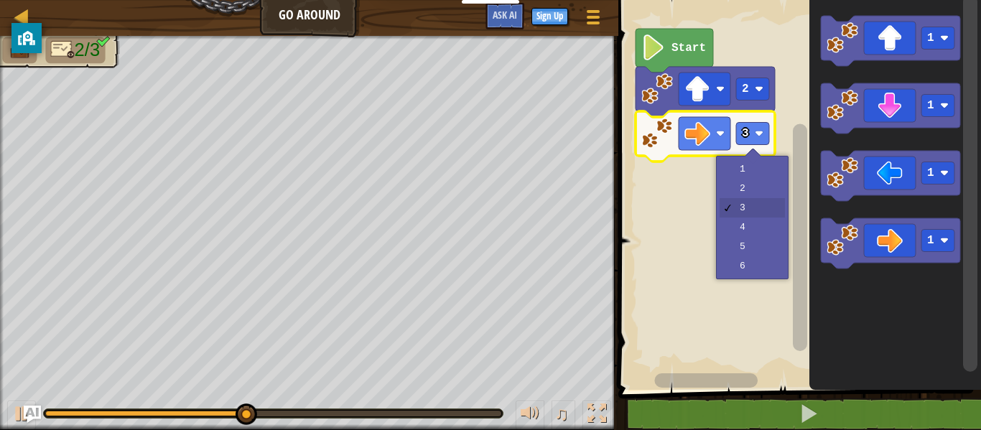
click at [681, 284] on rect "Blockly Workspace" at bounding box center [797, 191] width 367 height 397
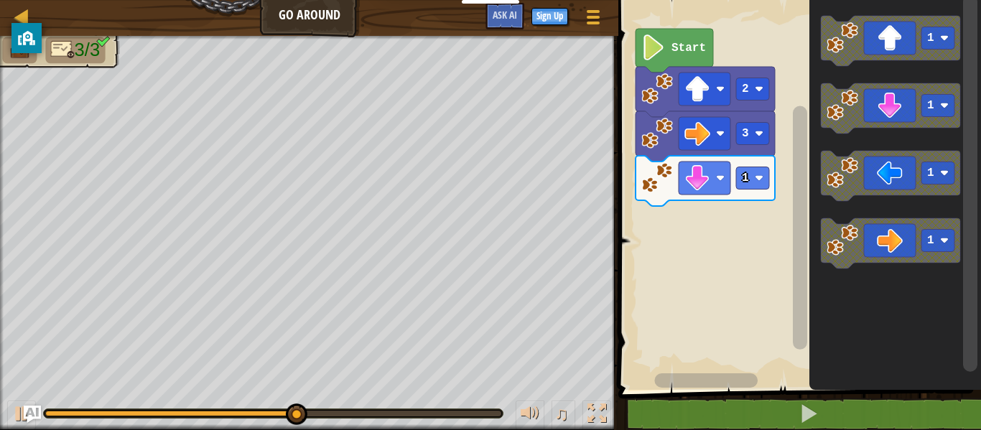
click at [766, 185] on rect "Blockly Workspace" at bounding box center [752, 178] width 33 height 22
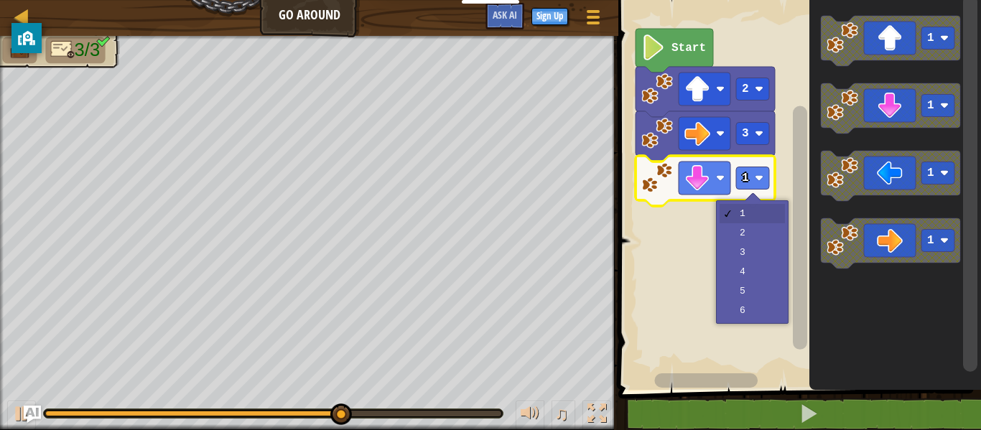
click at [755, 233] on rect "Blockly Workspace" at bounding box center [797, 191] width 367 height 397
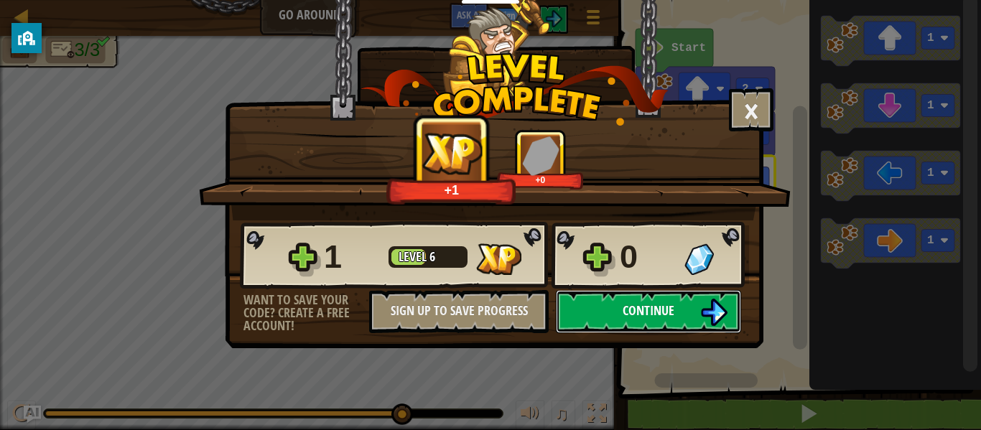
click at [644, 329] on button "Continue" at bounding box center [648, 311] width 185 height 43
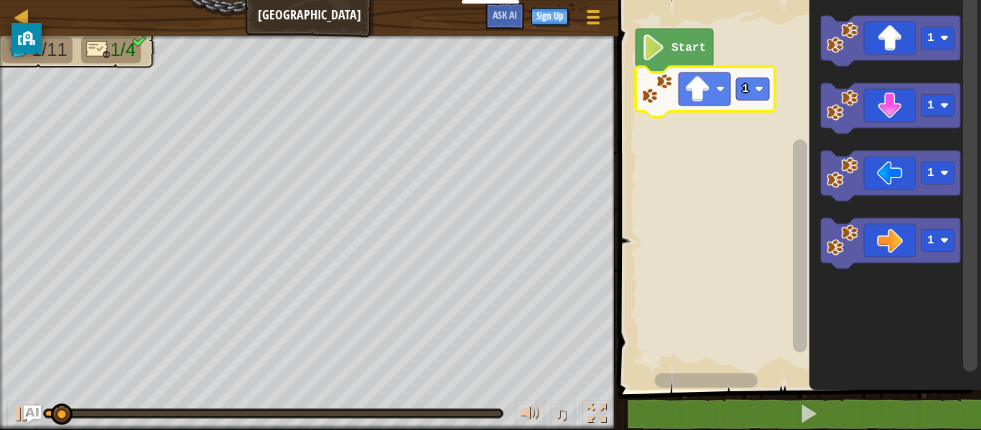
click at [0, 0] on div at bounding box center [0, 0] width 0 height 0
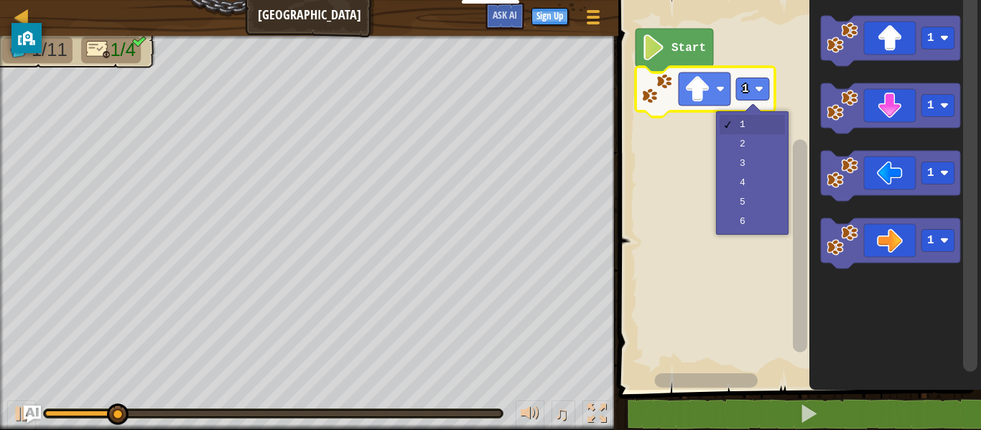
click at [744, 193] on rect "Blockly Workspace" at bounding box center [797, 191] width 367 height 397
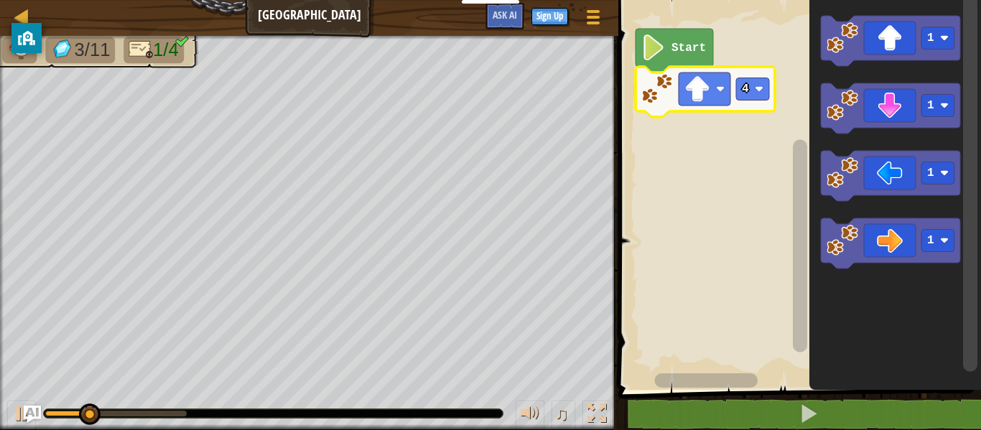
click at [745, 89] on text "4" at bounding box center [745, 89] width 7 height 13
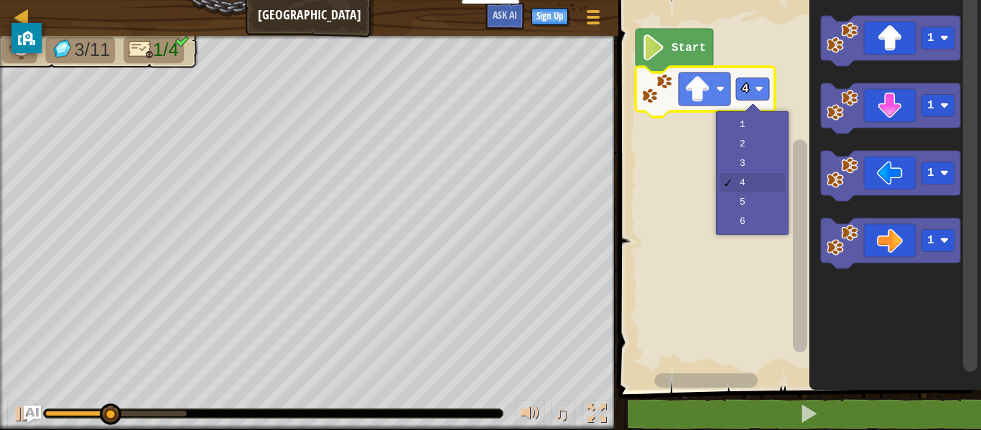
click at [759, 163] on rect "Blockly Workspace" at bounding box center [797, 191] width 367 height 397
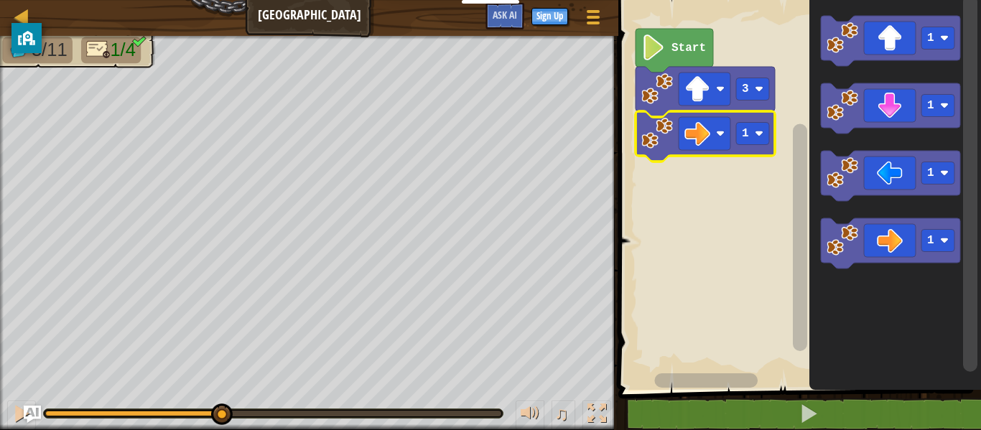
click at [0, 0] on div at bounding box center [0, 0] width 0 height 0
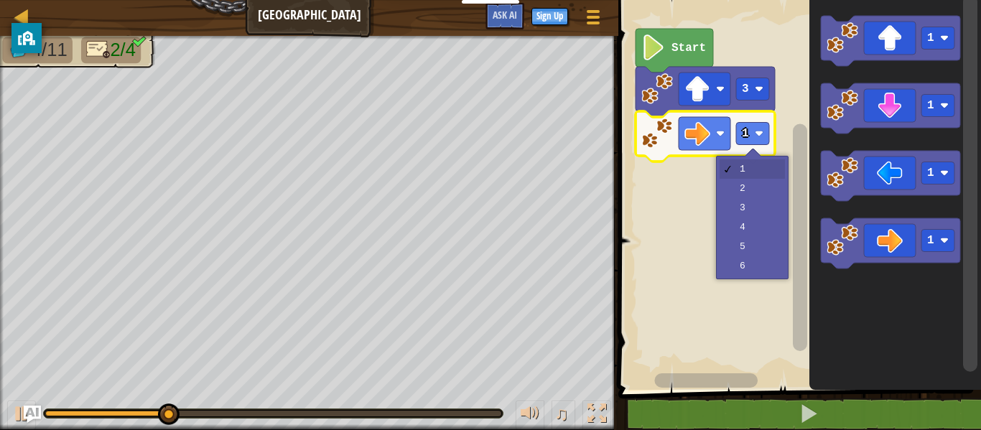
click at [757, 212] on rect "Blockly Workspace" at bounding box center [797, 191] width 367 height 397
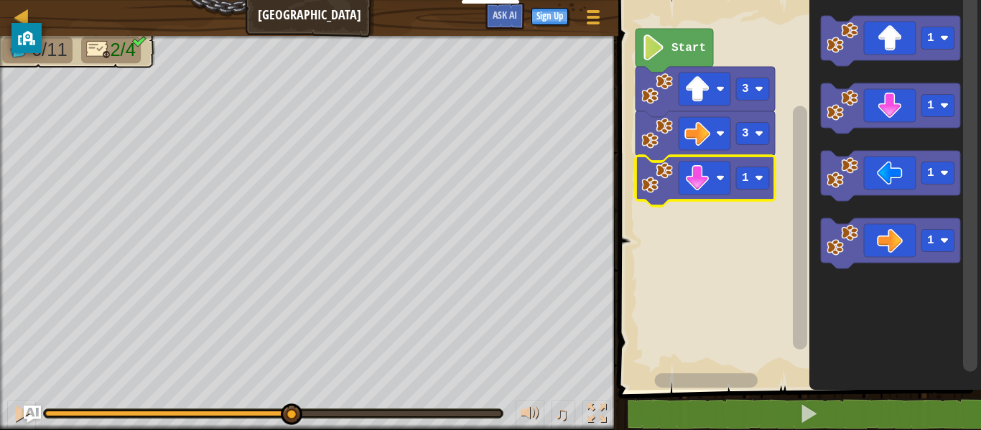
click at [760, 185] on rect "Blockly Workspace" at bounding box center [752, 178] width 33 height 22
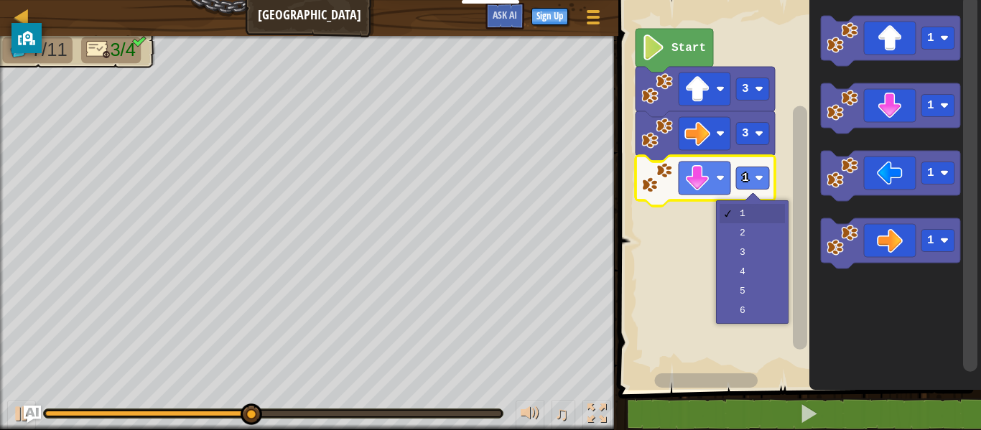
click at [758, 253] on rect "Blockly Workspace" at bounding box center [797, 191] width 367 height 397
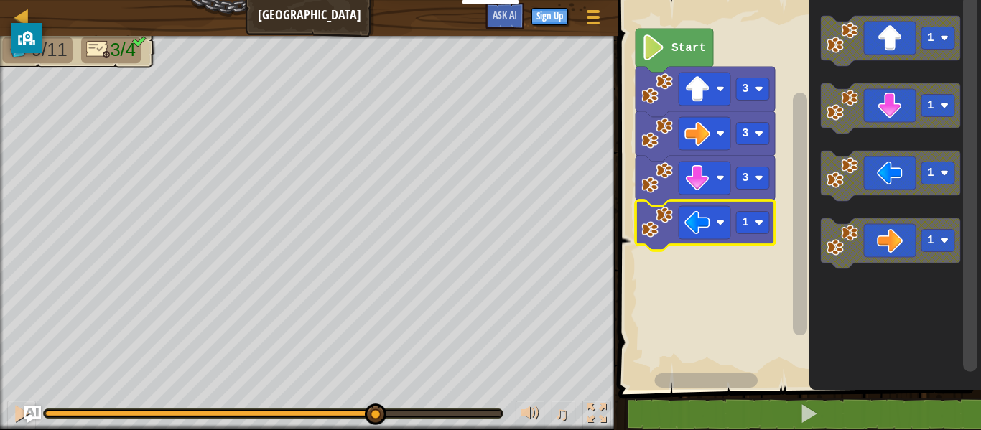
click at [0, 0] on div at bounding box center [0, 0] width 0 height 0
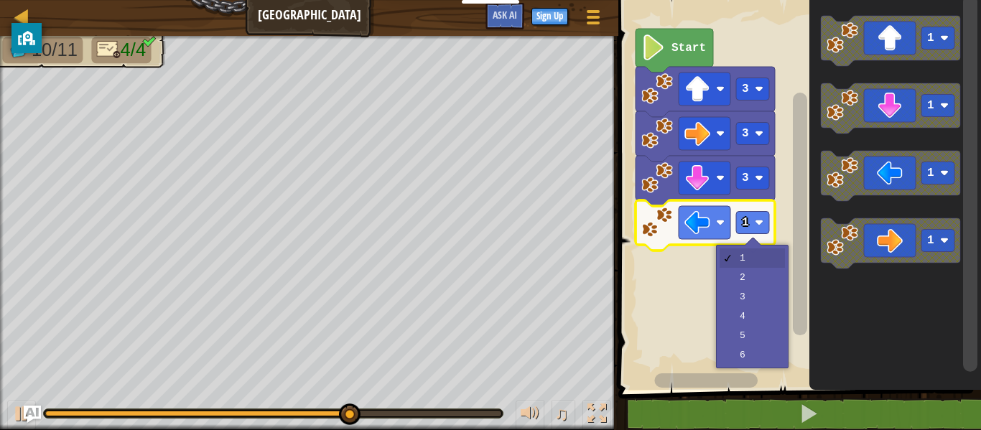
click at [753, 322] on rect "Blockly Workspace" at bounding box center [797, 191] width 367 height 397
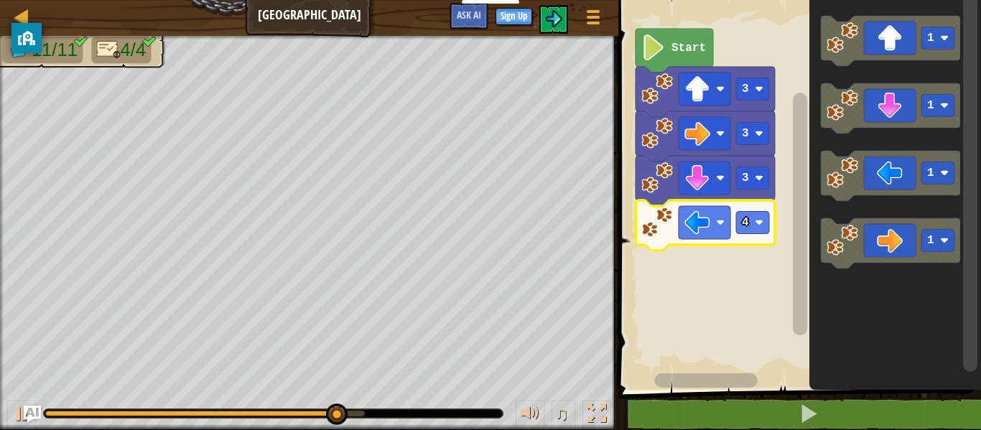
click at [752, 225] on rect "Blockly Workspace" at bounding box center [752, 223] width 33 height 22
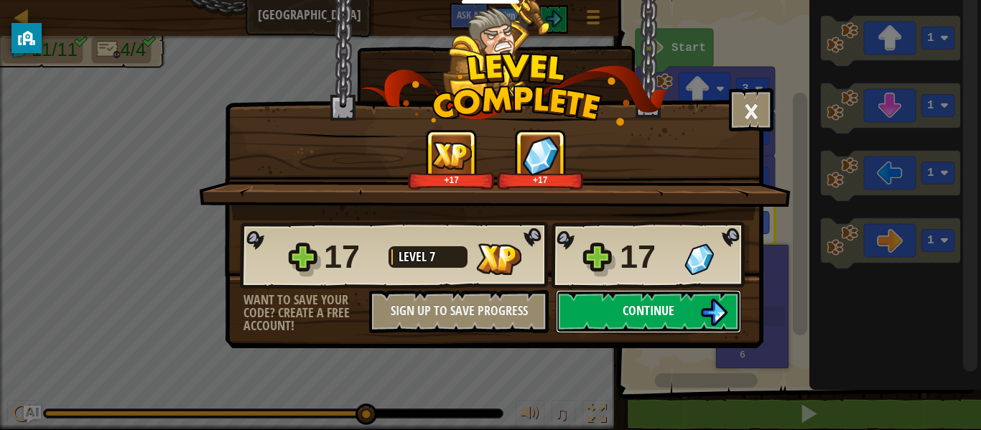
click at [685, 302] on button "Continue" at bounding box center [648, 311] width 185 height 43
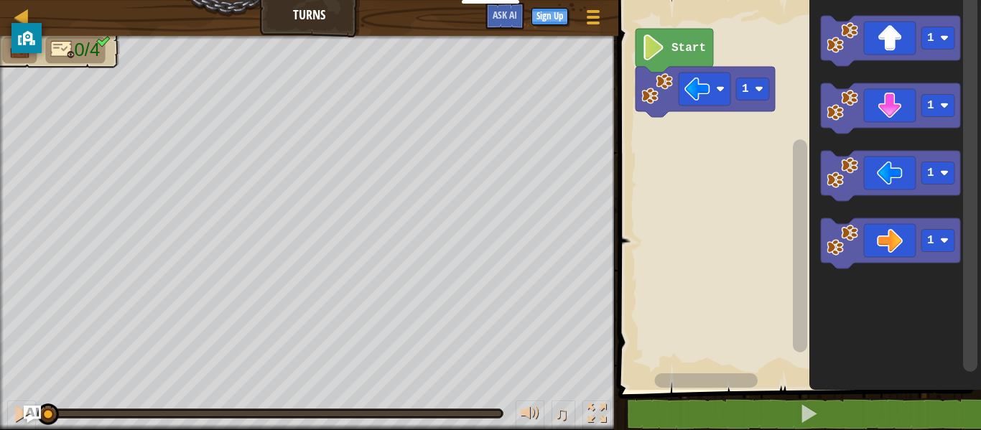
click at [0, 0] on div at bounding box center [0, 0] width 0 height 0
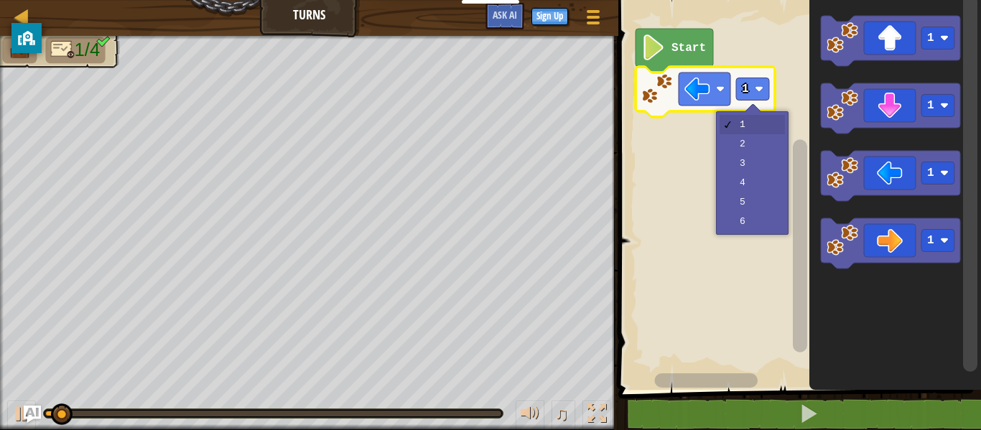
click at [756, 169] on rect "Blockly Workspace" at bounding box center [797, 191] width 367 height 397
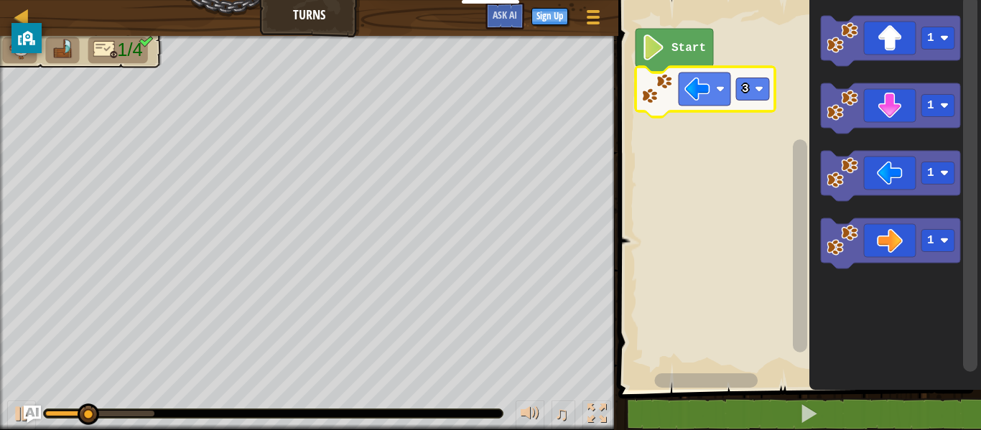
click at [753, 90] on rect "Blockly Workspace" at bounding box center [752, 89] width 33 height 22
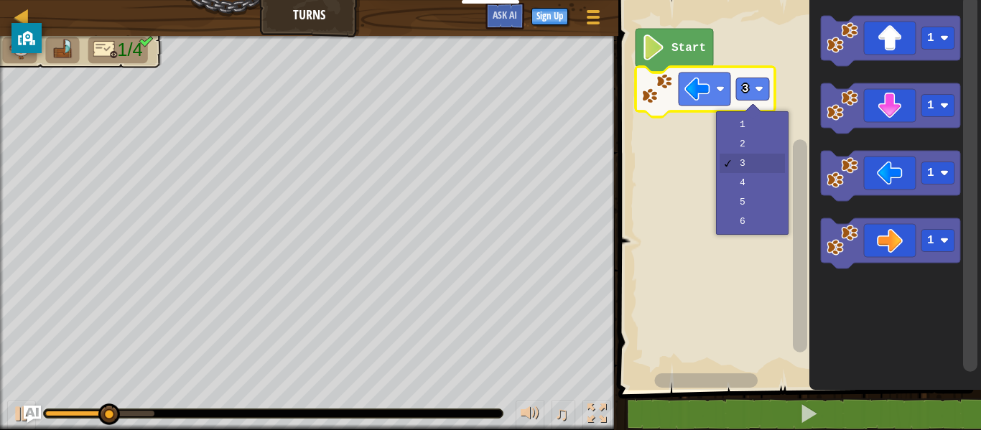
click at [750, 157] on rect "Blockly Workspace" at bounding box center [797, 191] width 367 height 397
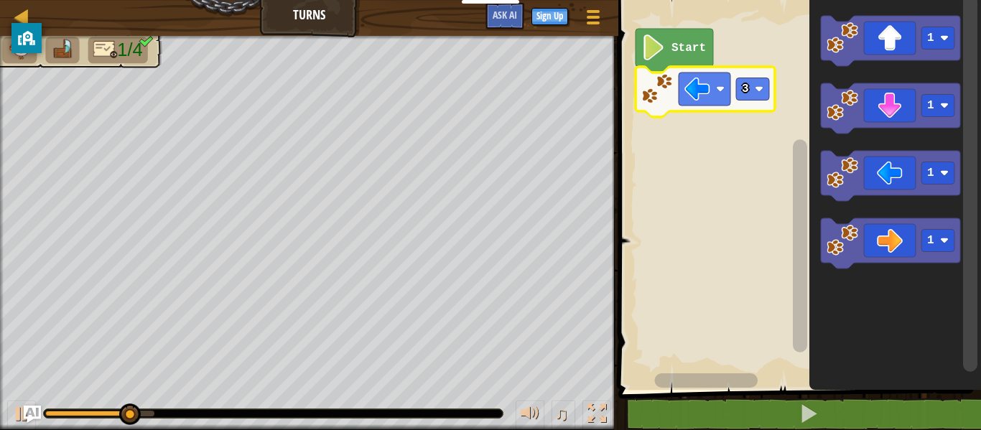
click at [757, 90] on image "Blockly Workspace" at bounding box center [759, 89] width 9 height 9
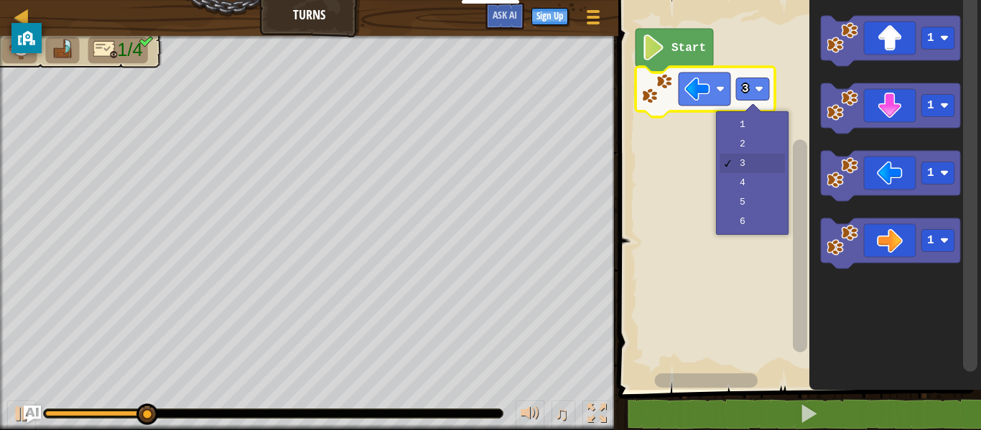
click at [759, 152] on rect "Blockly Workspace" at bounding box center [797, 191] width 367 height 397
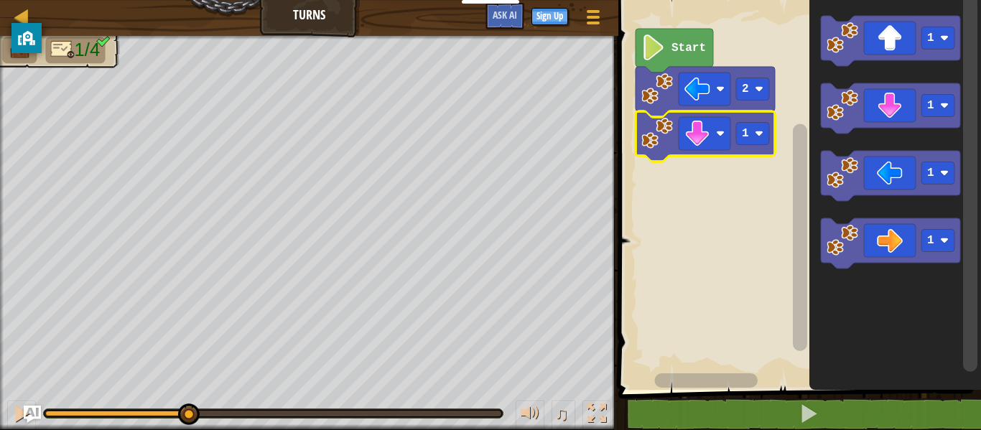
click at [756, 134] on image "Blockly Workspace" at bounding box center [759, 133] width 9 height 9
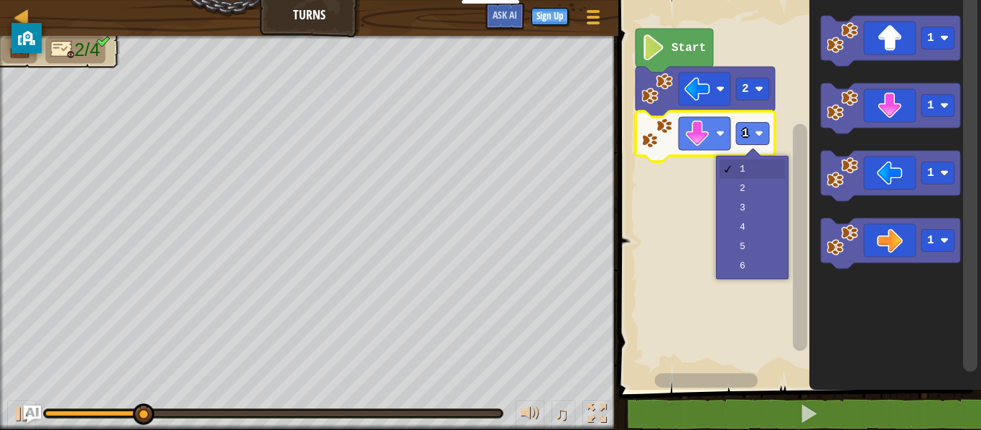
click at [755, 190] on rect "Blockly Workspace" at bounding box center [797, 191] width 367 height 397
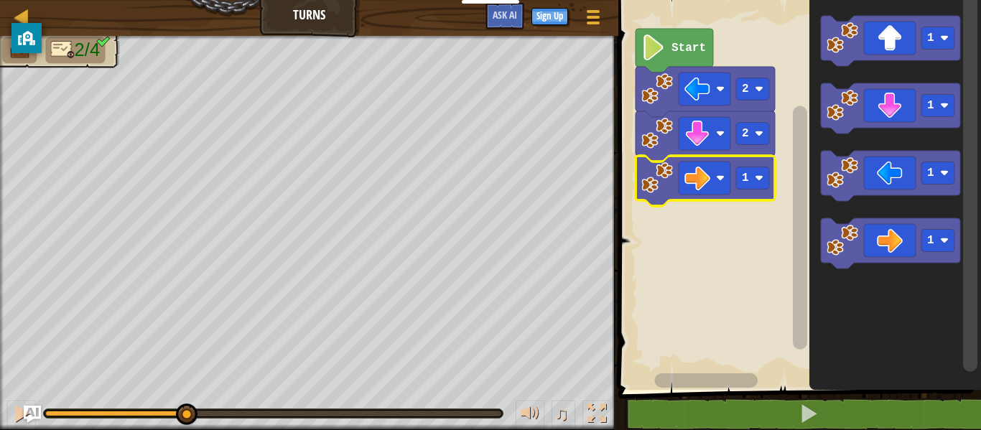
click at [759, 183] on rect "Blockly Workspace" at bounding box center [752, 178] width 33 height 22
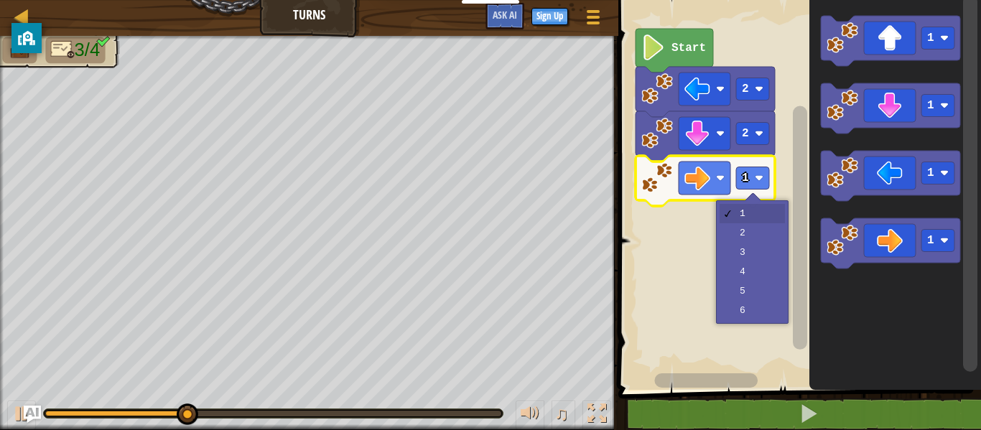
click at [755, 255] on rect "Blockly Workspace" at bounding box center [797, 191] width 367 height 397
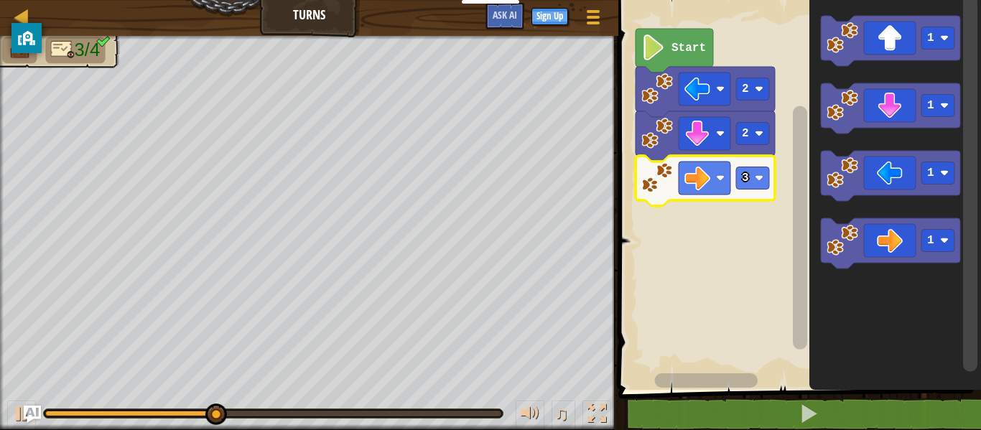
click at [0, 0] on div at bounding box center [0, 0] width 0 height 0
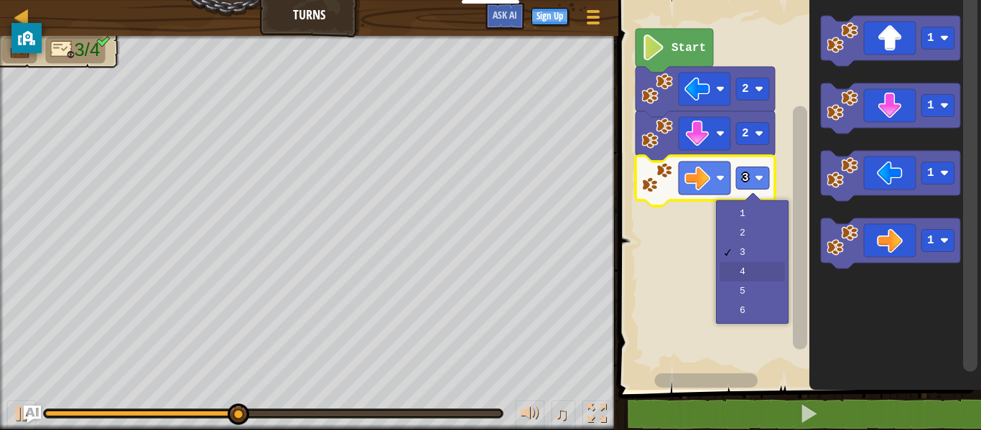
click at [764, 274] on rect "Blockly Workspace" at bounding box center [797, 191] width 367 height 397
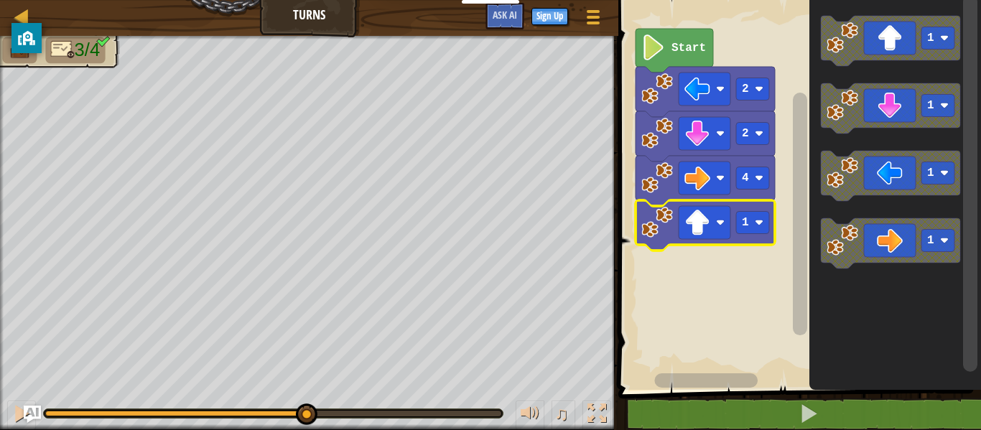
click at [0, 0] on div at bounding box center [0, 0] width 0 height 0
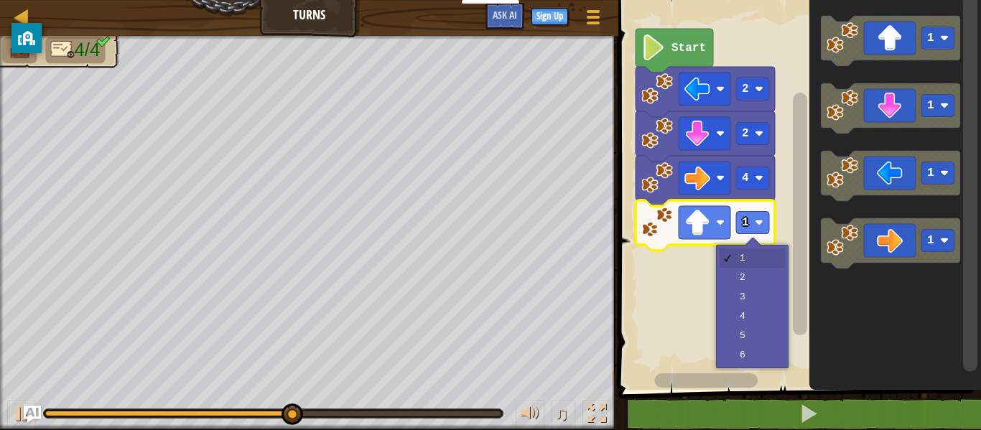
click at [757, 303] on rect "Blockly Workspace" at bounding box center [797, 191] width 367 height 397
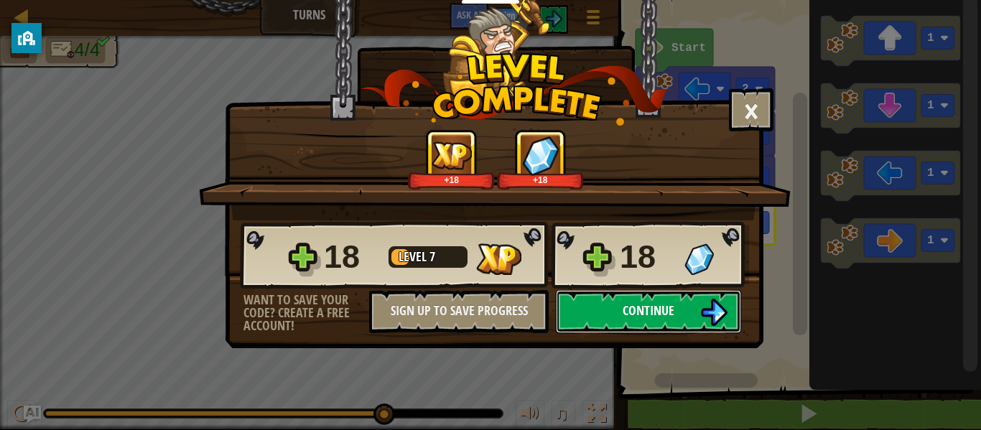
click at [704, 308] on img at bounding box center [713, 312] width 27 height 27
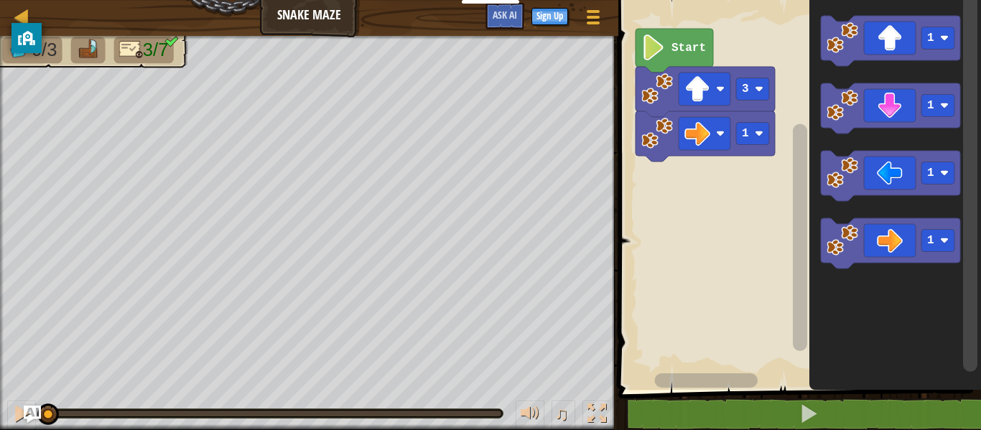
click at [745, 134] on text "1" at bounding box center [745, 133] width 7 height 13
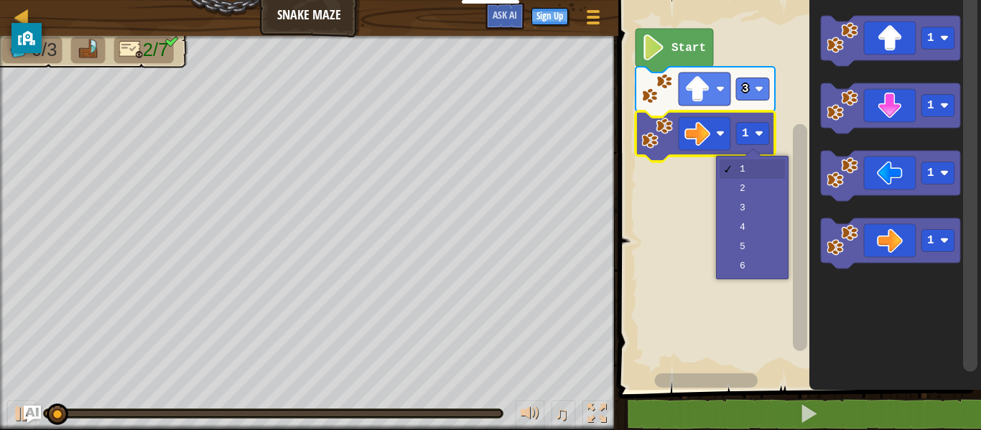
click at [760, 194] on rect "Blockly Workspace" at bounding box center [797, 191] width 367 height 397
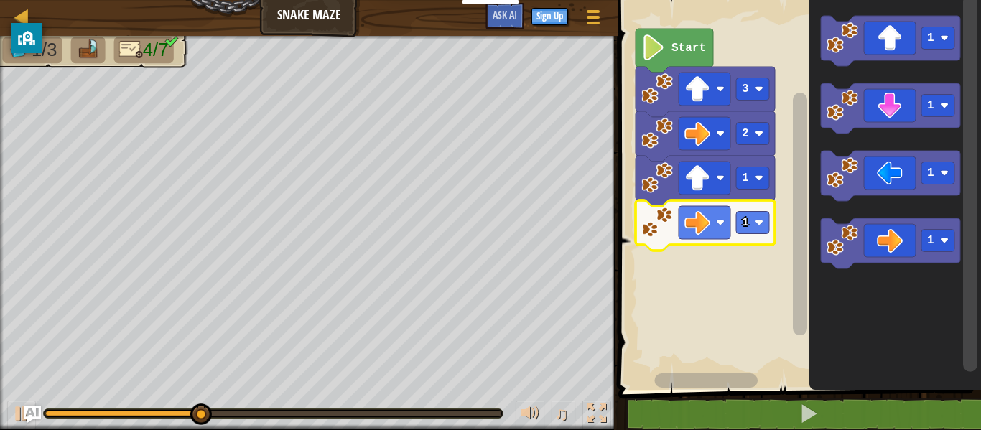
click at [757, 223] on image "Blockly Workspace" at bounding box center [759, 222] width 9 height 9
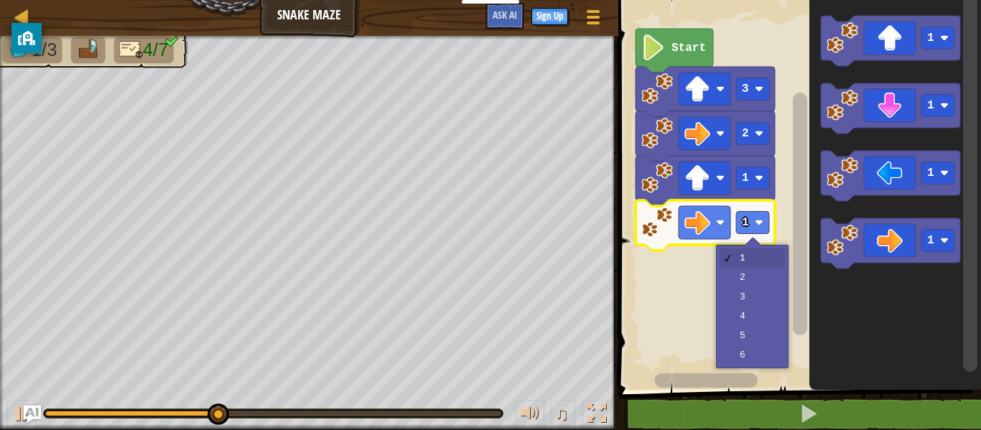
click at [761, 284] on rect "Blockly Workspace" at bounding box center [797, 191] width 367 height 397
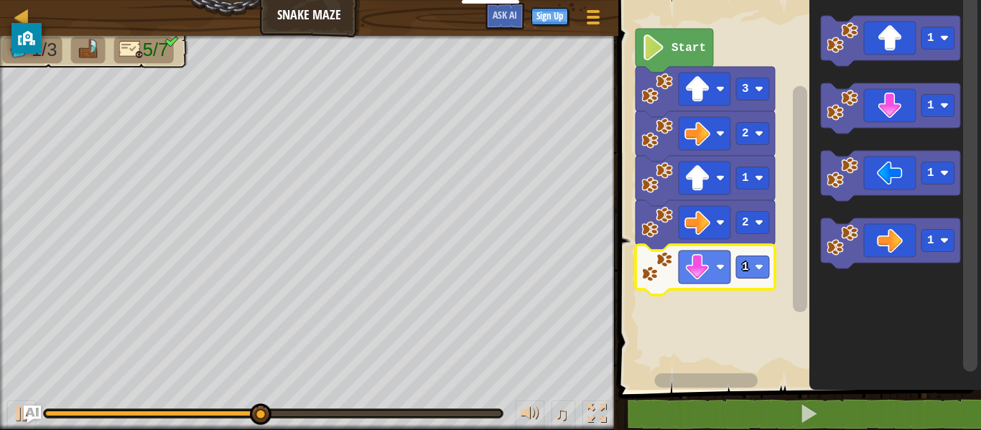
click at [757, 275] on rect "Blockly Workspace" at bounding box center [752, 267] width 33 height 22
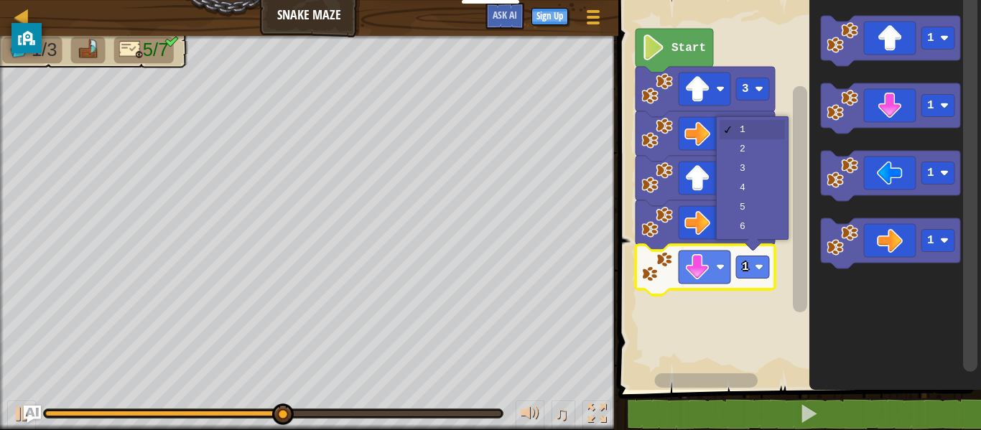
click at [767, 151] on icon "Blockly Workspace" at bounding box center [704, 136] width 139 height 50
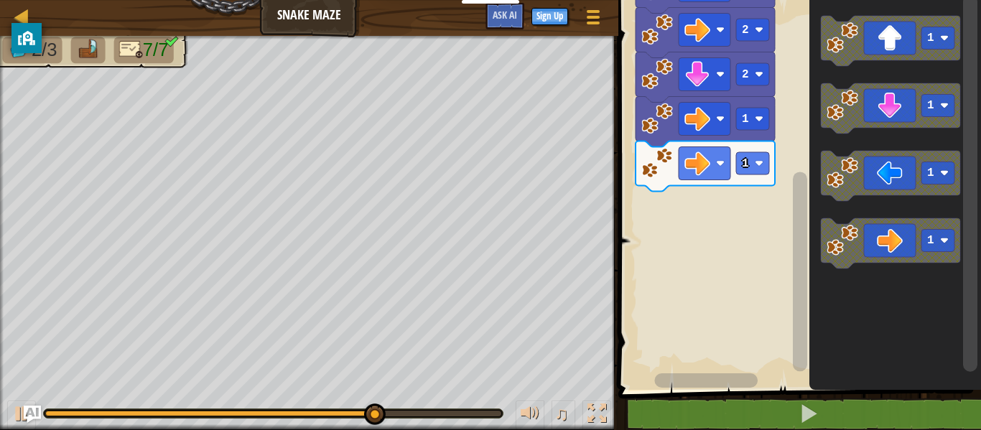
click at [844, 46] on image "Blockly Workspace" at bounding box center [842, 38] width 32 height 32
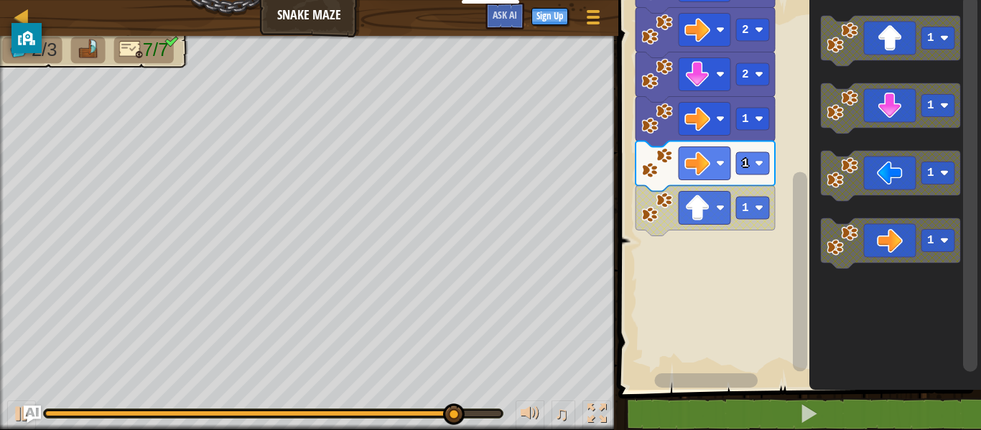
click at [760, 212] on image "Blockly Workspace" at bounding box center [759, 208] width 9 height 9
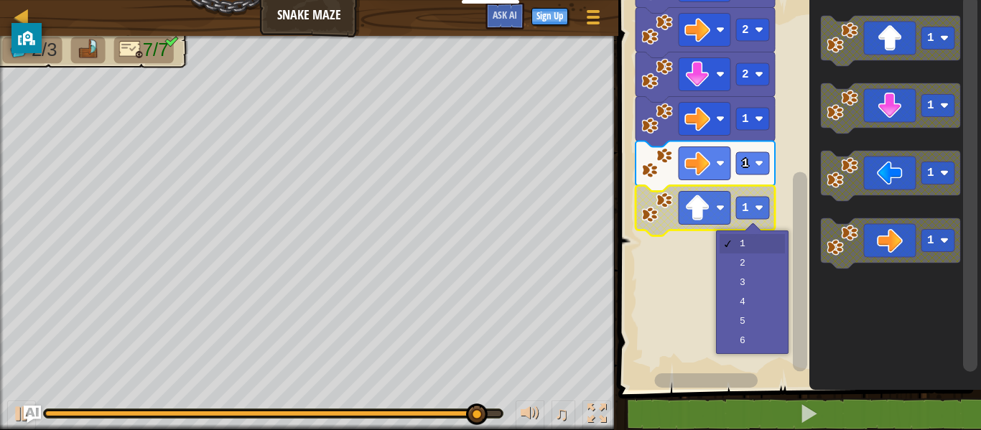
click at [763, 287] on rect "Blockly Workspace" at bounding box center [797, 191] width 367 height 397
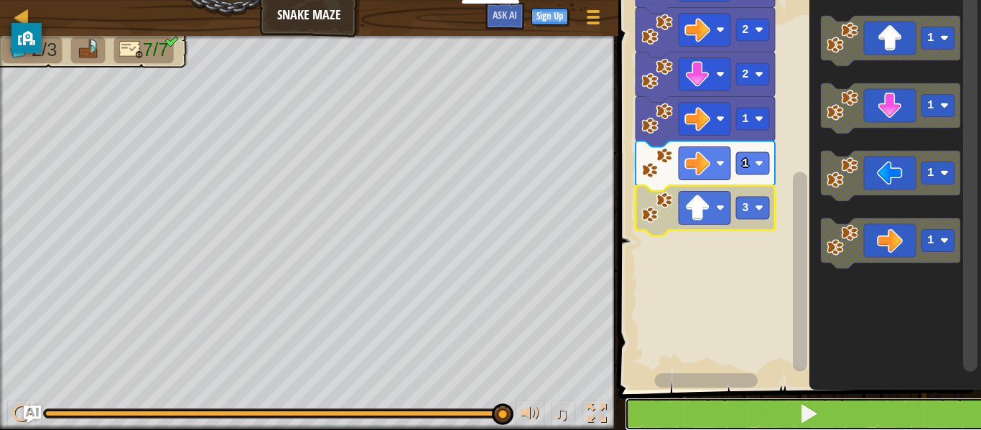
click at [821, 429] on button at bounding box center [808, 414] width 367 height 33
click at [763, 210] on image "Blockly Workspace" at bounding box center [759, 208] width 9 height 9
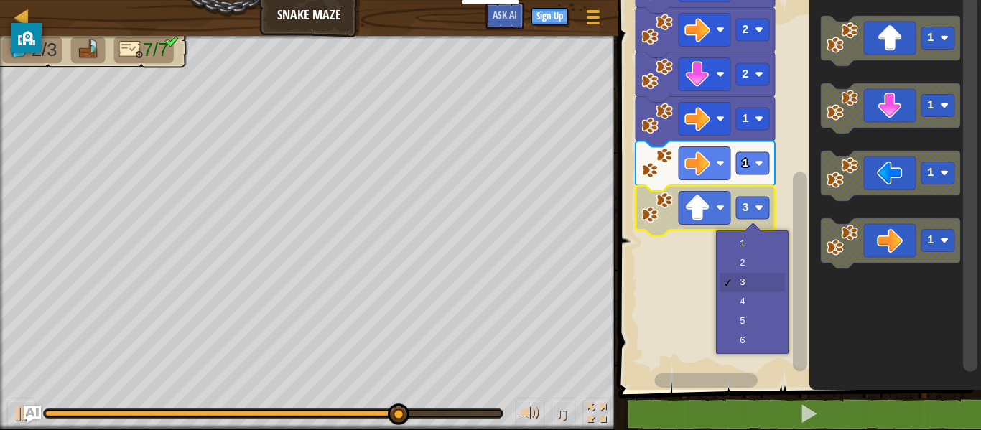
click at [761, 308] on rect "Blockly Workspace" at bounding box center [797, 191] width 367 height 397
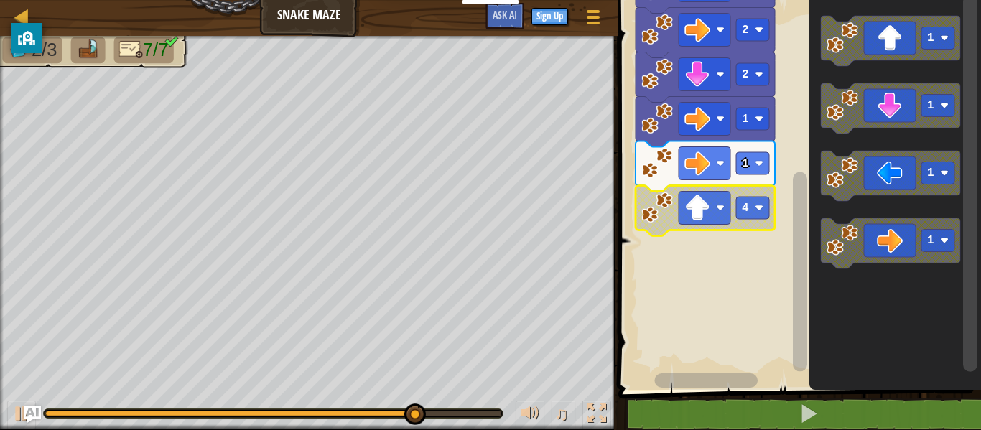
click at [757, 205] on image "Blockly Workspace" at bounding box center [759, 208] width 9 height 9
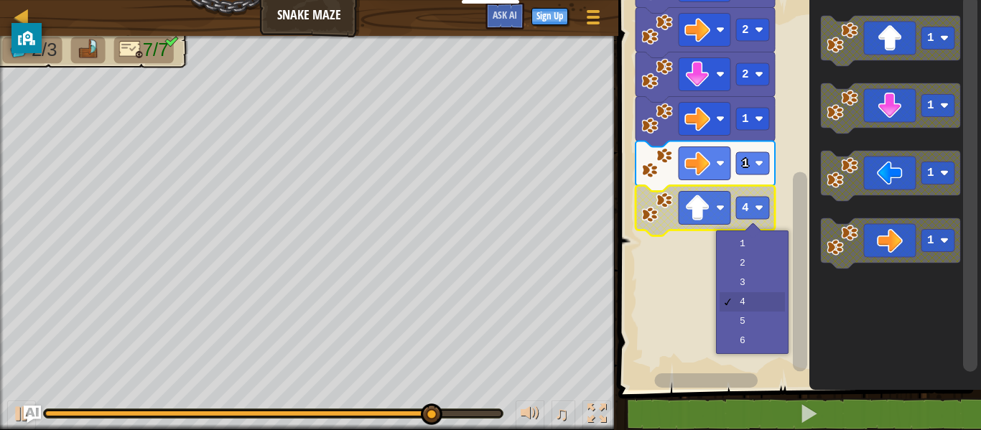
click at [754, 324] on rect "Blockly Workspace" at bounding box center [797, 191] width 367 height 397
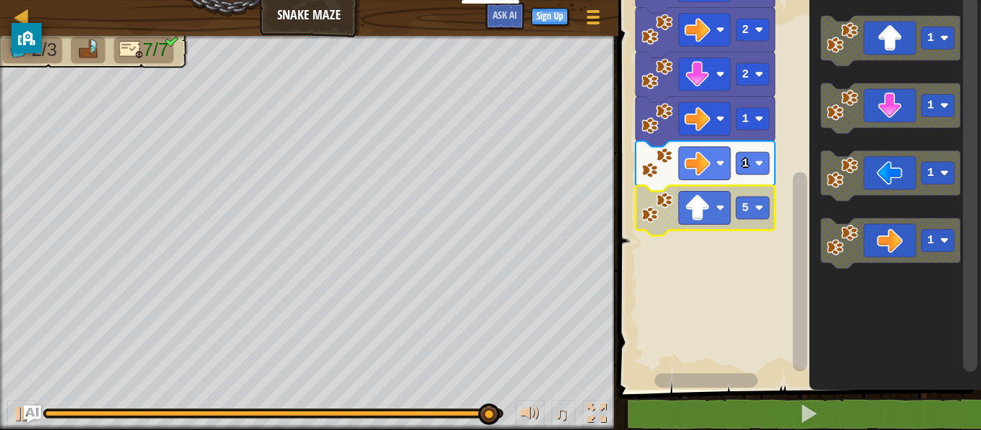
click at [717, 208] on image "Blockly Workspace" at bounding box center [720, 208] width 9 height 9
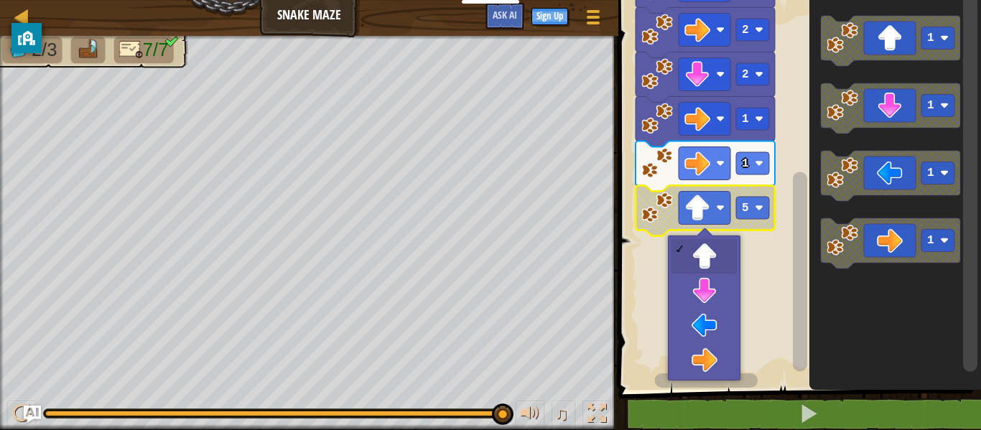
click at [714, 257] on rect "Blockly Workspace" at bounding box center [797, 191] width 367 height 397
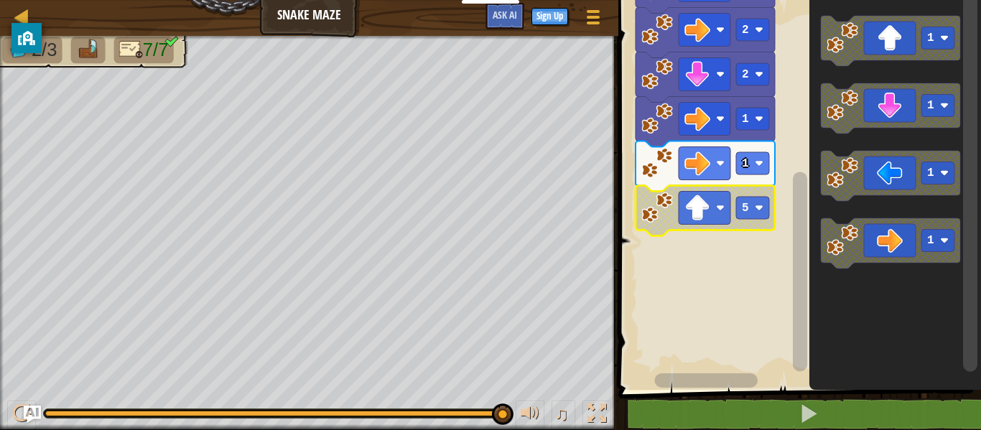
click at [762, 212] on image "Blockly Workspace" at bounding box center [759, 208] width 9 height 9
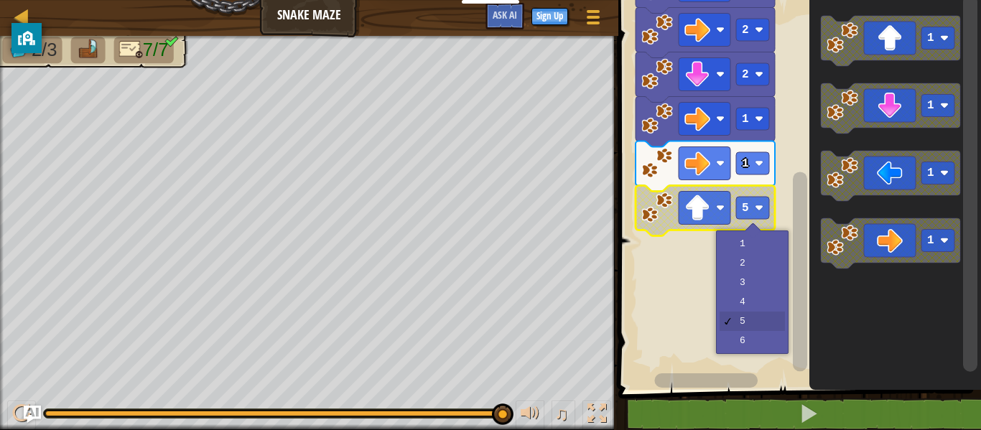
click at [752, 304] on rect "Blockly Workspace" at bounding box center [797, 191] width 367 height 397
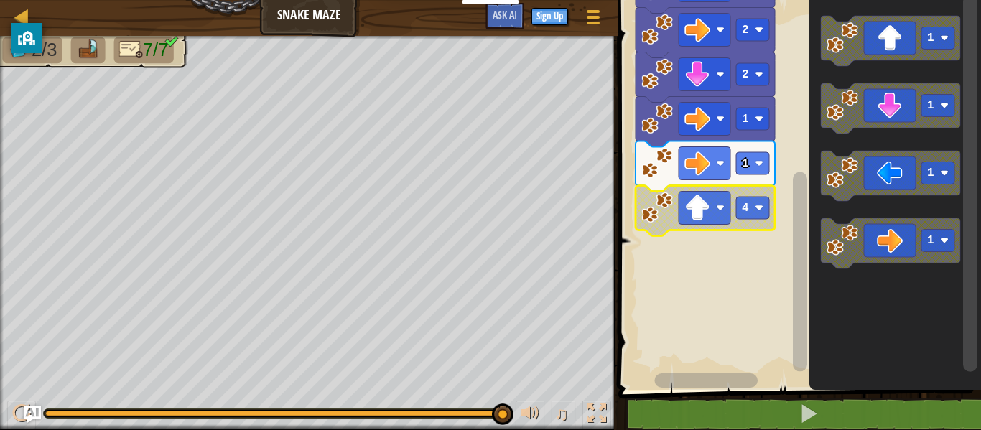
click at [729, 312] on rect "Blockly Workspace" at bounding box center [797, 191] width 367 height 397
click at [758, 215] on rect "Blockly Workspace" at bounding box center [752, 208] width 33 height 22
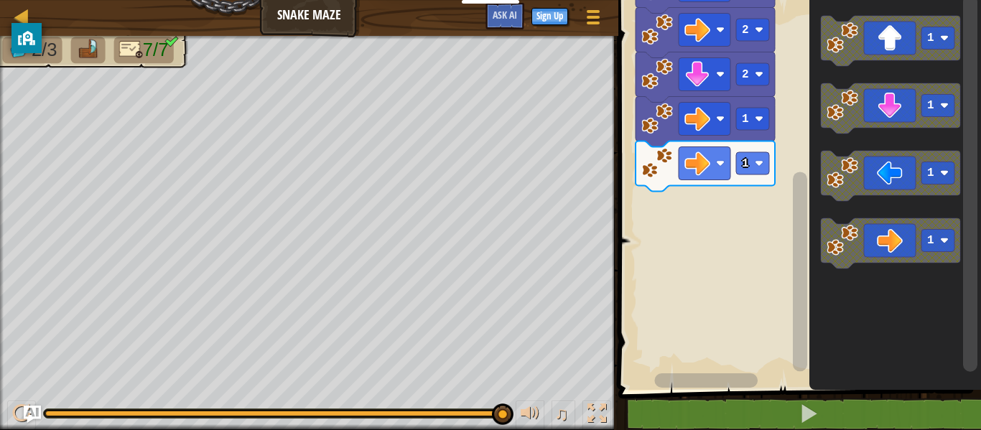
click at [848, 29] on image "Blockly Workspace" at bounding box center [842, 38] width 32 height 32
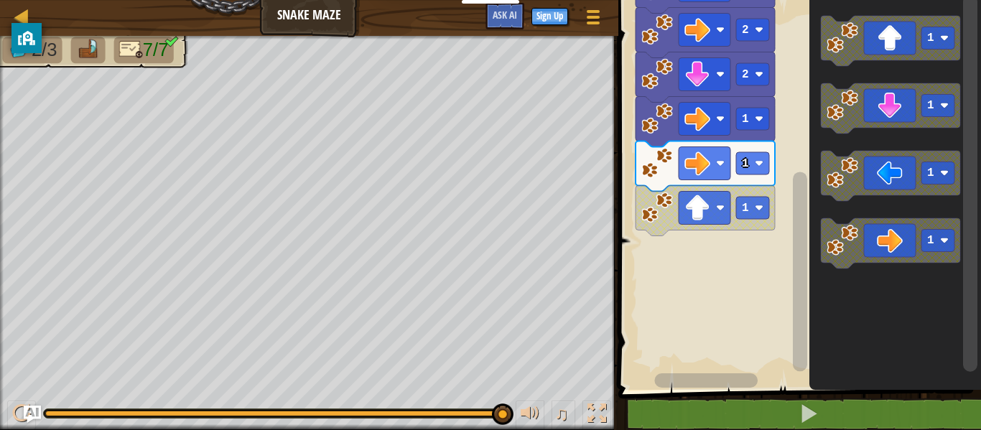
click at [836, 52] on image "Blockly Workspace" at bounding box center [842, 38] width 32 height 32
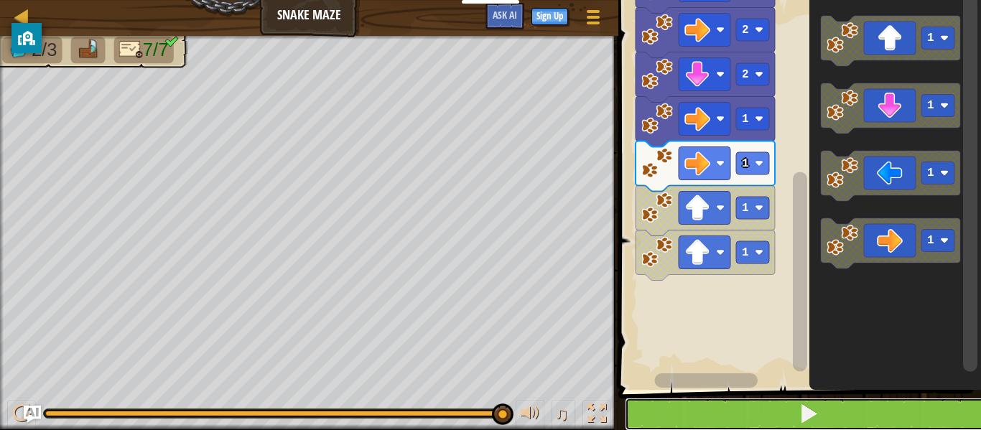
click at [714, 407] on button at bounding box center [808, 414] width 367 height 33
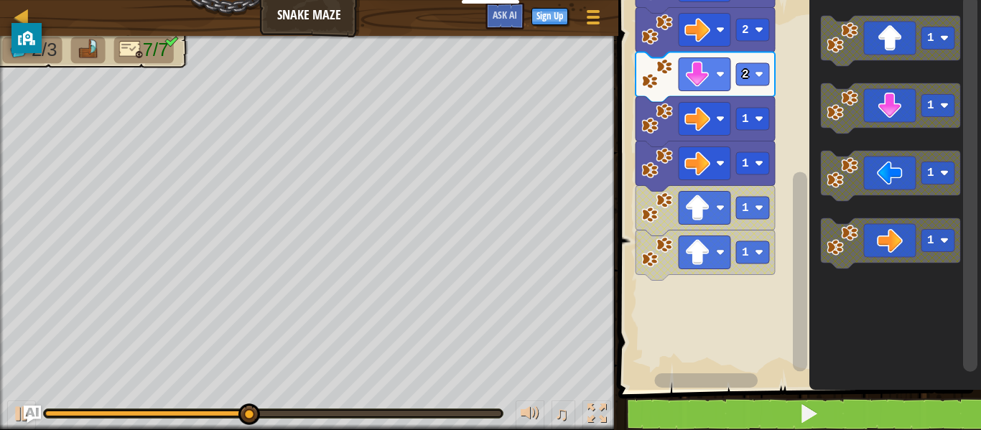
click at [845, 49] on image "Blockly Workspace" at bounding box center [842, 38] width 32 height 32
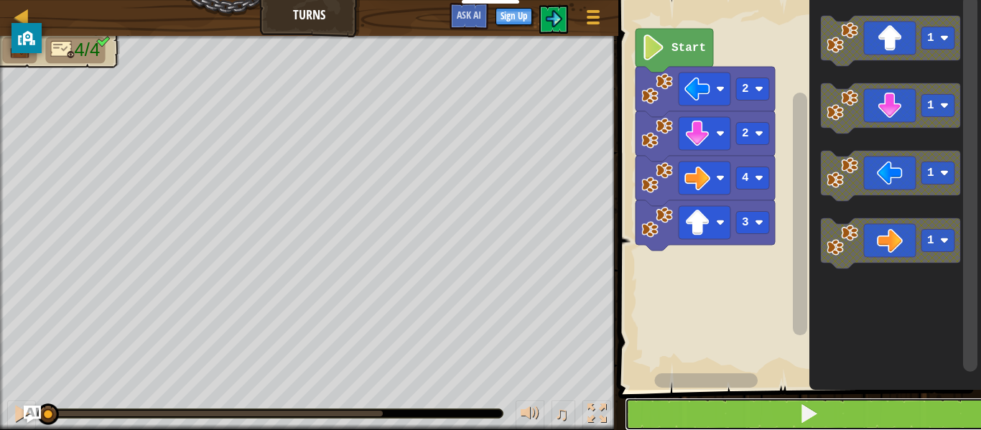
click at [824, 422] on button at bounding box center [808, 414] width 367 height 33
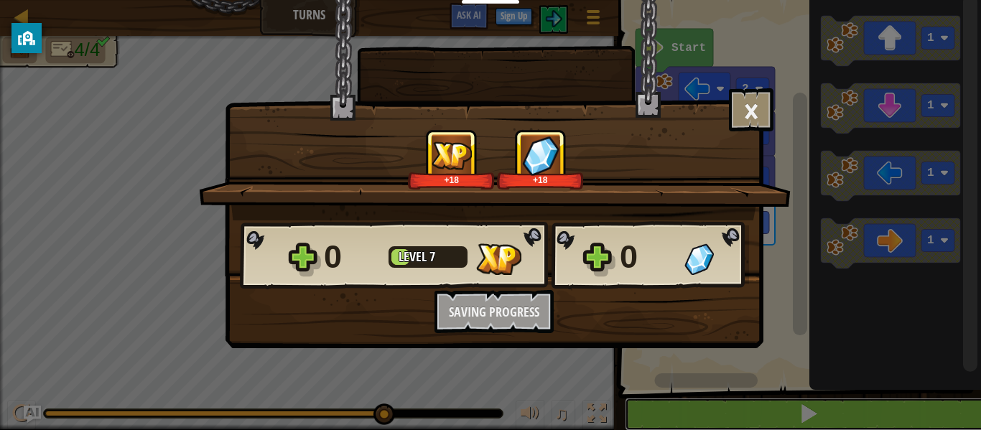
scroll to position [1, 0]
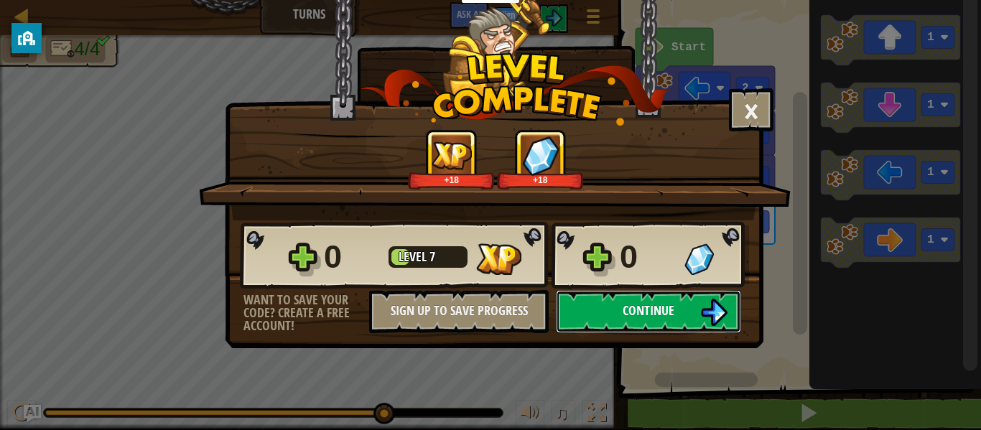
click at [705, 316] on img at bounding box center [713, 312] width 27 height 27
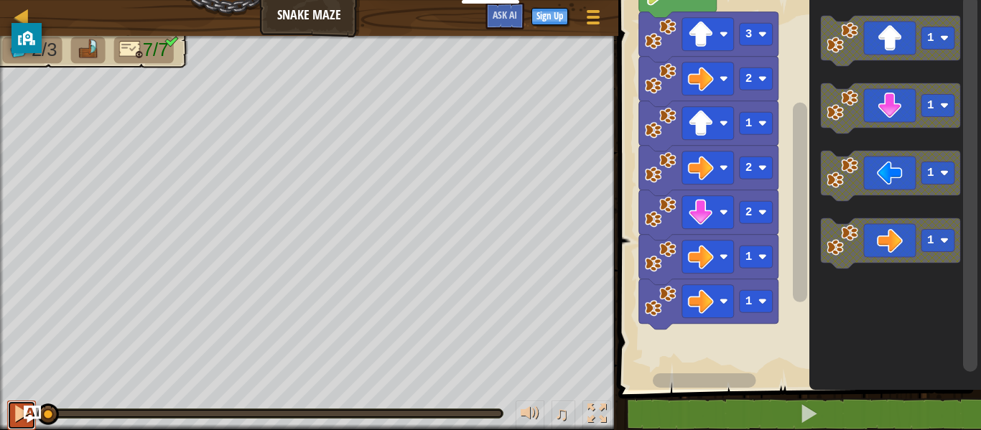
click at [30, 425] on button at bounding box center [21, 415] width 29 height 29
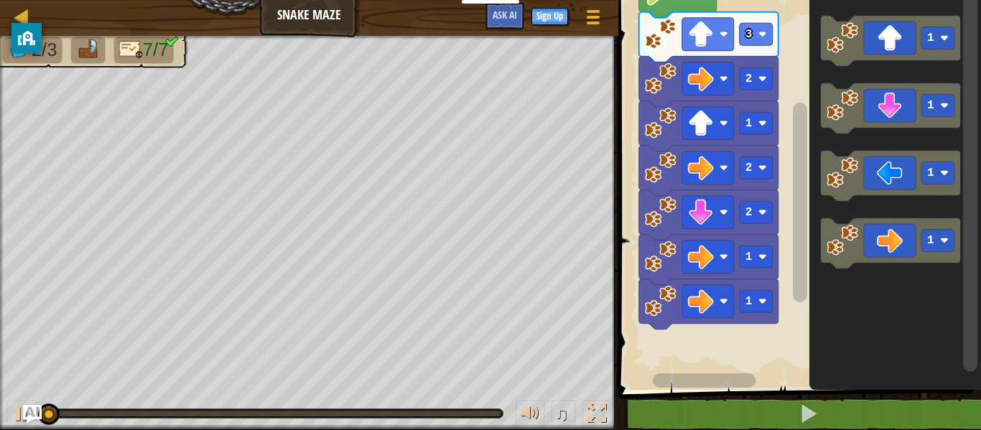
click at [32, 416] on img "Ask AI" at bounding box center [32, 414] width 19 height 19
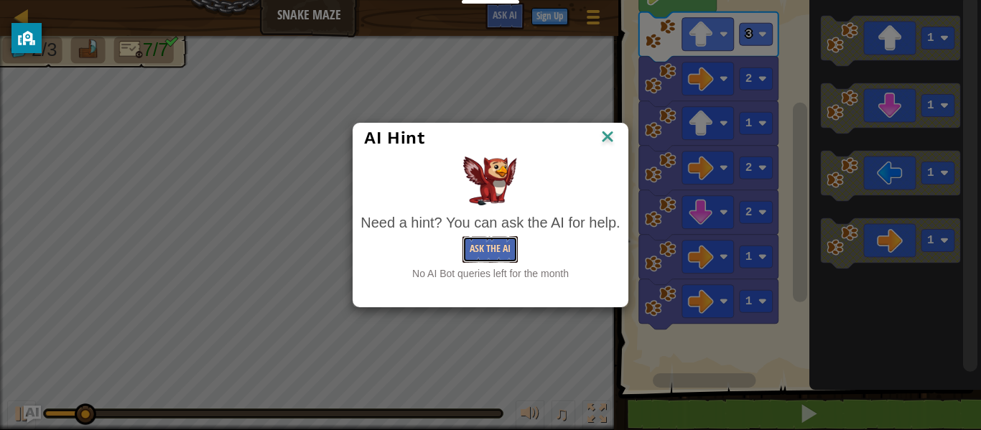
click at [505, 249] on button "Ask the AI" at bounding box center [489, 249] width 55 height 27
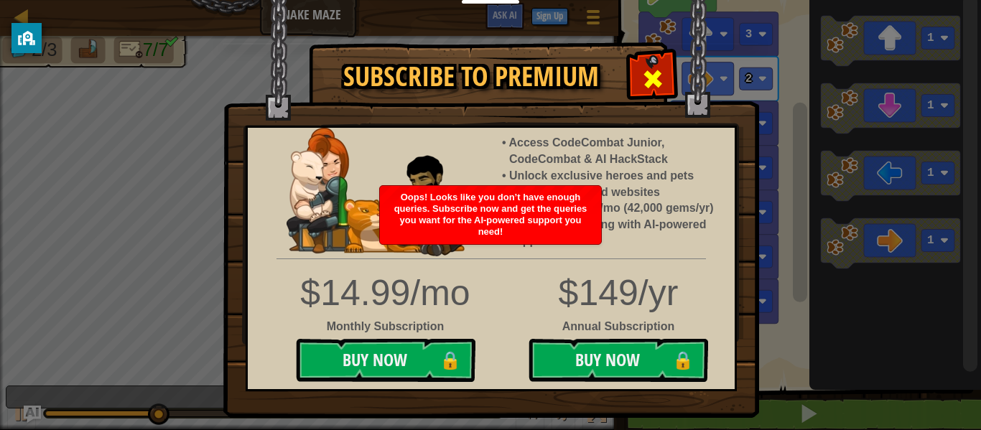
click at [638, 73] on div at bounding box center [652, 77] width 45 height 45
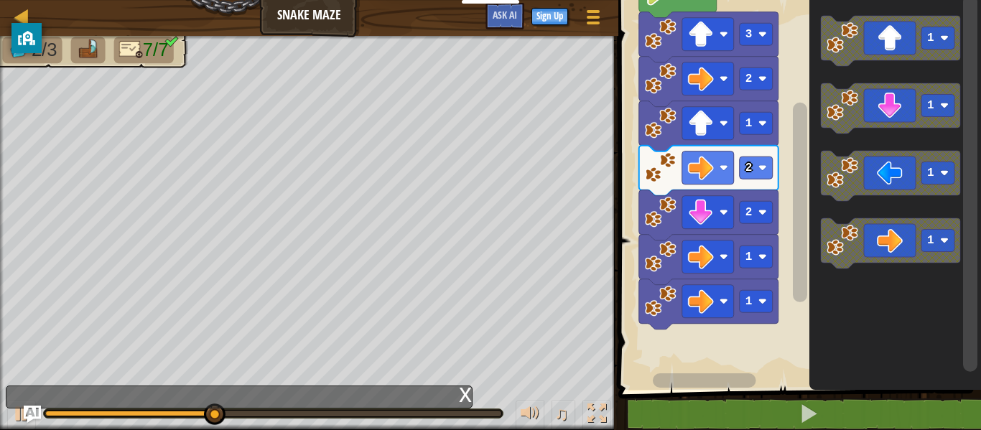
click at [743, 354] on rect "Blockly Workspace" at bounding box center [797, 191] width 367 height 397
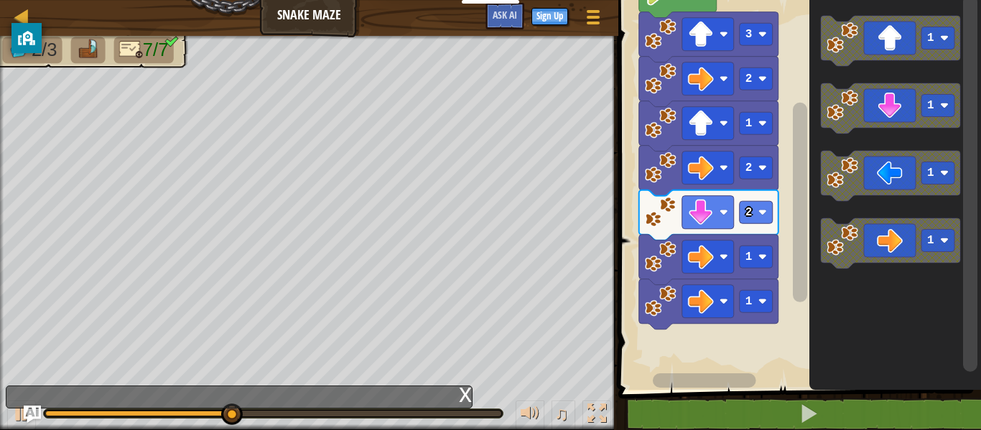
click at [743, 354] on rect "Blockly Workspace" at bounding box center [797, 191] width 367 height 397
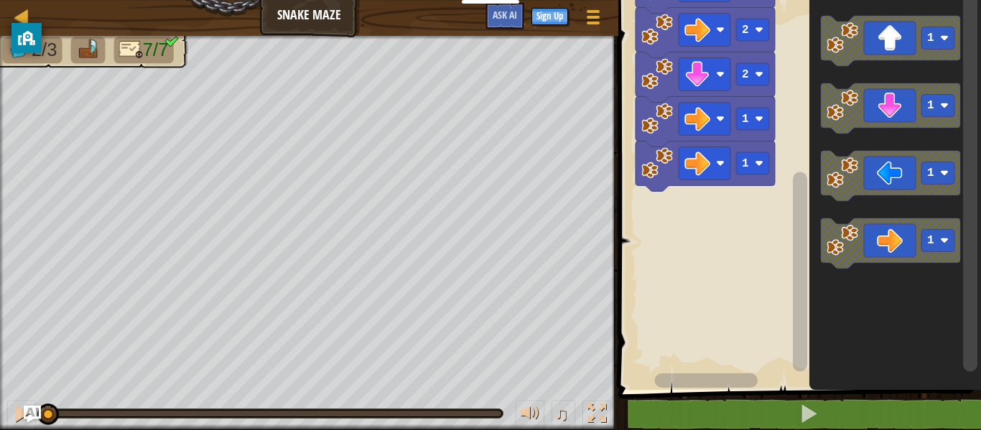
click at [891, 53] on icon "Blockly Workspace" at bounding box center [890, 41] width 139 height 50
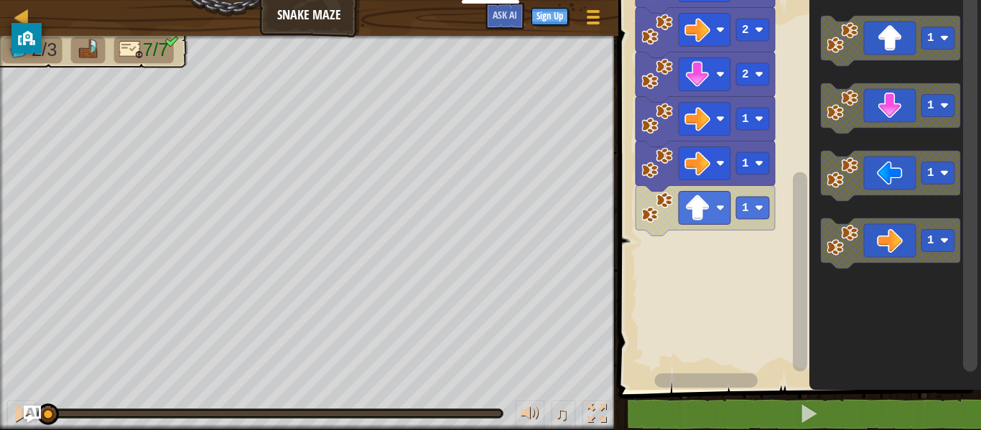
click at [0, 0] on div at bounding box center [0, 0] width 0 height 0
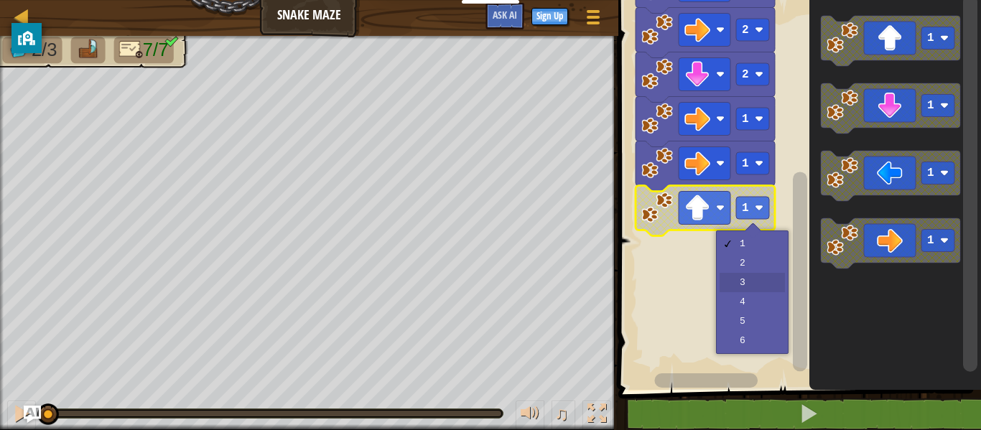
click at [759, 286] on rect "Blockly Workspace" at bounding box center [797, 191] width 367 height 397
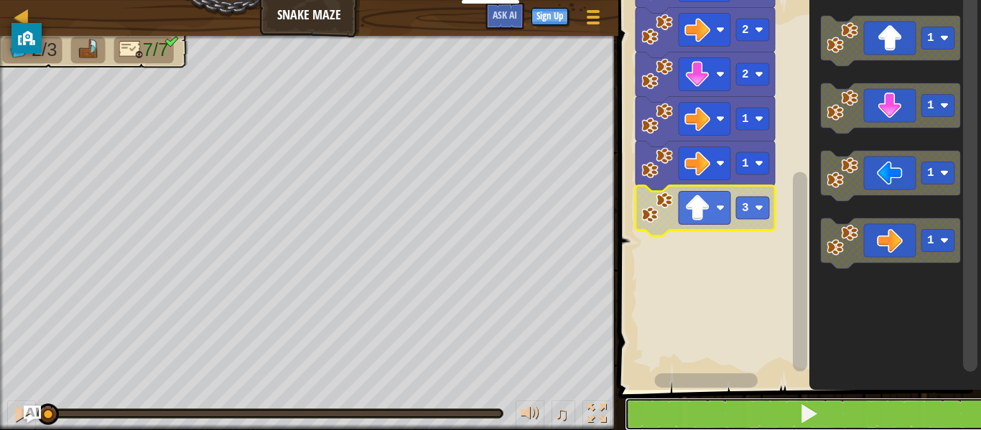
click at [846, 420] on button at bounding box center [808, 414] width 367 height 33
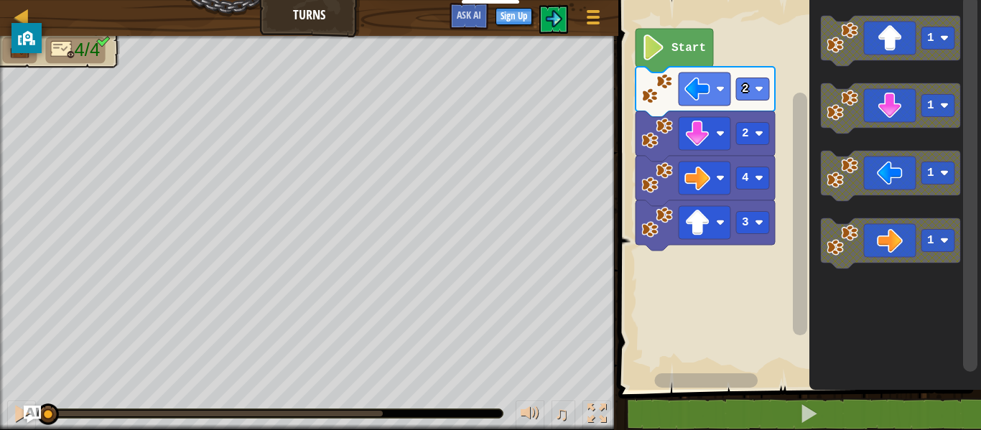
click at [935, 388] on icon "Blockly Workspace" at bounding box center [895, 191] width 172 height 397
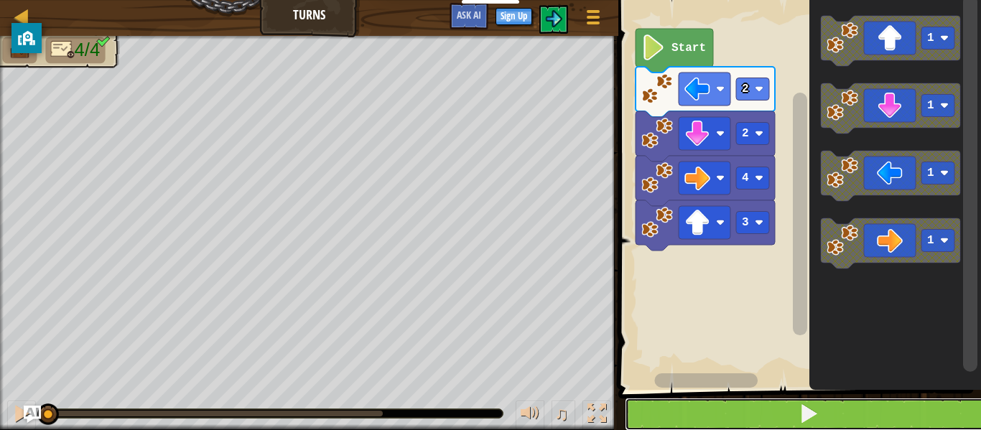
click at [943, 418] on button at bounding box center [808, 414] width 367 height 33
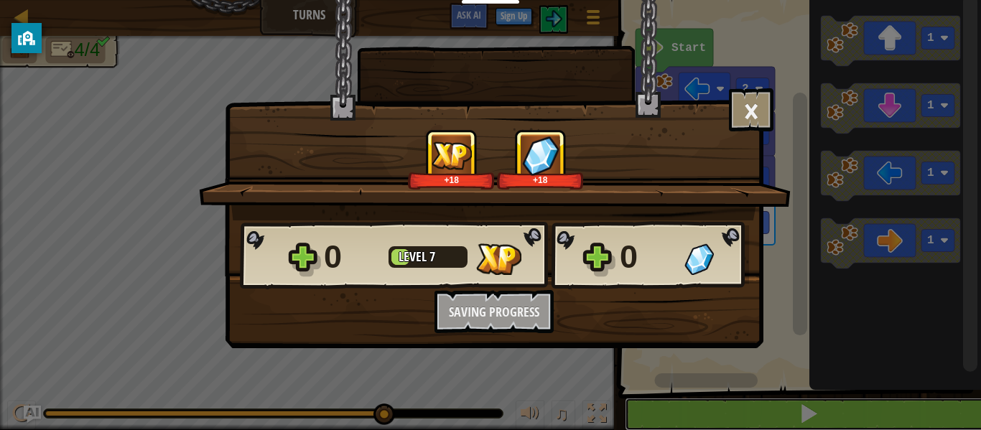
scroll to position [1, 0]
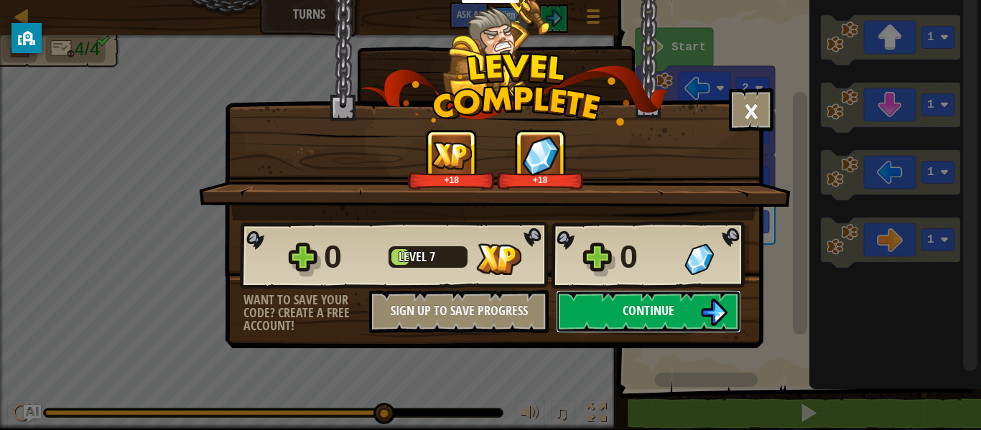
click at [718, 331] on button "Continue" at bounding box center [648, 311] width 185 height 43
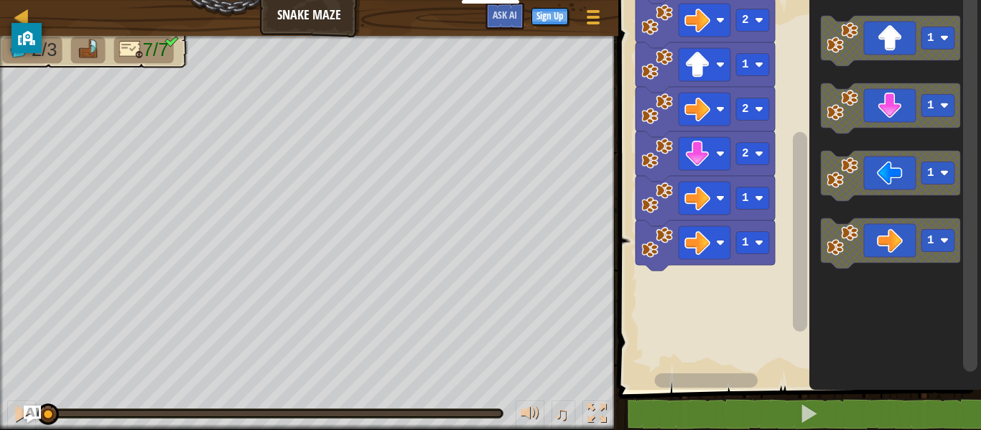
click at [839, 56] on icon "Blockly Workspace" at bounding box center [890, 41] width 139 height 50
